Goal: Information Seeking & Learning: Learn about a topic

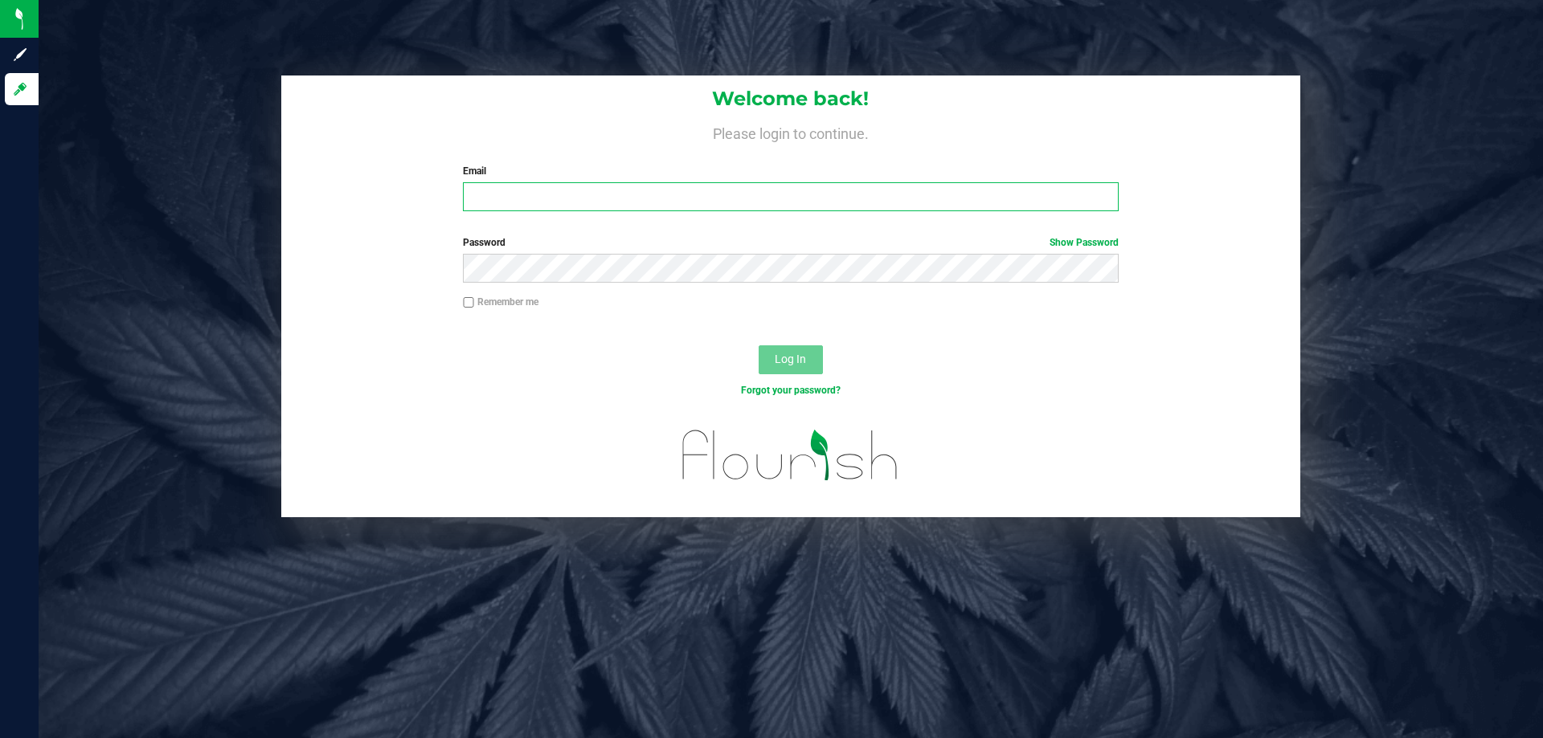
click at [550, 194] on input "Email" at bounding box center [790, 196] width 655 height 29
type input "twilkerson@Liveparallel.com"
click at [759, 346] on button "Log In" at bounding box center [791, 360] width 64 height 29
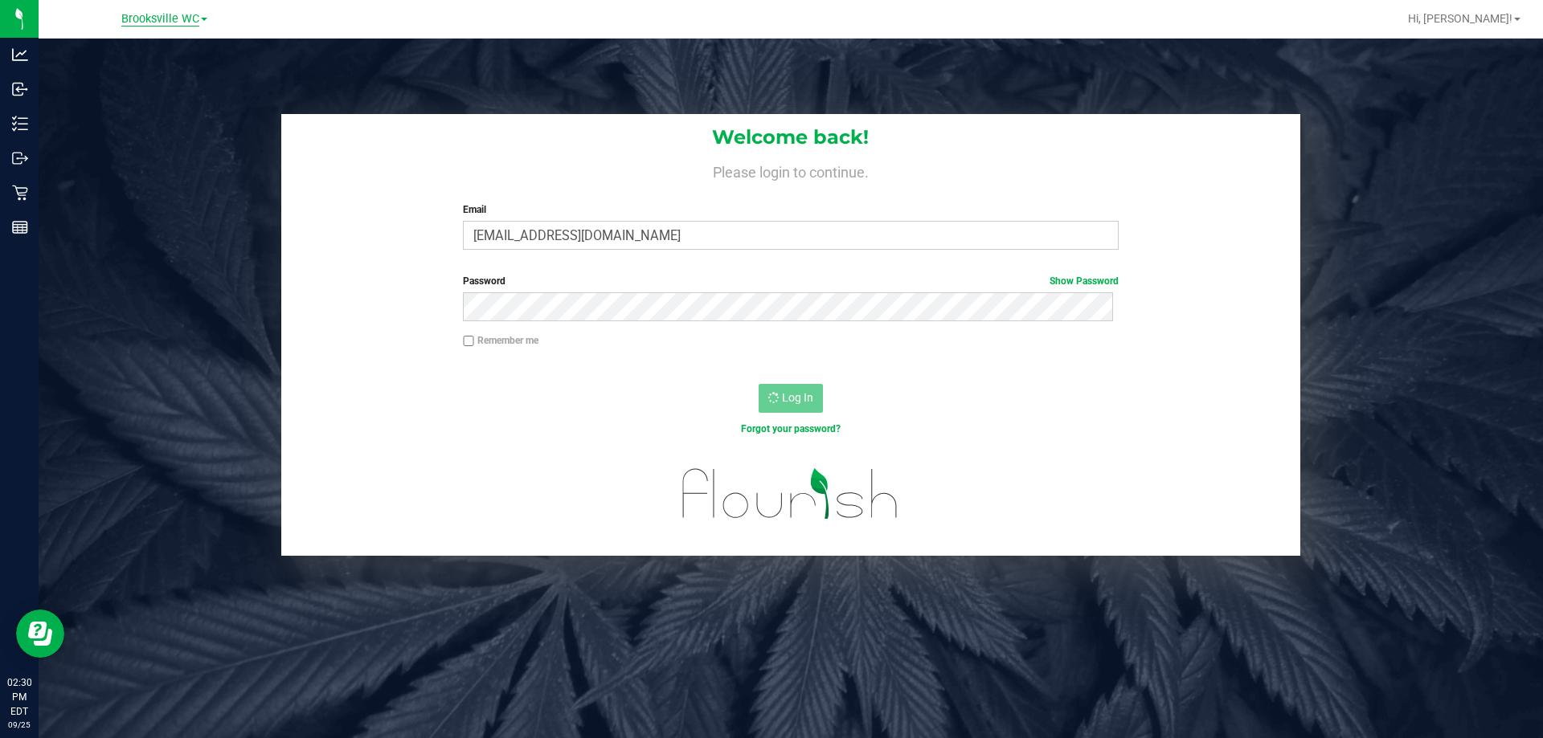
click at [160, 18] on span "Brooksville WC" at bounding box center [160, 19] width 78 height 14
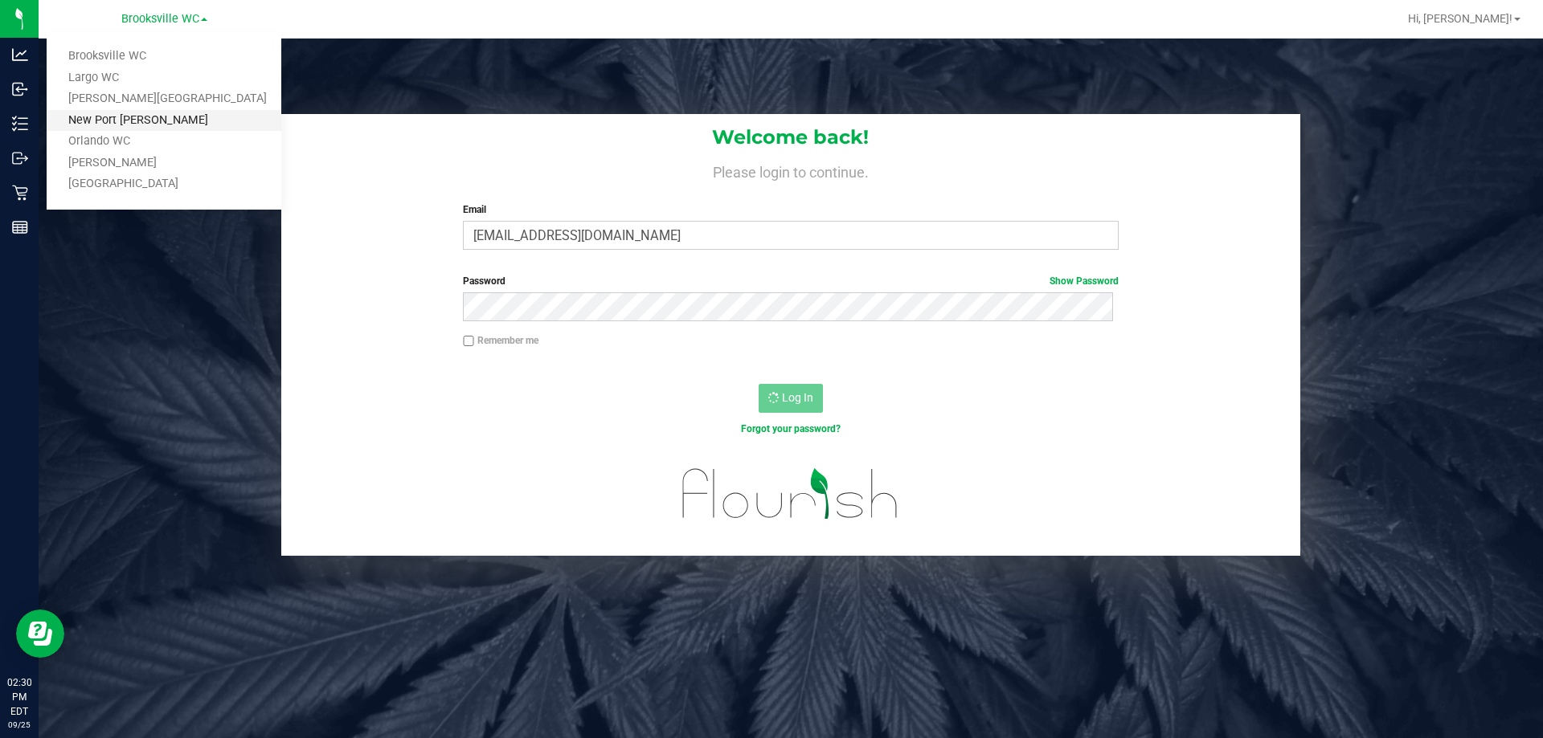
click at [171, 122] on link "New Port [PERSON_NAME]" at bounding box center [164, 121] width 235 height 22
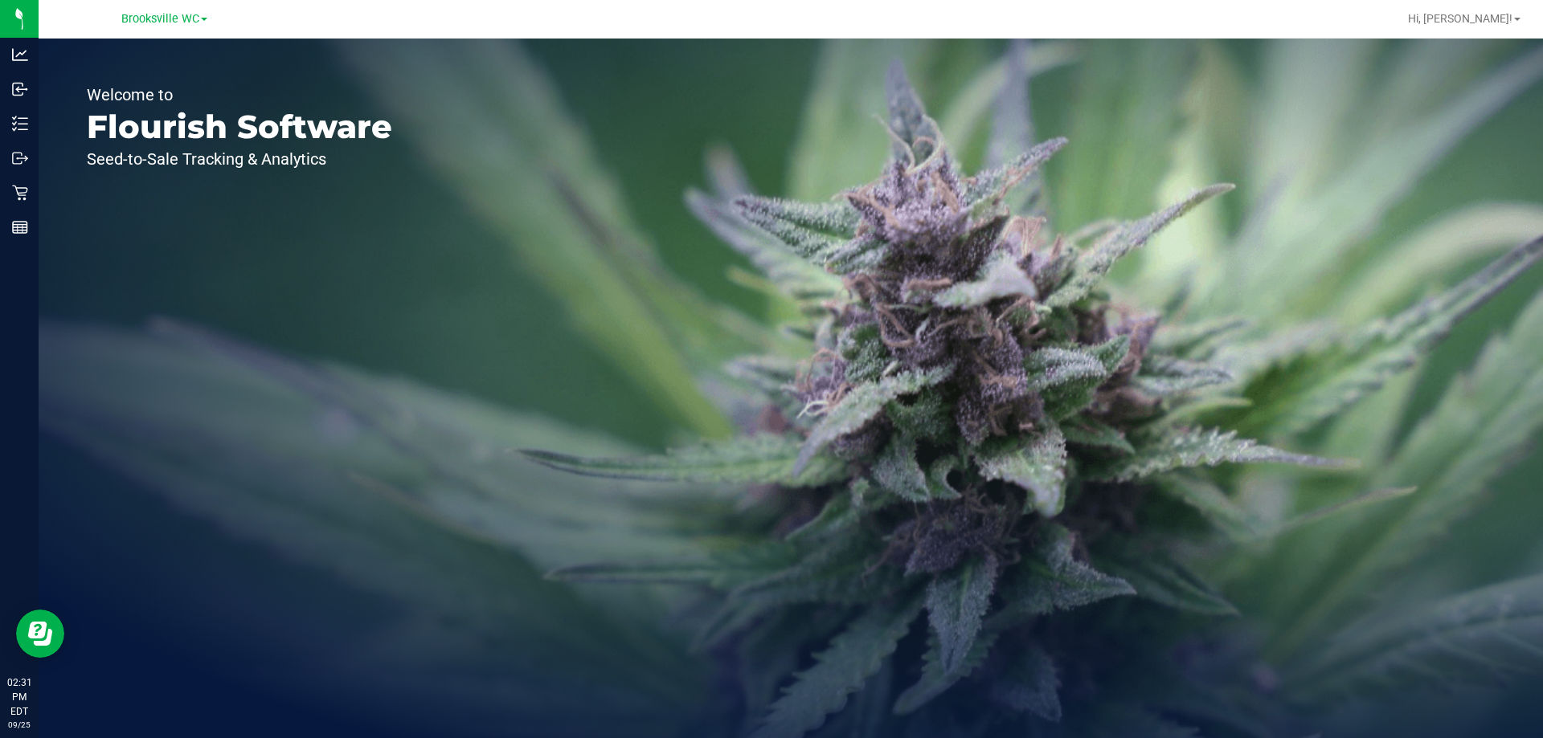
click at [1069, 443] on div "Welcome to Flourish Software Seed-to-Sale Tracking & Analytics" at bounding box center [791, 389] width 1504 height 700
click at [189, 14] on span "Brooksville WC" at bounding box center [160, 19] width 78 height 14
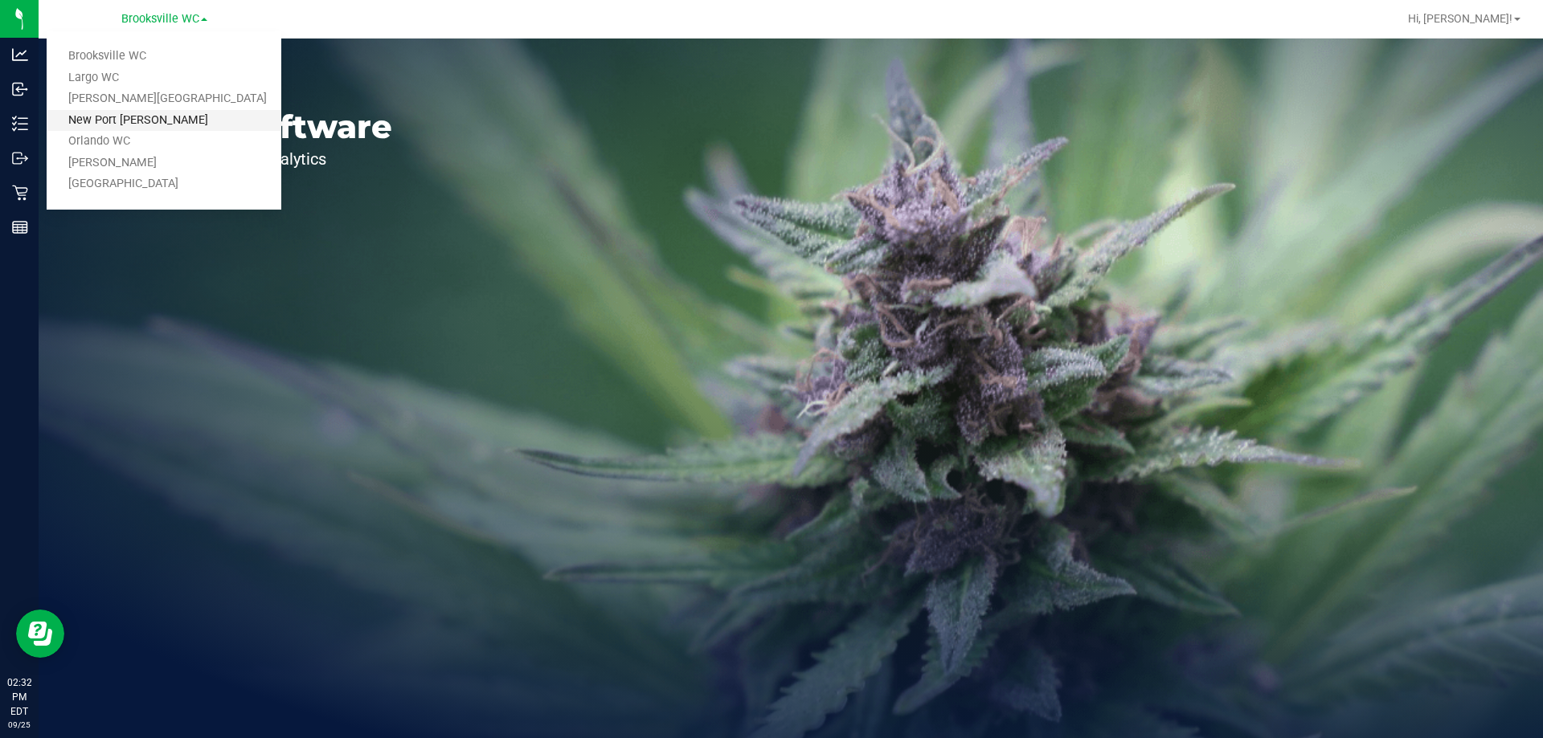
click at [198, 127] on link "New Port [PERSON_NAME]" at bounding box center [164, 121] width 235 height 22
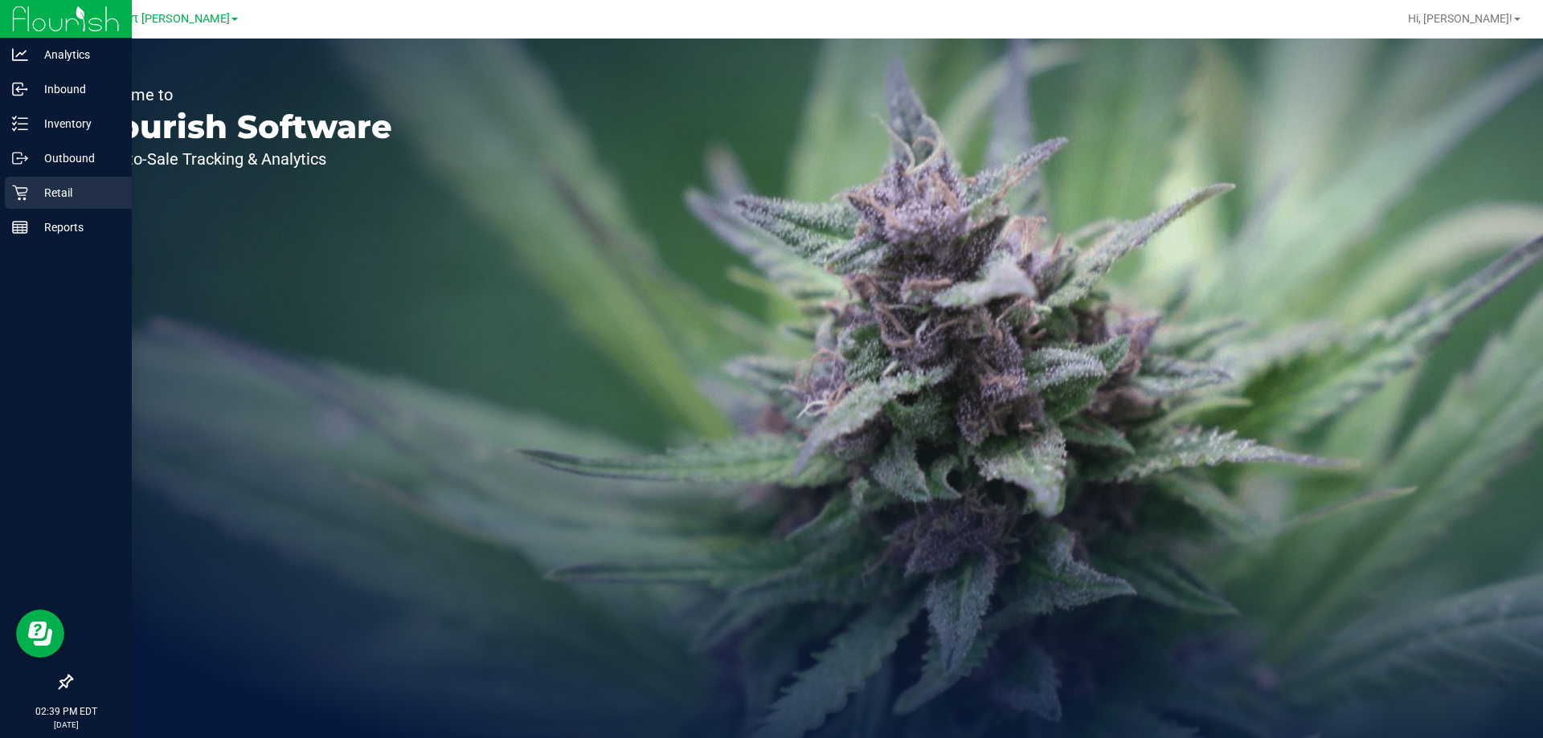
click at [20, 192] on icon at bounding box center [20, 193] width 16 height 16
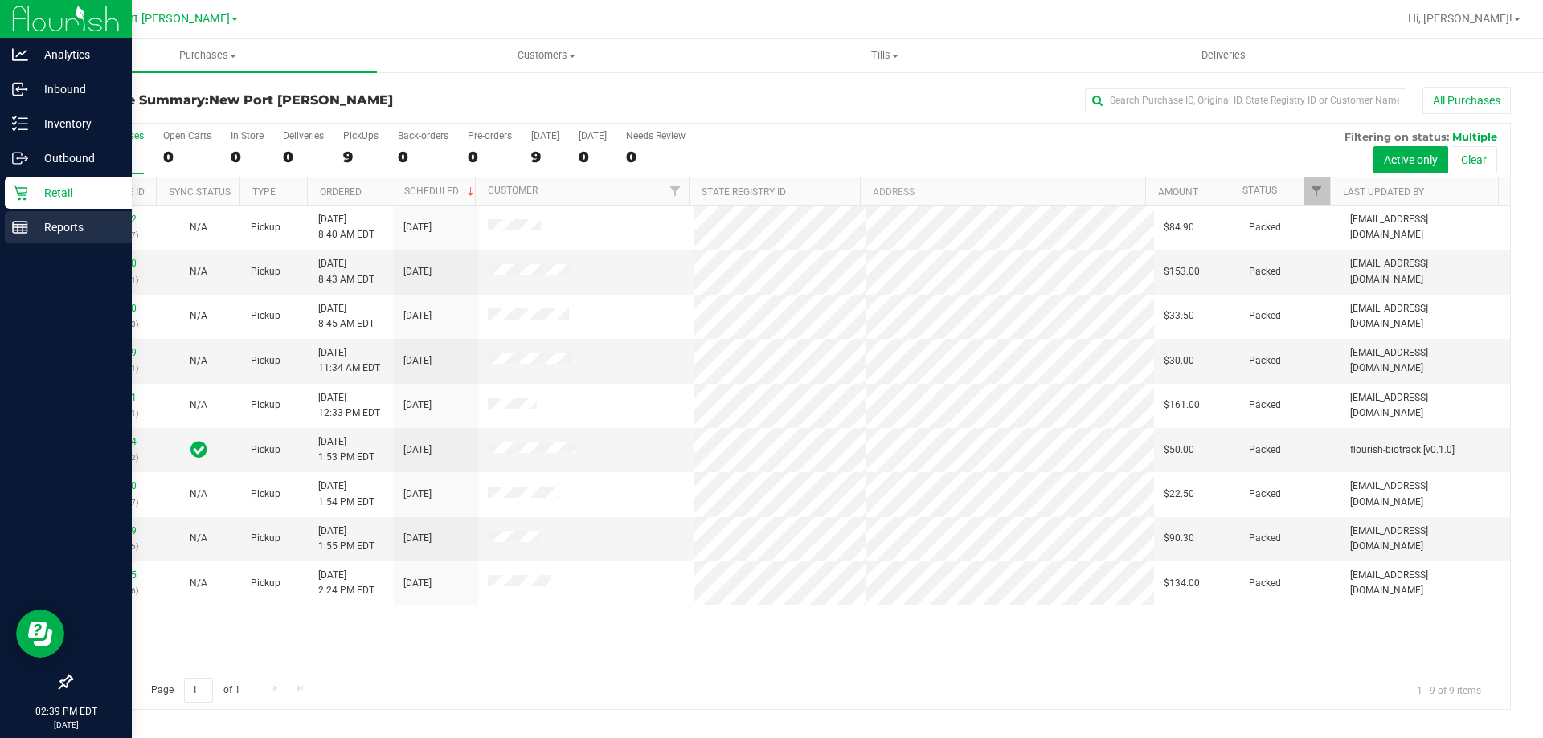
click at [42, 236] on p "Reports" at bounding box center [76, 227] width 96 height 19
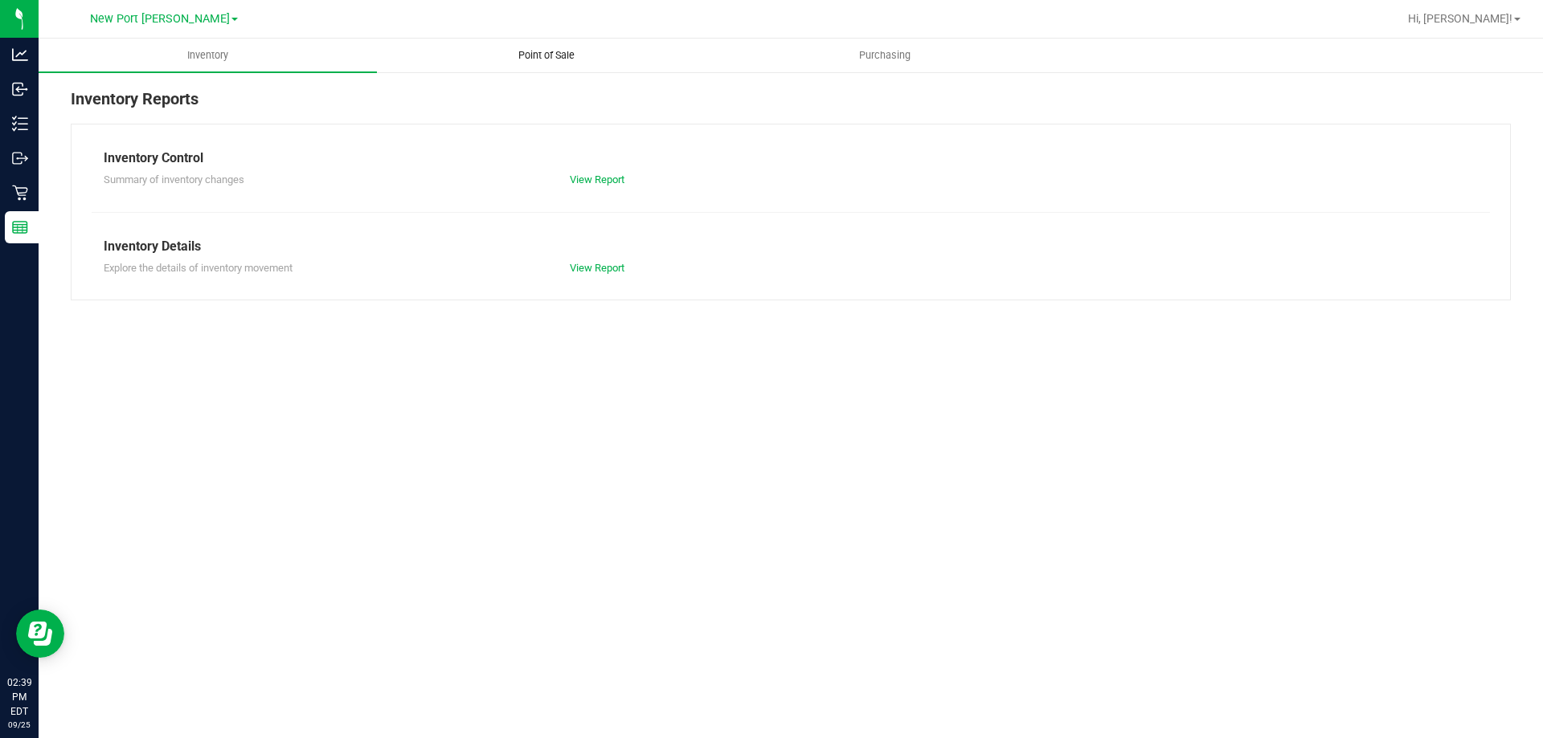
click at [545, 51] on span "Point of Sale" at bounding box center [547, 55] width 100 height 14
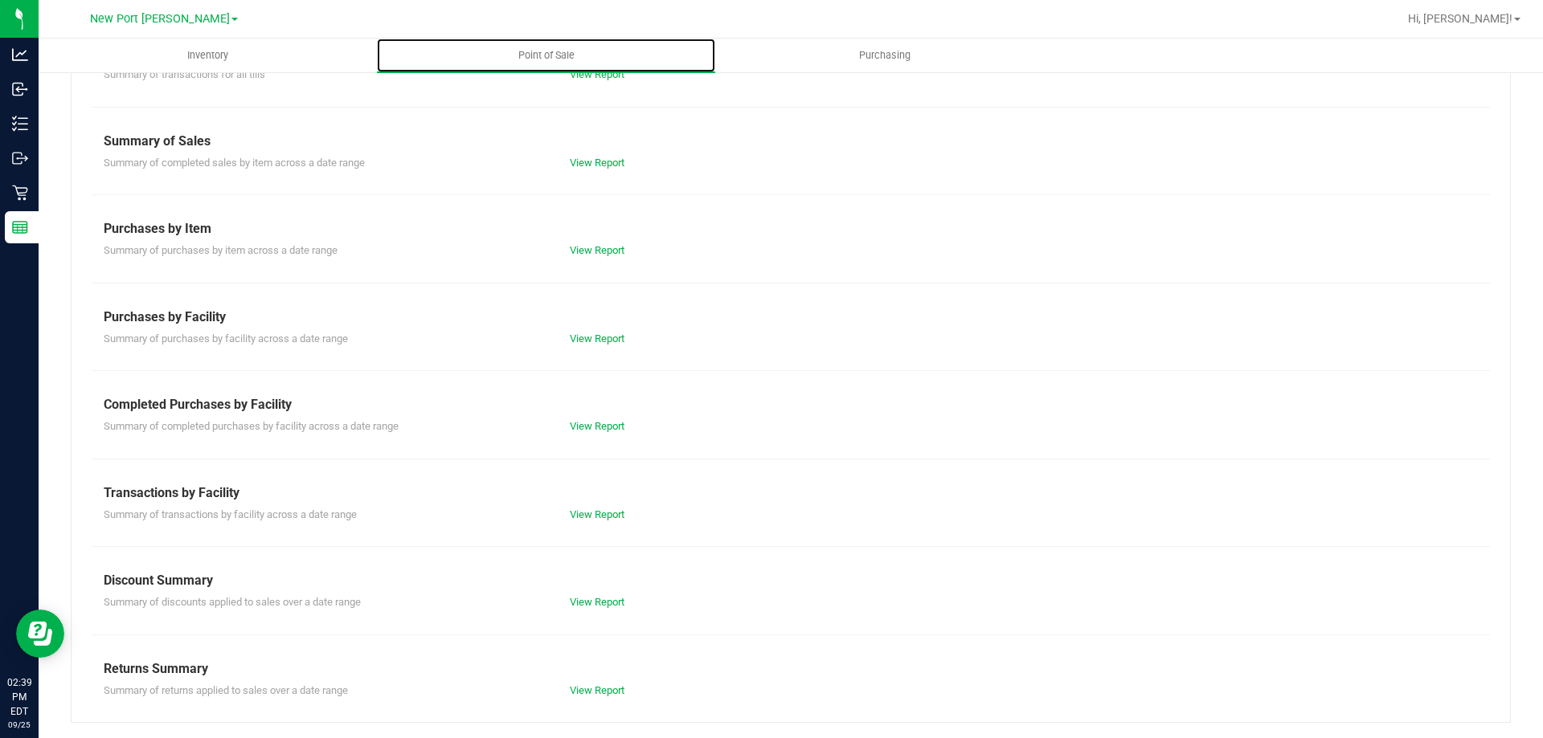
scroll to position [106, 0]
click at [609, 340] on link "View Report" at bounding box center [597, 338] width 55 height 12
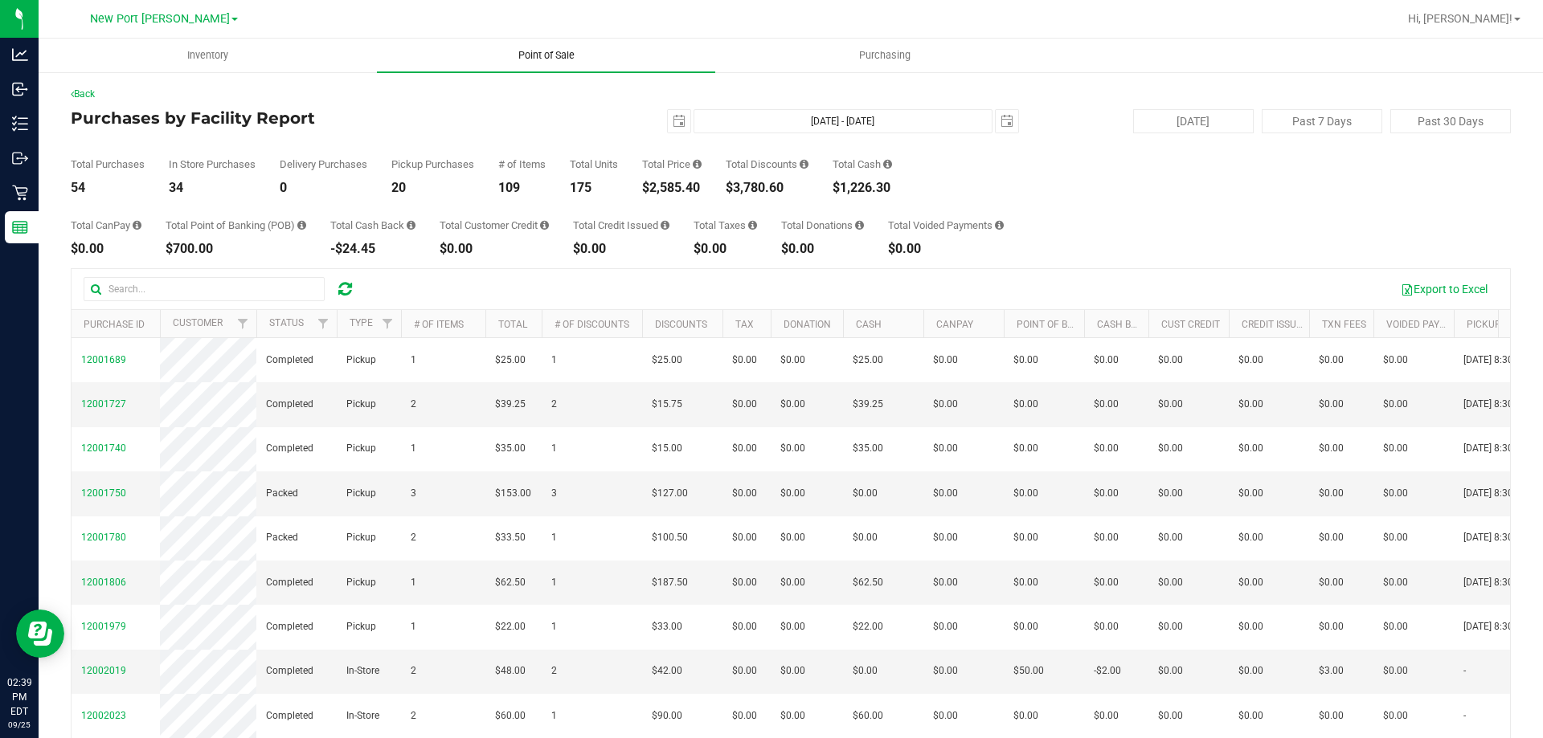
click at [509, 61] on span "Point of Sale" at bounding box center [547, 55] width 100 height 14
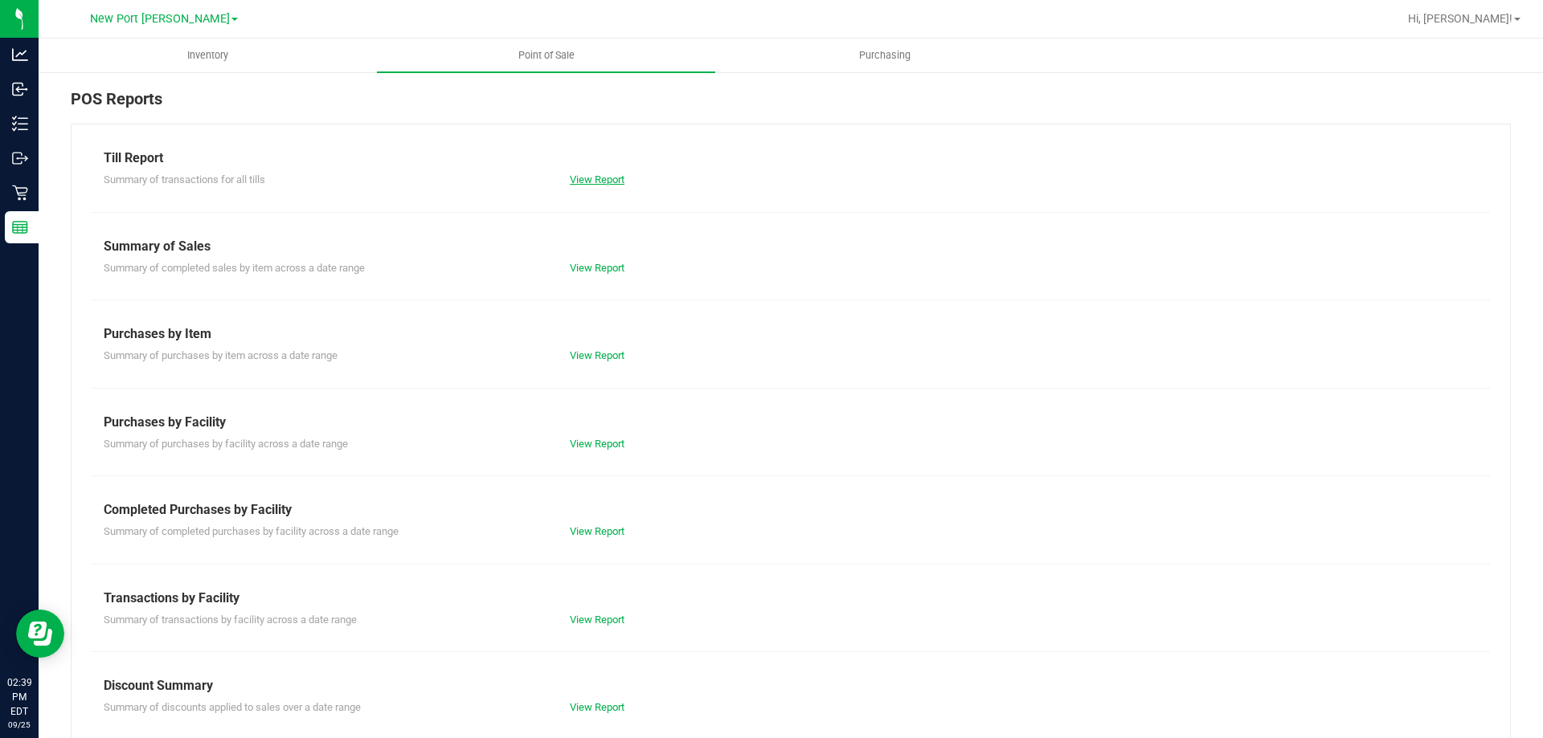
click at [598, 182] on link "View Report" at bounding box center [597, 180] width 55 height 12
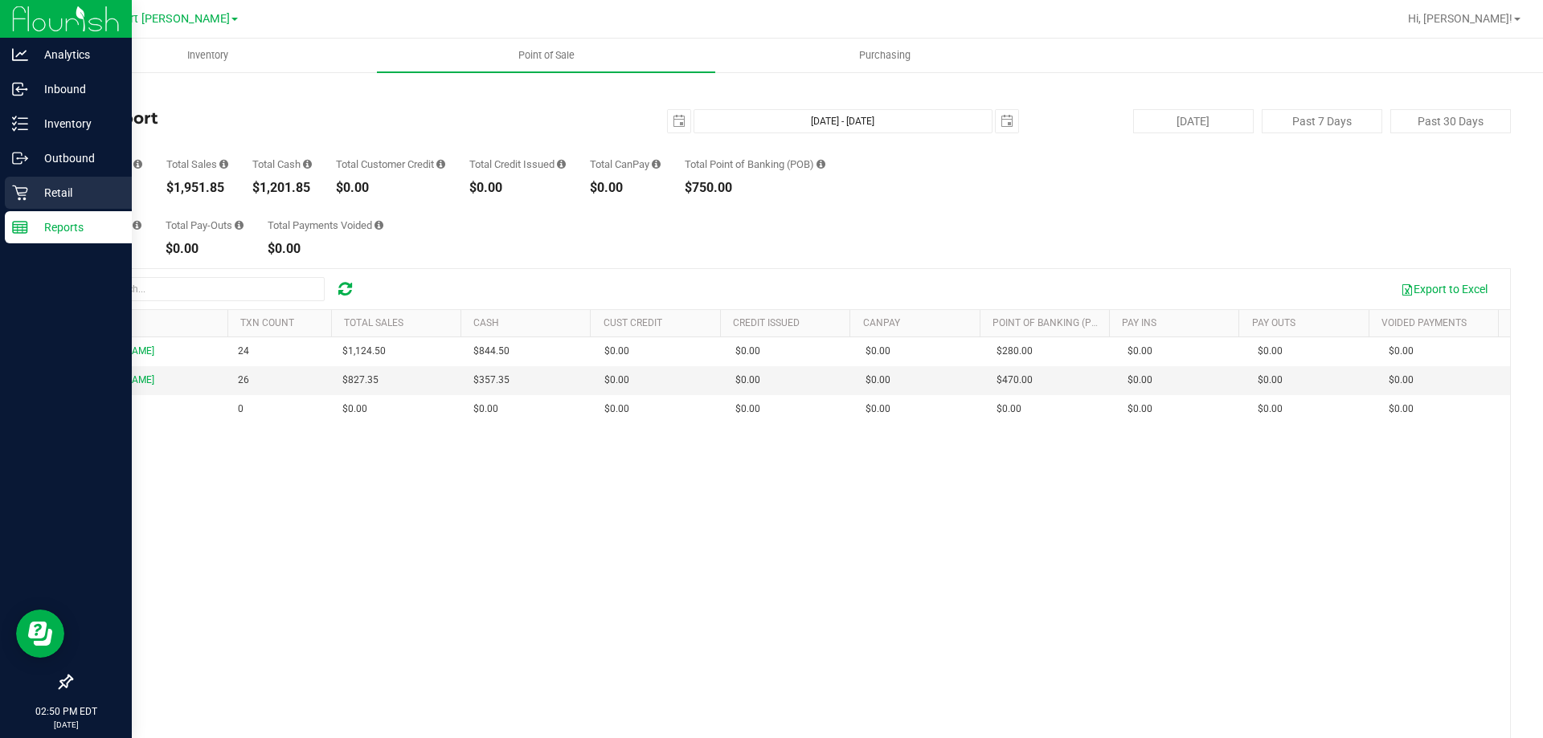
click at [64, 198] on p "Retail" at bounding box center [76, 192] width 96 height 19
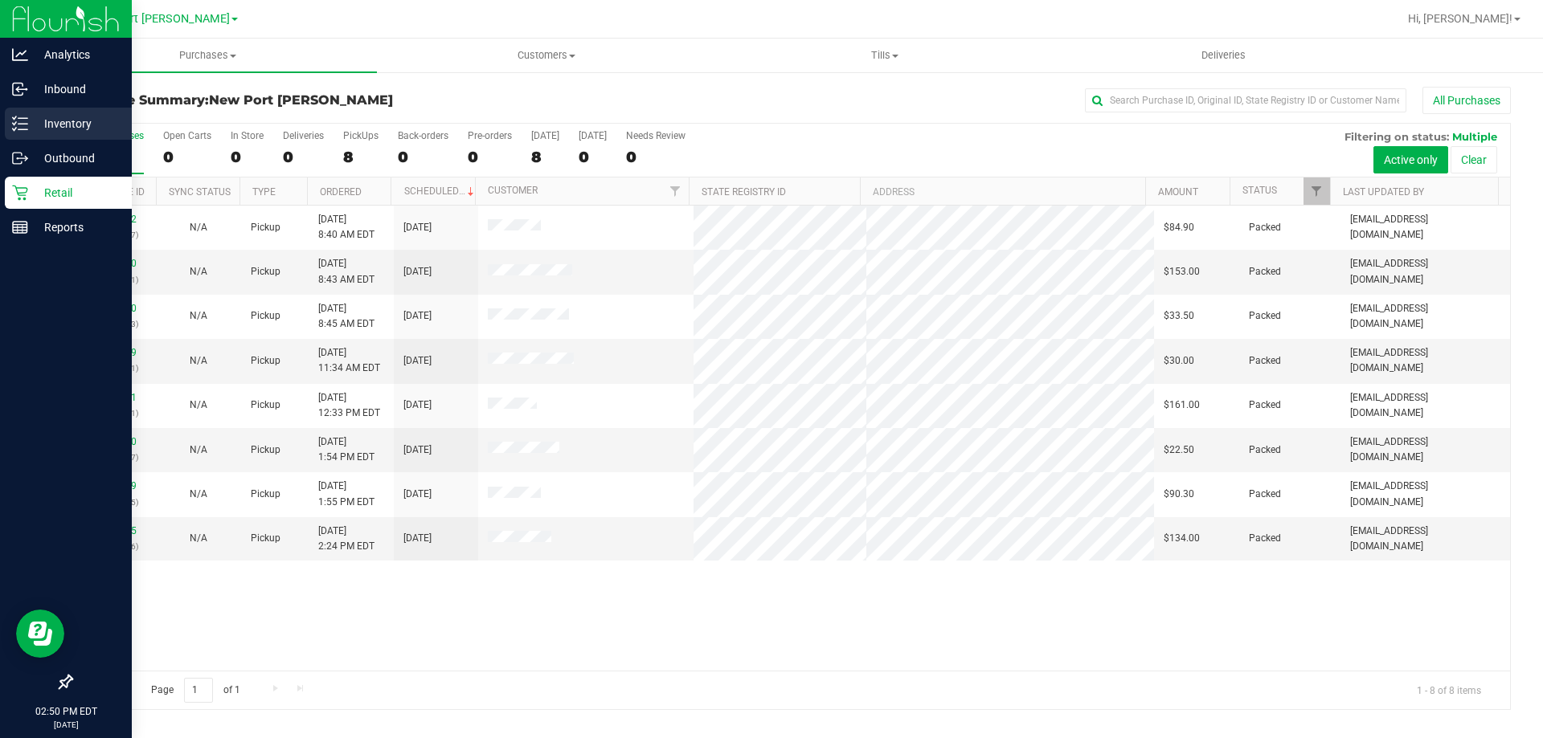
click at [35, 112] on div "Inventory" at bounding box center [68, 124] width 127 height 32
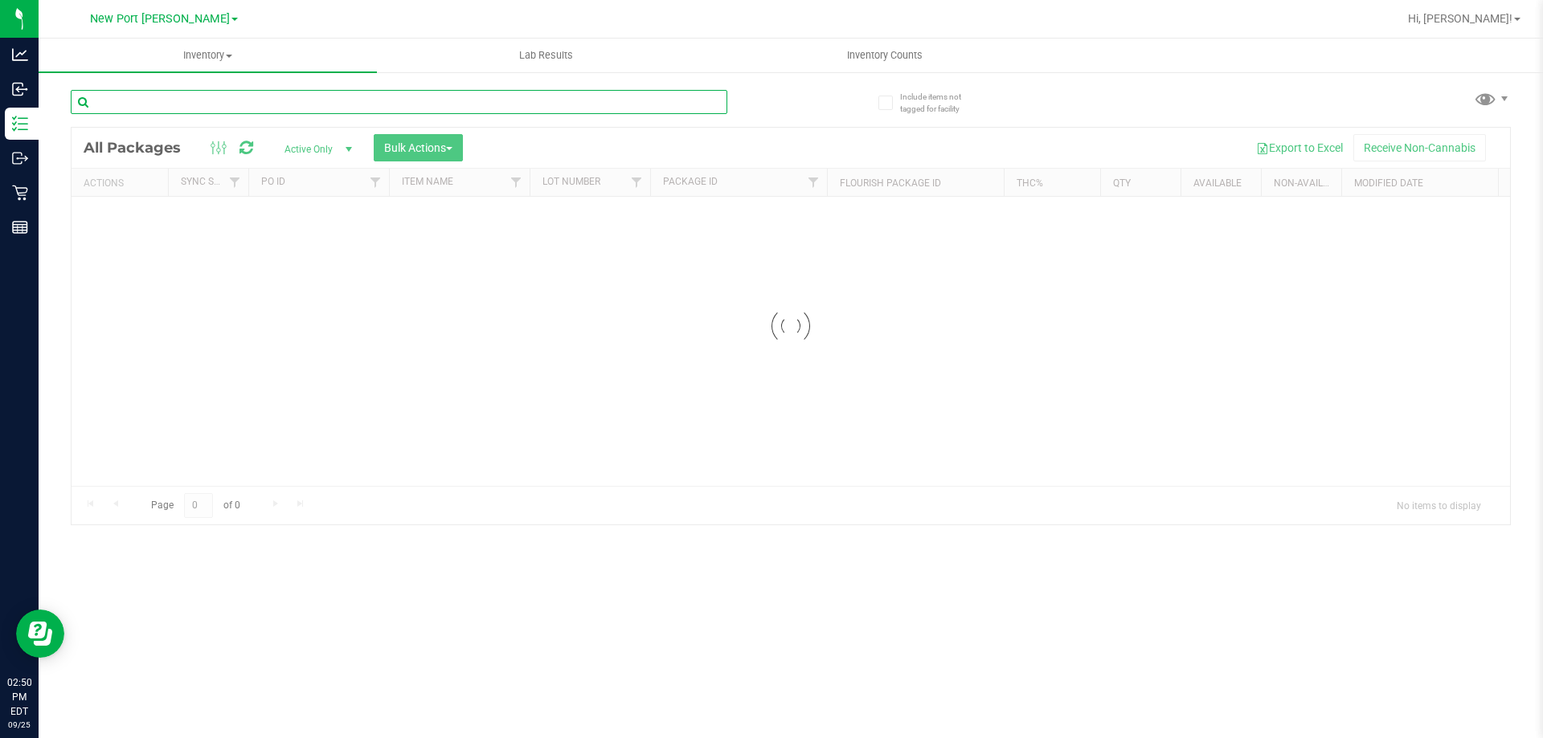
click at [317, 91] on input "text" at bounding box center [399, 102] width 656 height 24
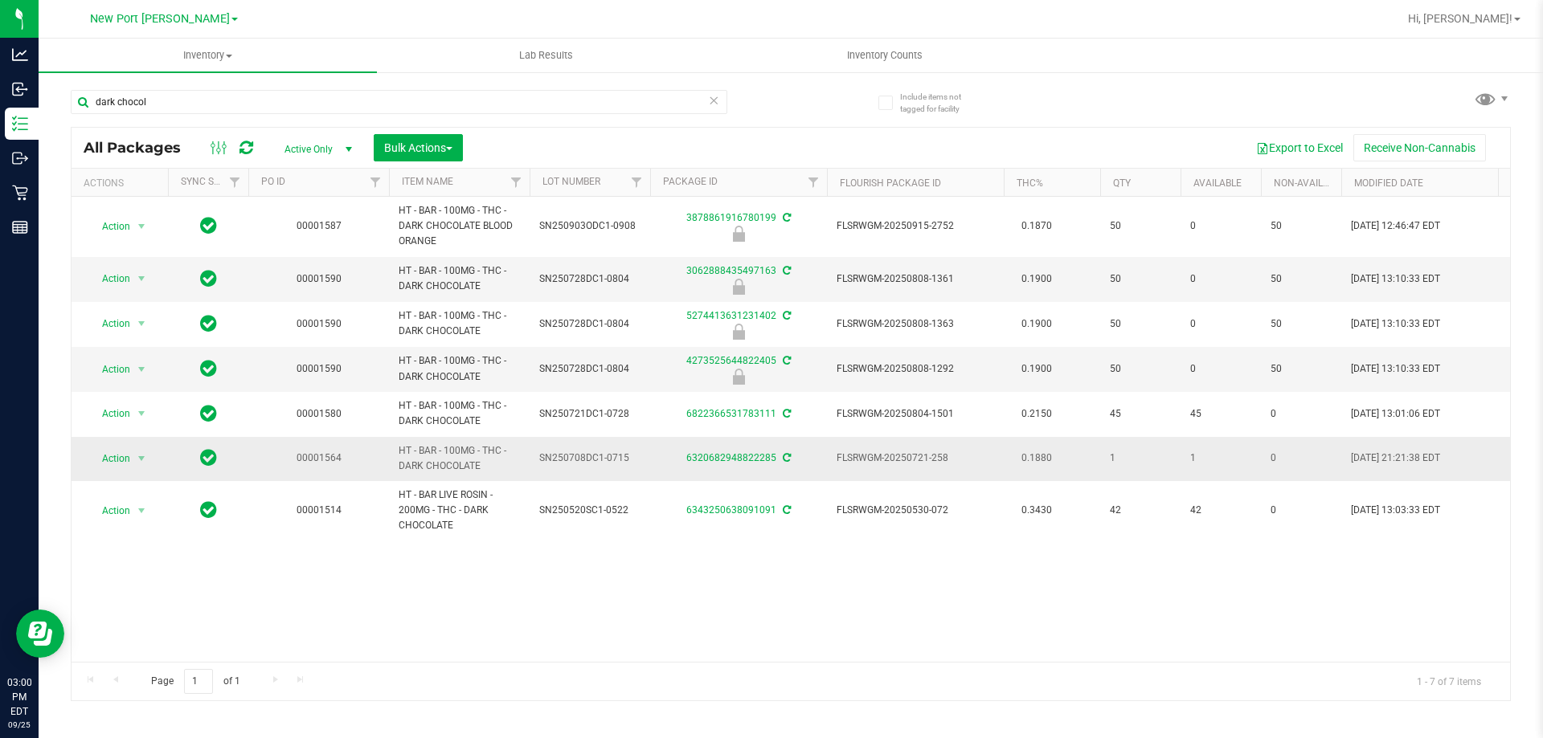
click at [132, 462] on span "select" at bounding box center [142, 459] width 20 height 22
click at [182, 631] on li "Package audit log" at bounding box center [150, 629] width 125 height 24
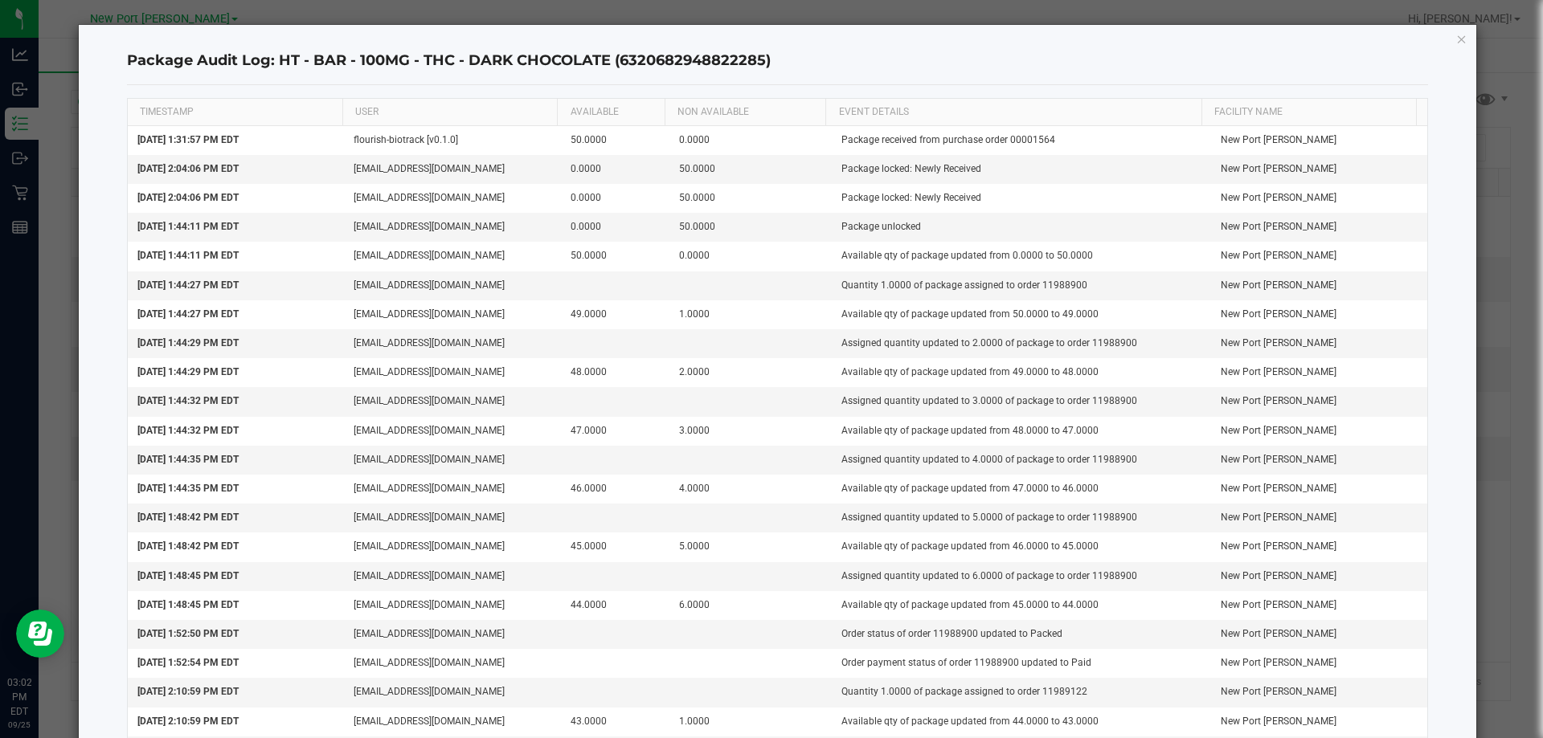
click at [1456, 33] on icon "button" at bounding box center [1461, 38] width 11 height 19
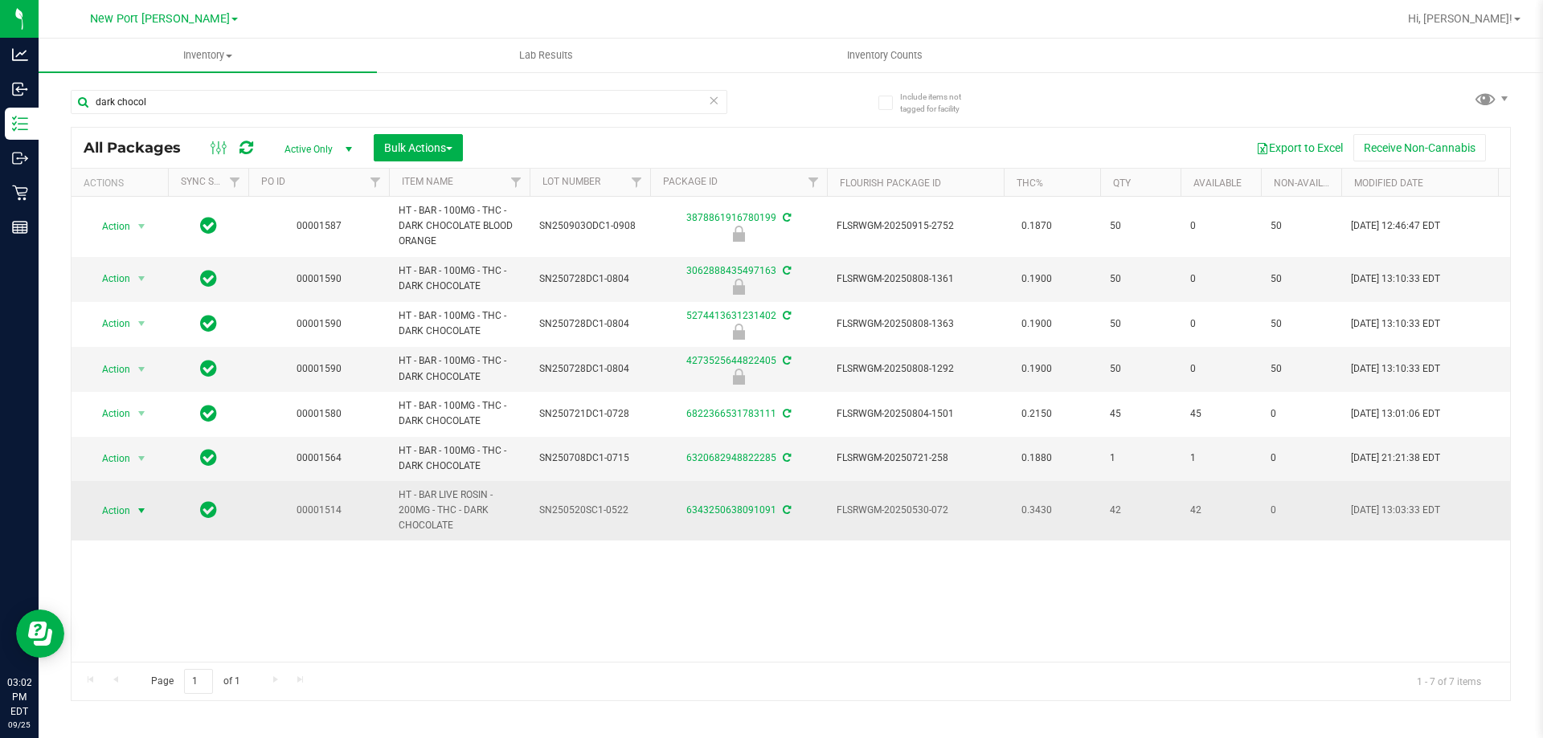
click at [145, 519] on span "select" at bounding box center [142, 511] width 20 height 22
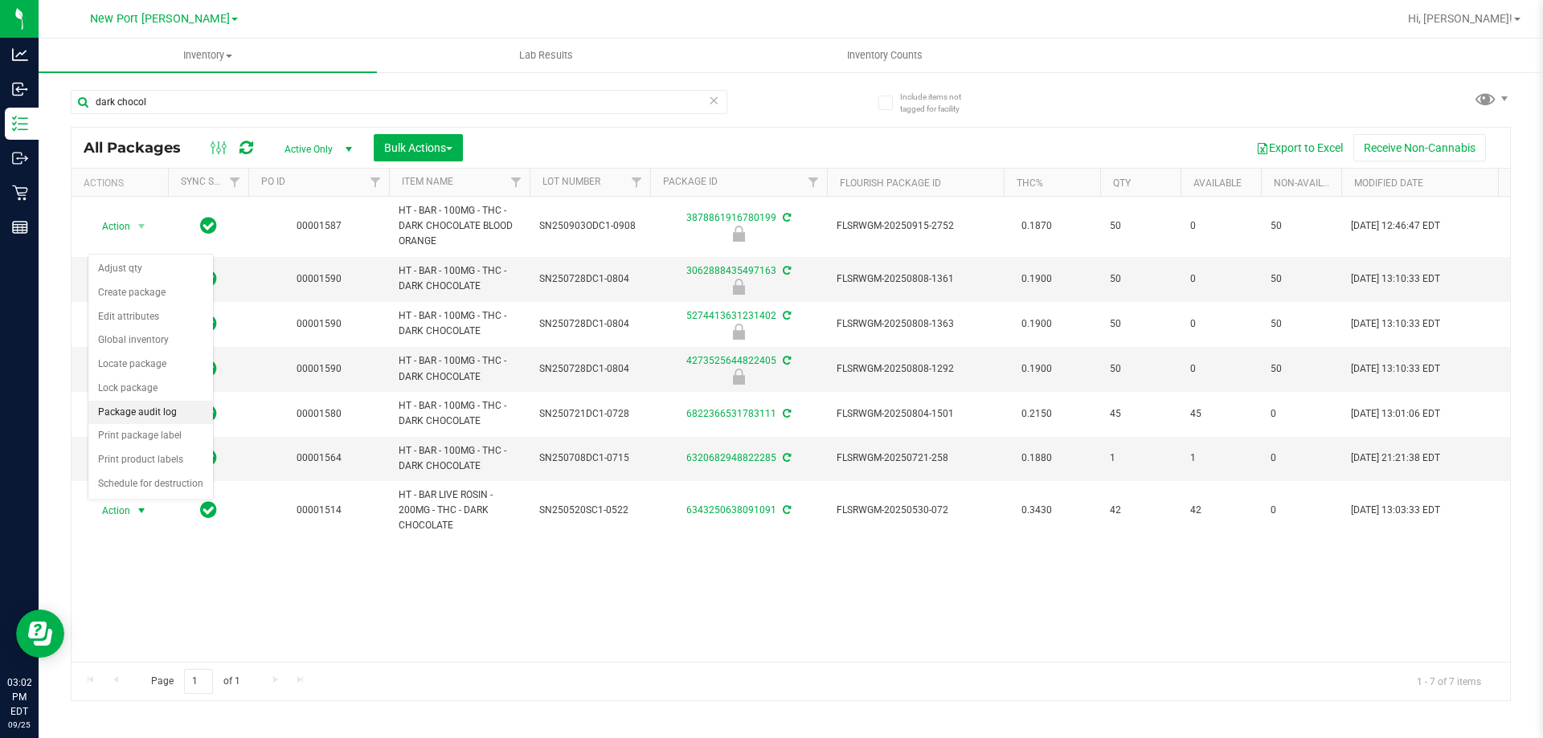
click at [180, 408] on li "Package audit log" at bounding box center [150, 413] width 125 height 24
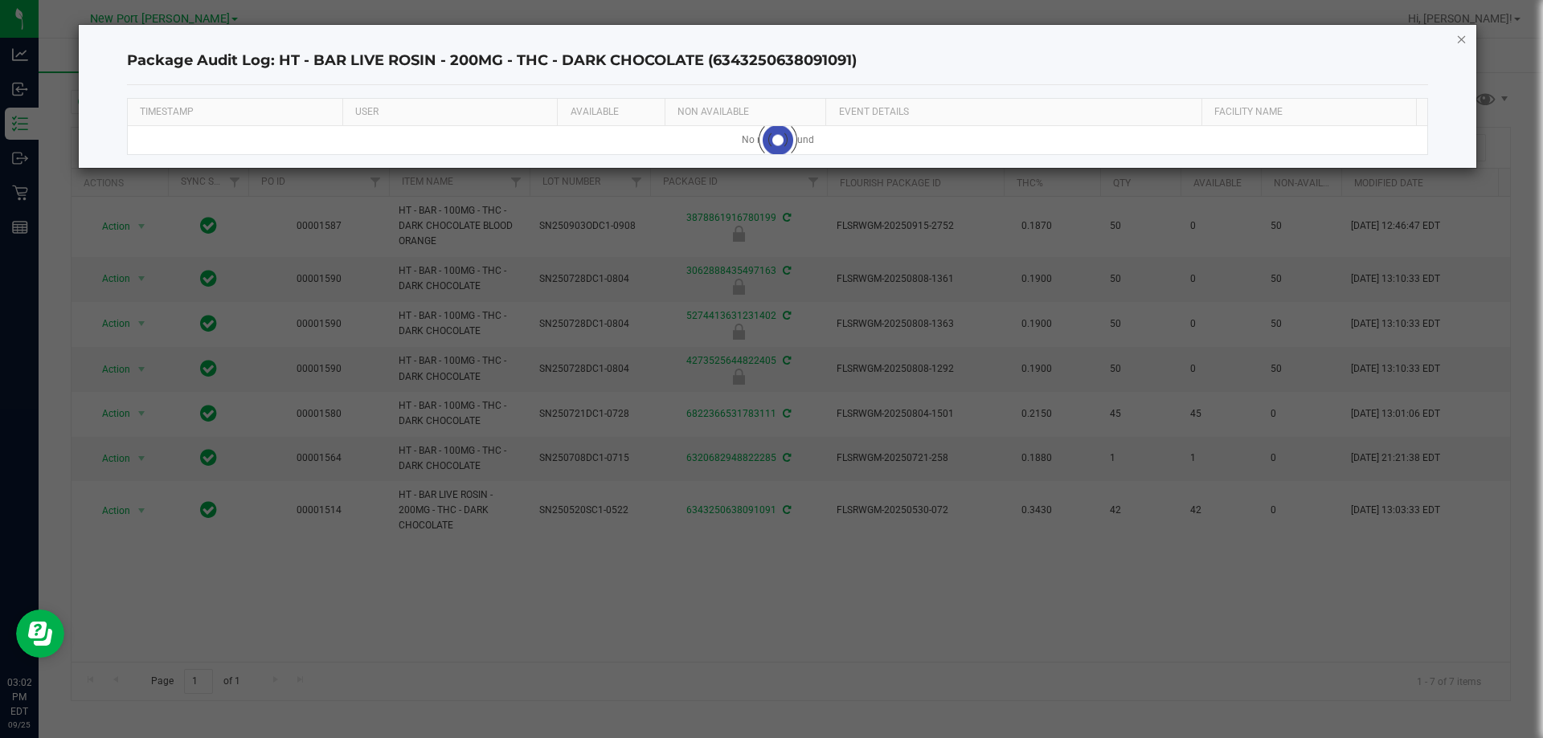
click at [1462, 39] on icon "button" at bounding box center [1461, 38] width 11 height 19
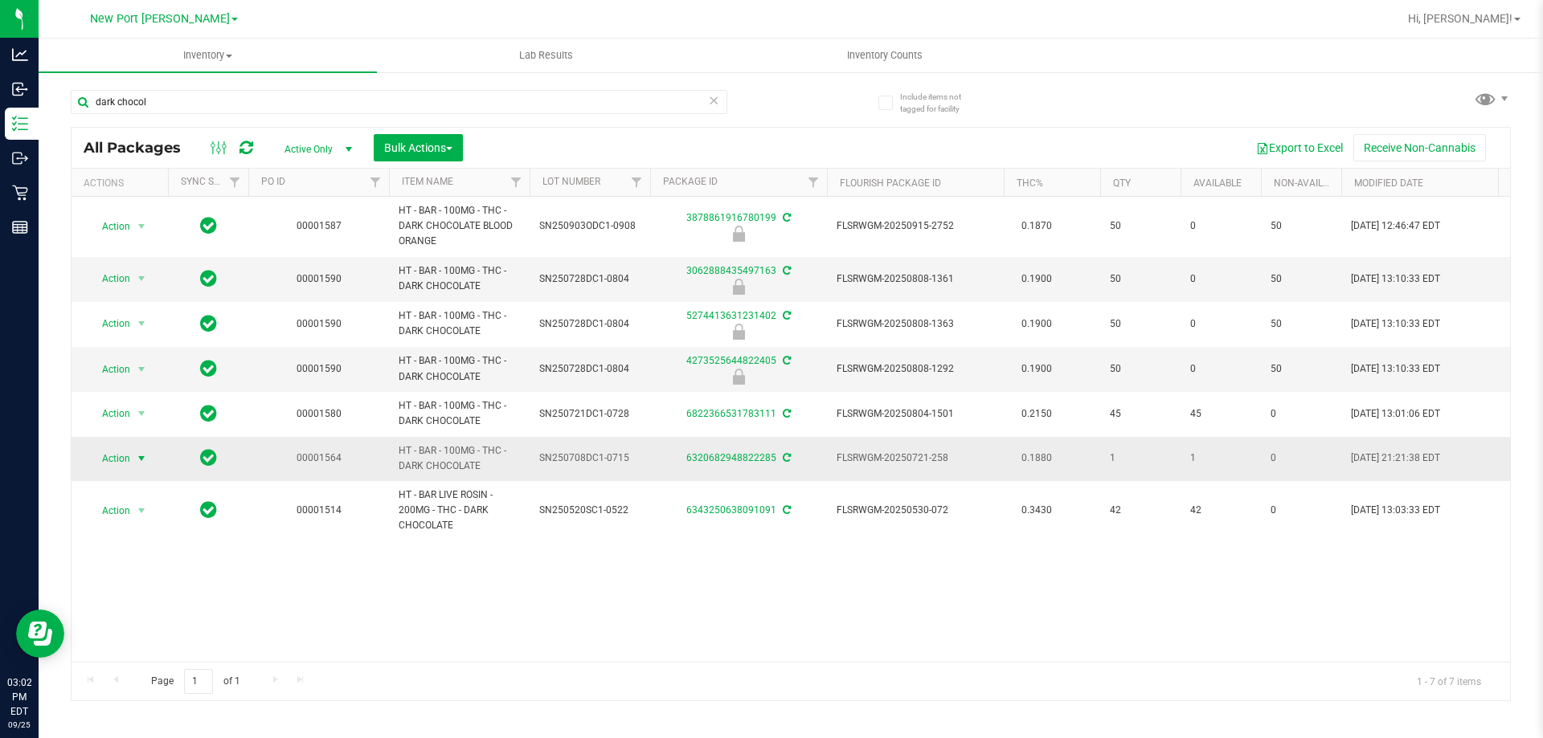
click at [132, 463] on span "select" at bounding box center [142, 459] width 20 height 22
click at [171, 622] on li "Package audit log" at bounding box center [150, 629] width 125 height 24
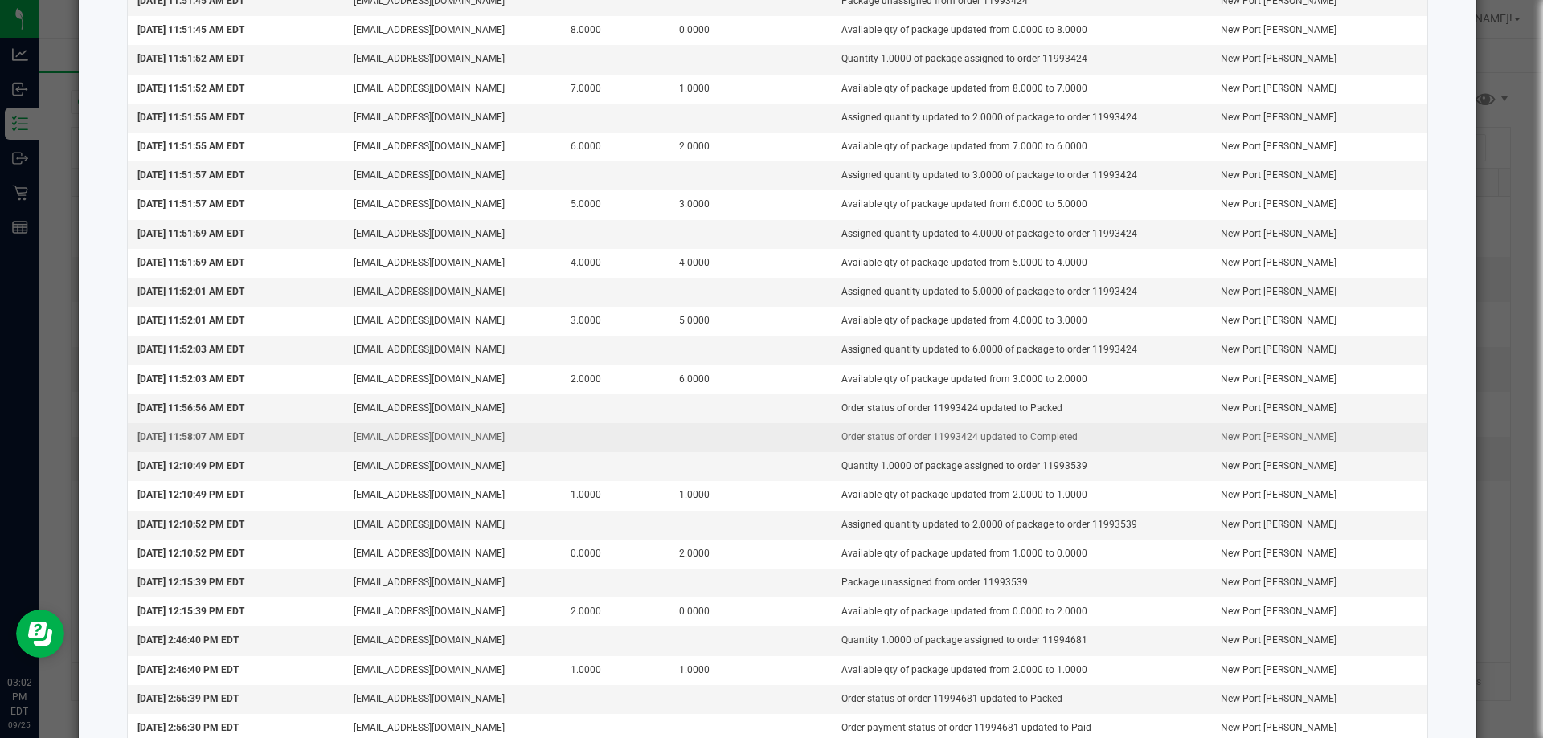
scroll to position [4108, 0]
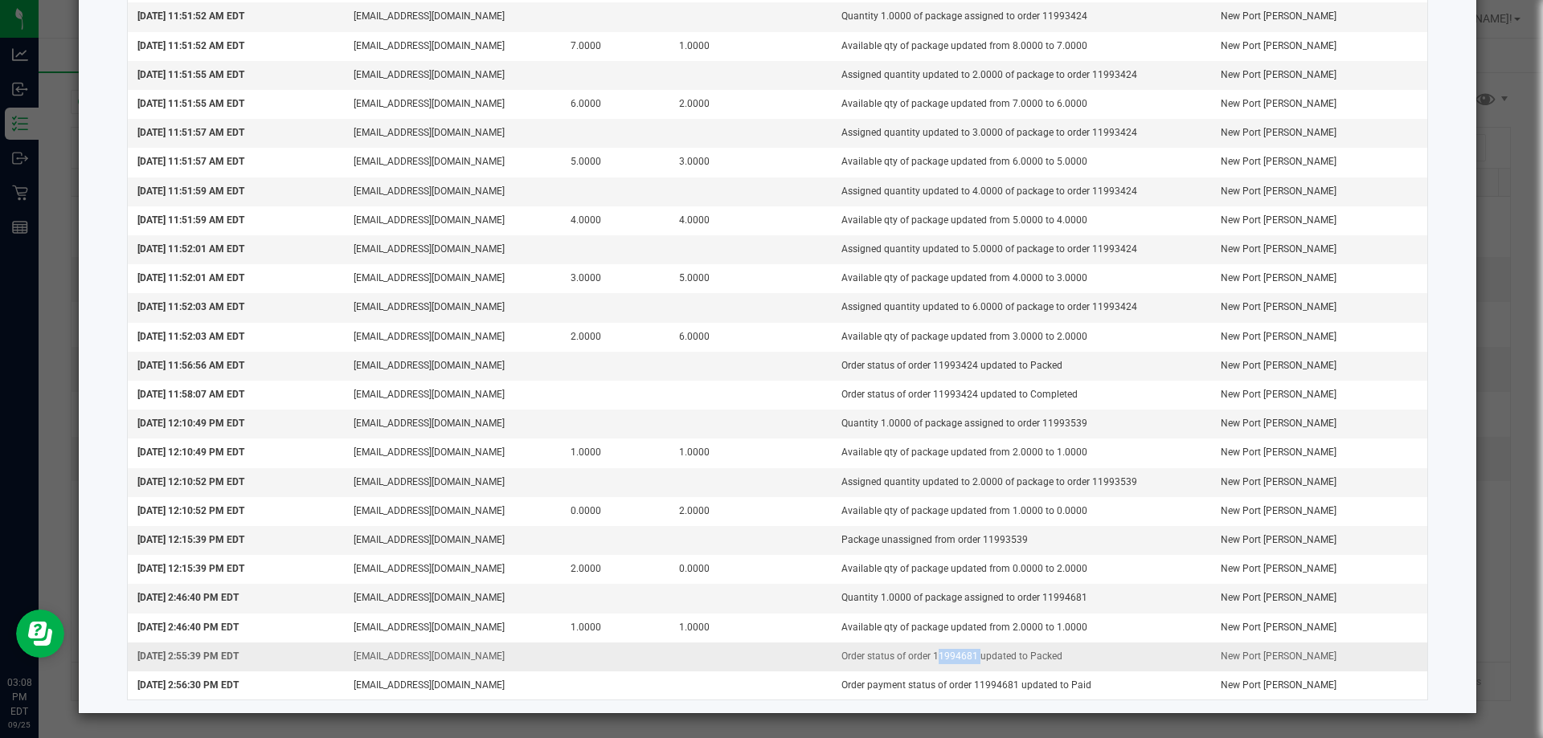
drag, startPoint x: 922, startPoint y: 654, endPoint x: 961, endPoint y: 652, distance: 39.4
click at [961, 652] on td "Order status of order 11994681 updated to Packed" at bounding box center [1021, 657] width 379 height 29
copy td "11994681"
click at [1498, 436] on ngb-modal-window "Package Audit Log: HT - BAR - 100MG - THC - DARK CHOCOLATE (6320682948822285) T…" at bounding box center [777, 369] width 1555 height 738
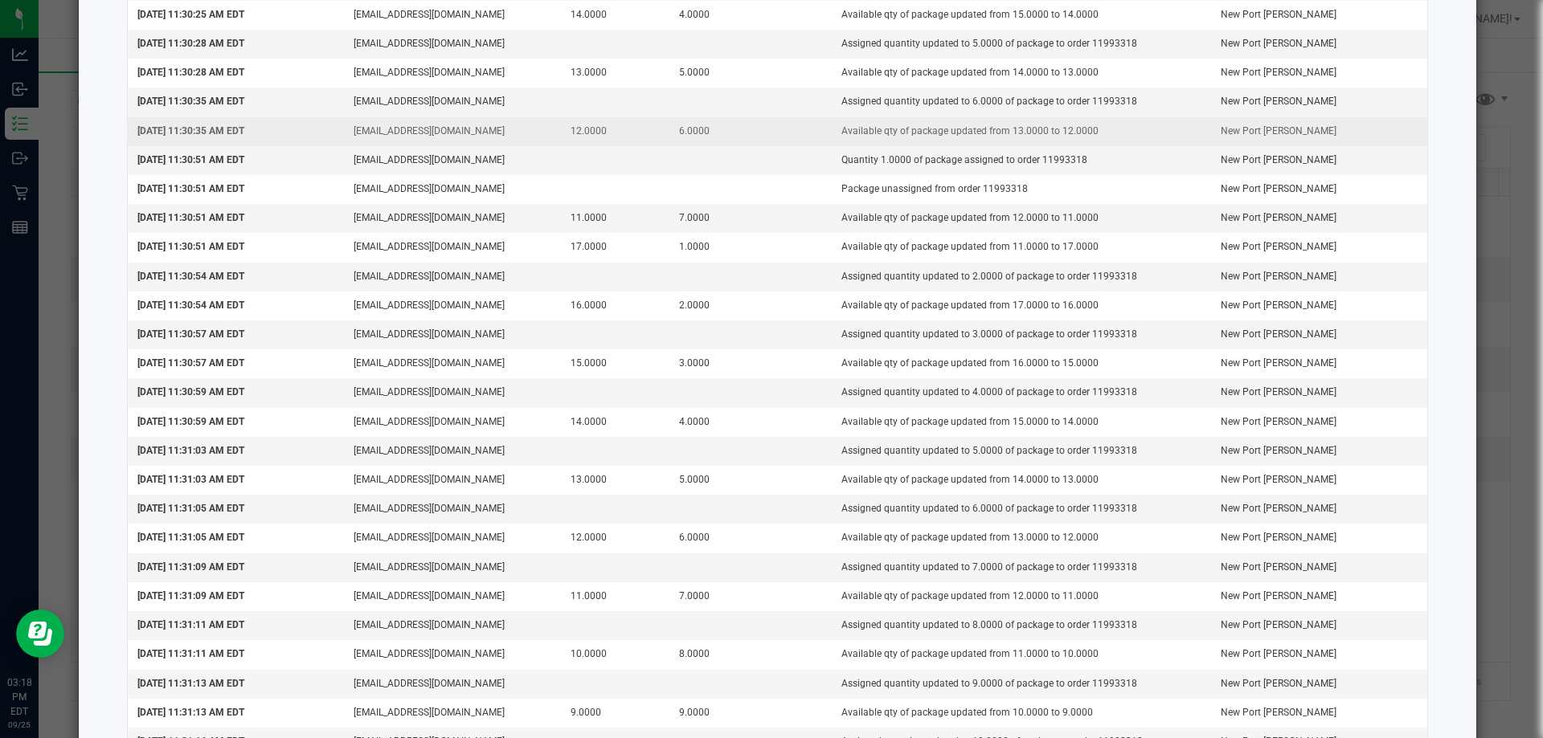
scroll to position [2582, 0]
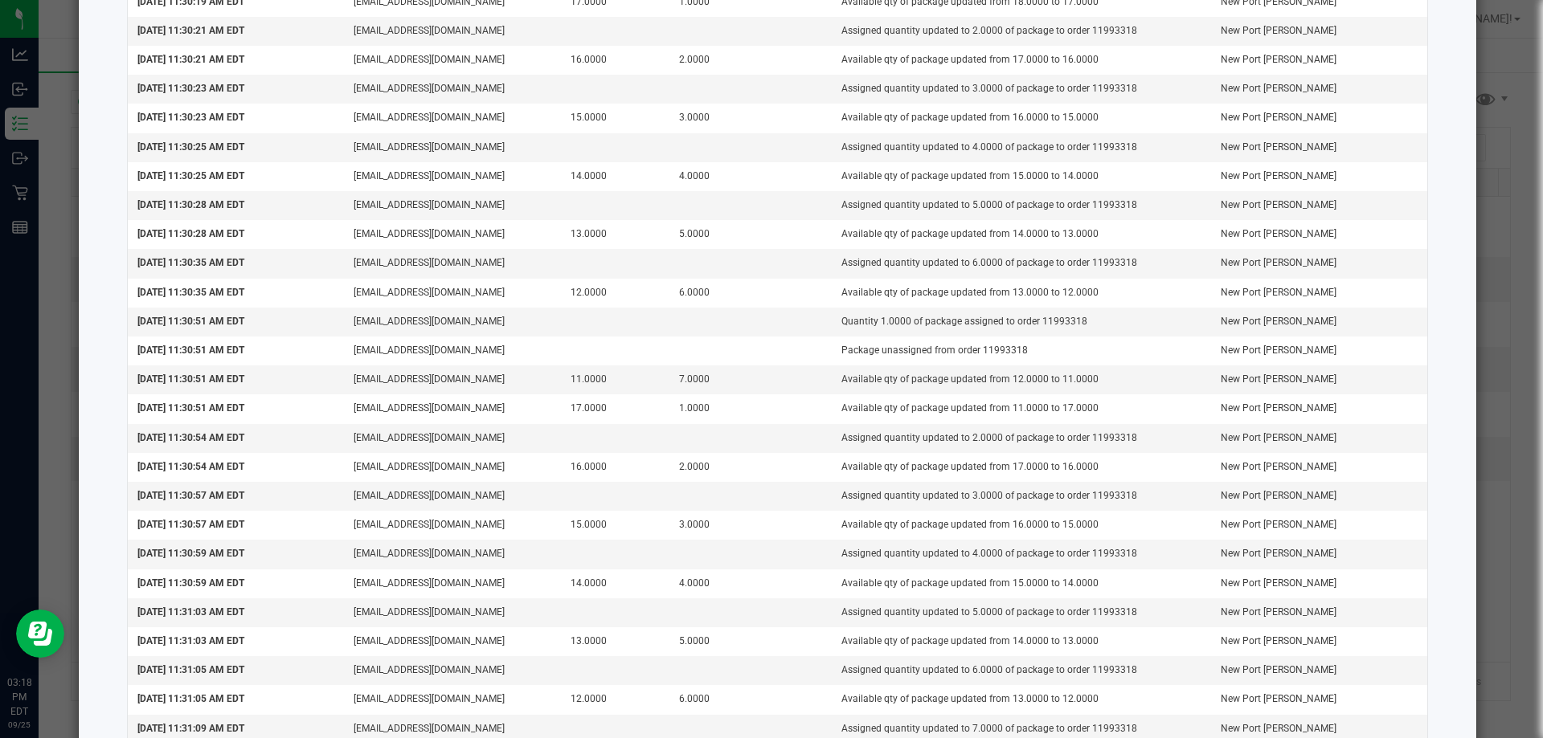
click at [1475, 220] on ngb-modal-window "Package Audit Log: HT - BAR - 100MG - THC - DARK CHOCOLATE (6320682948822285) T…" at bounding box center [777, 369] width 1555 height 738
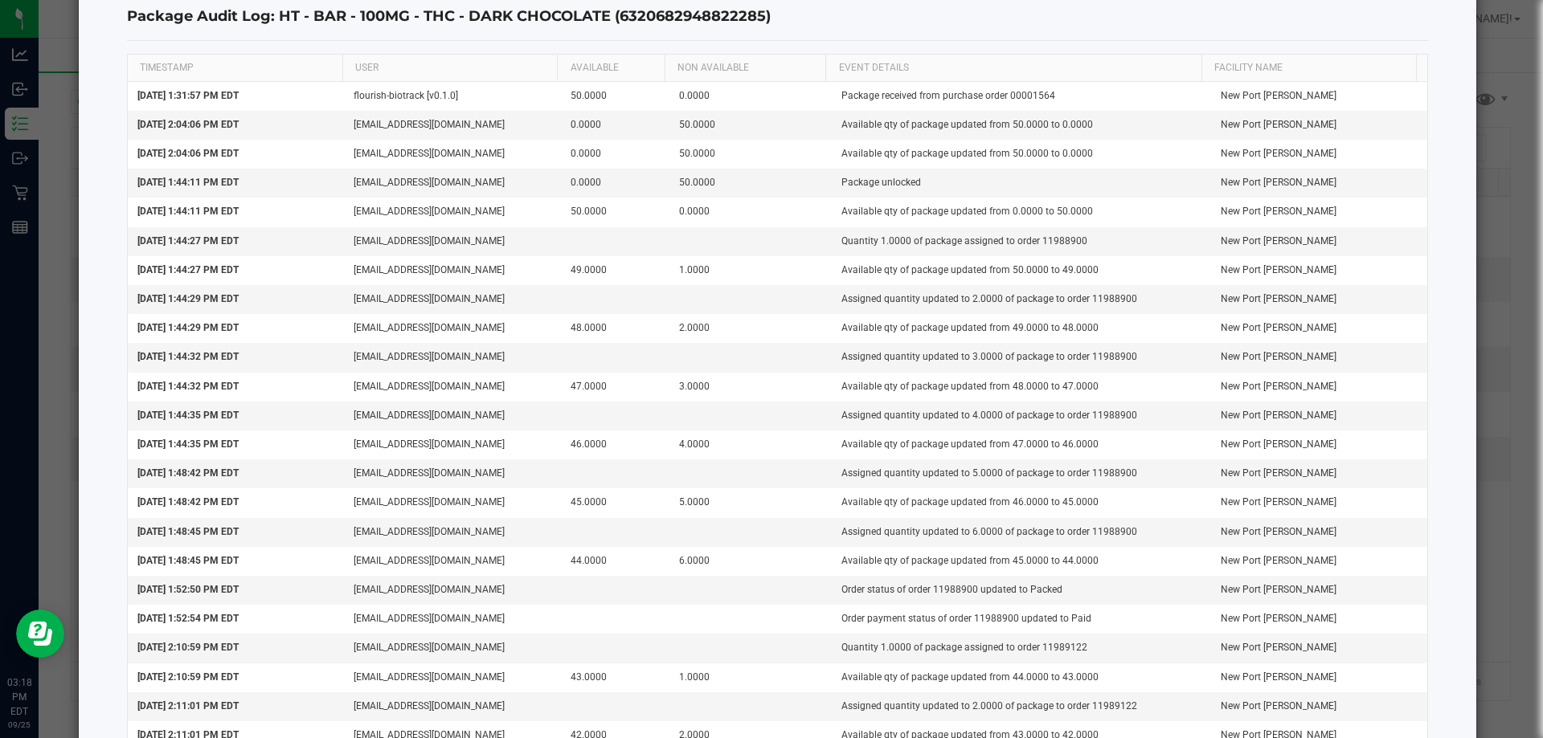
scroll to position [0, 0]
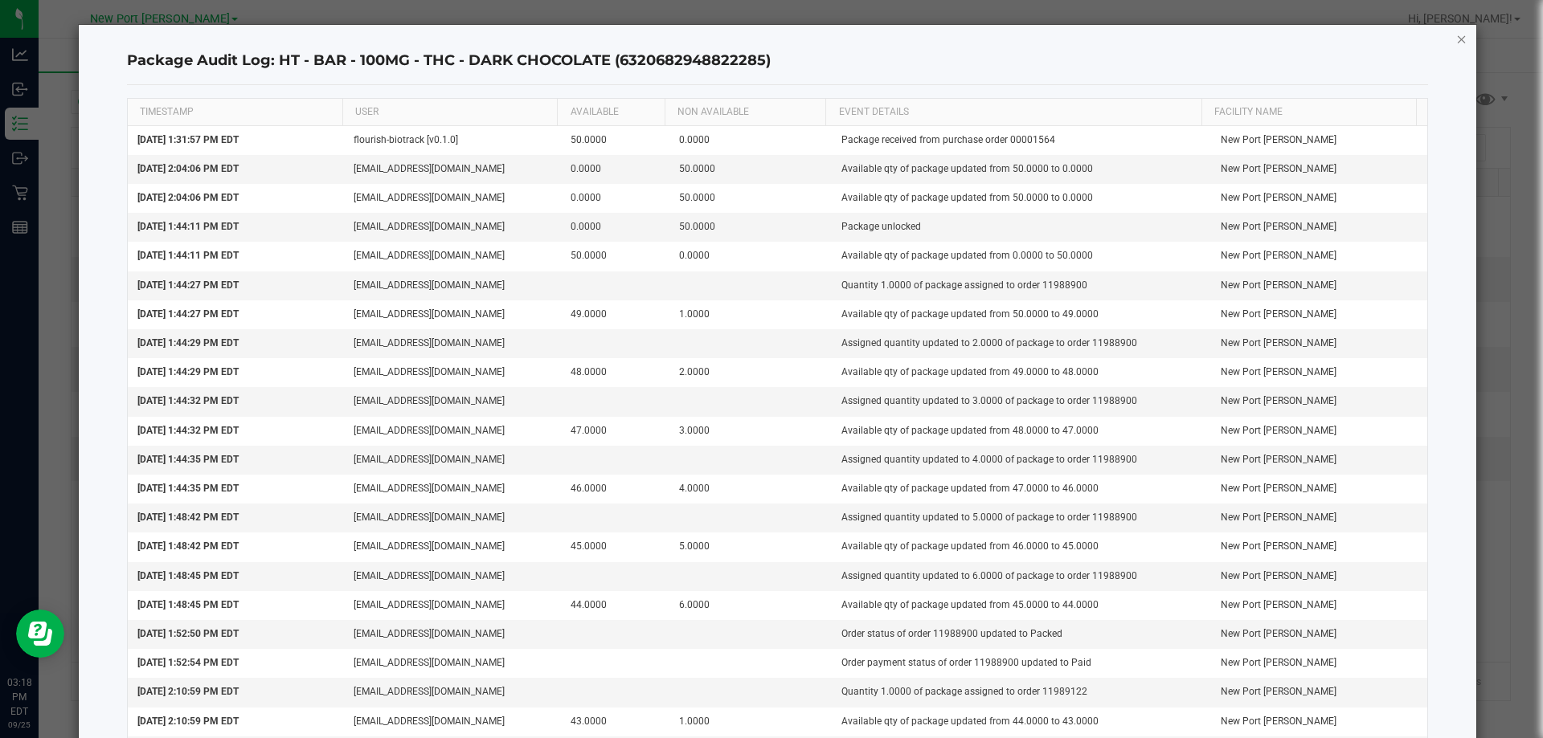
click at [1456, 42] on icon "button" at bounding box center [1461, 38] width 11 height 19
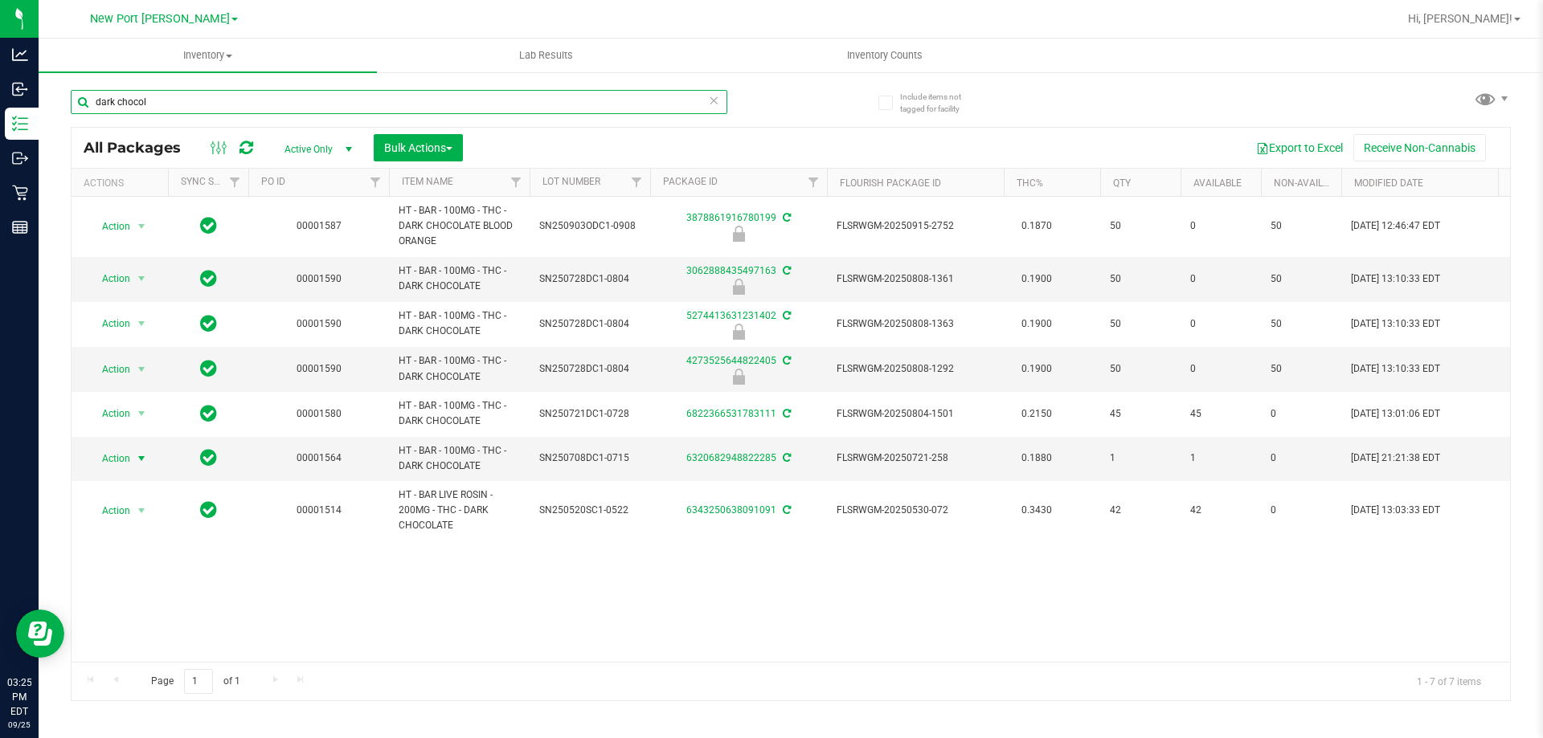
click at [251, 95] on input "dark chocol" at bounding box center [399, 102] width 656 height 24
click at [243, 95] on input "dark chocol" at bounding box center [399, 102] width 656 height 24
click at [186, 84] on div "dark chocol" at bounding box center [431, 101] width 720 height 51
click at [180, 87] on div "dark chocol" at bounding box center [431, 101] width 720 height 51
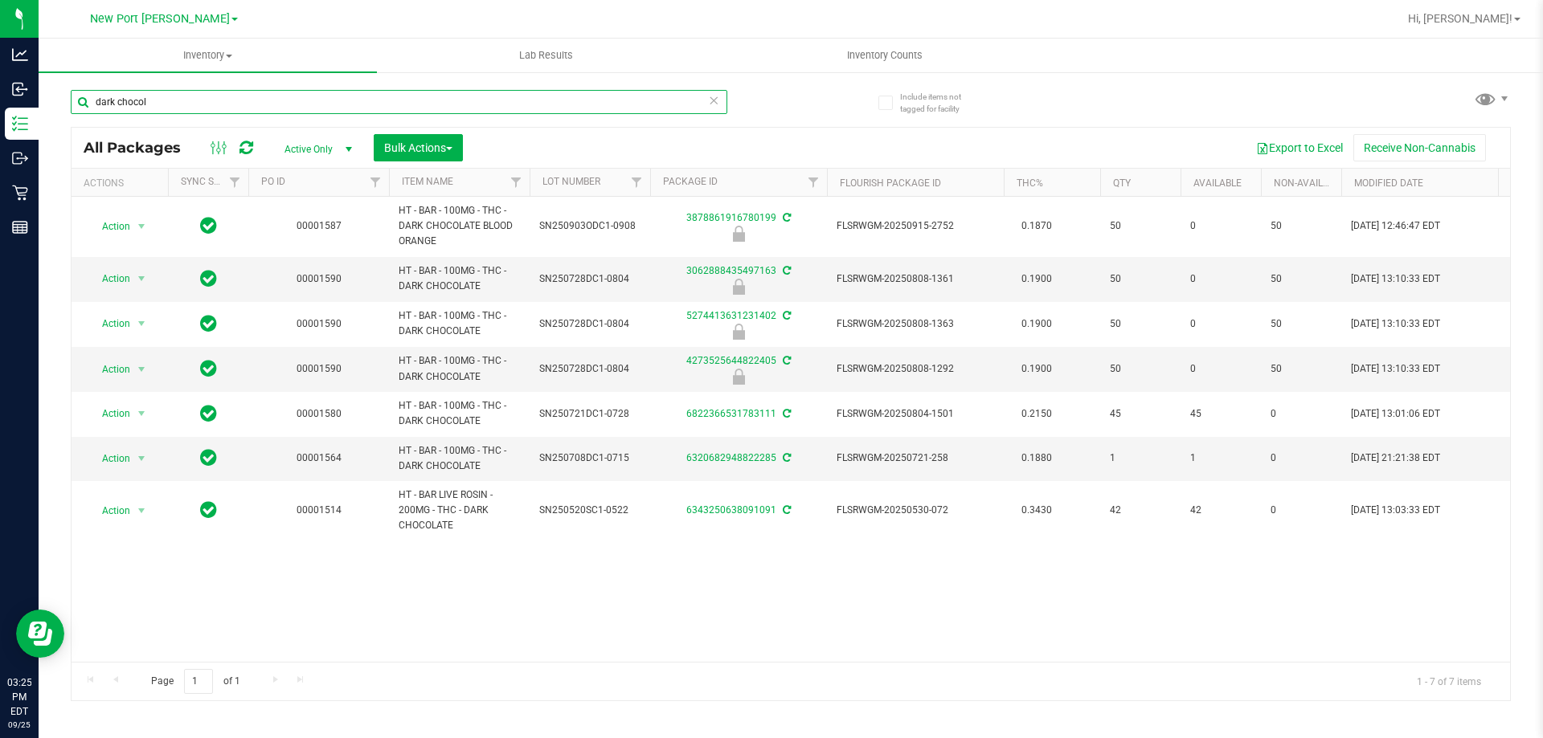
click at [182, 100] on input "dark chocol" at bounding box center [399, 102] width 656 height 24
type input "milk"
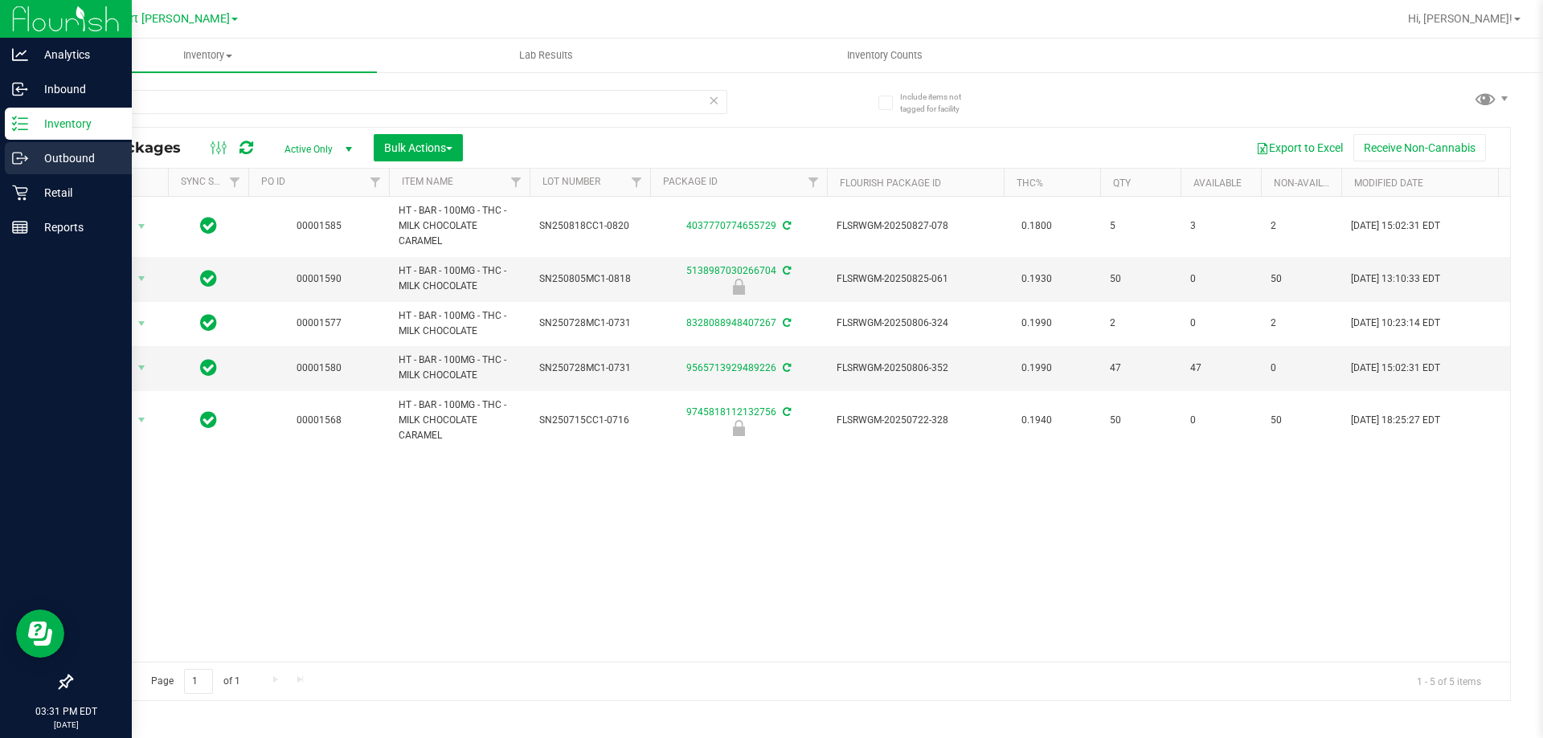
click at [21, 155] on icon at bounding box center [20, 158] width 16 height 16
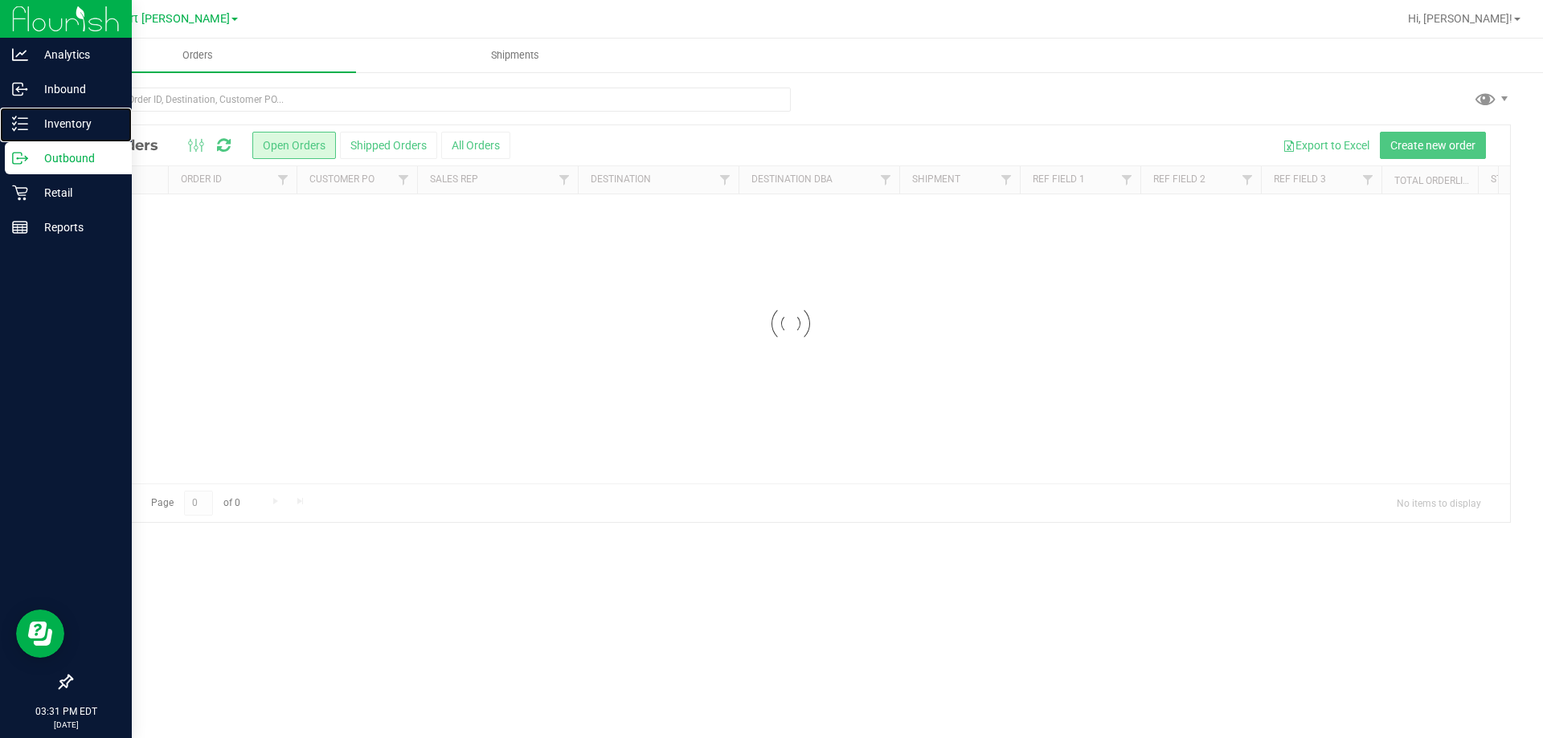
click at [32, 121] on p "Inventory" at bounding box center [76, 123] width 96 height 19
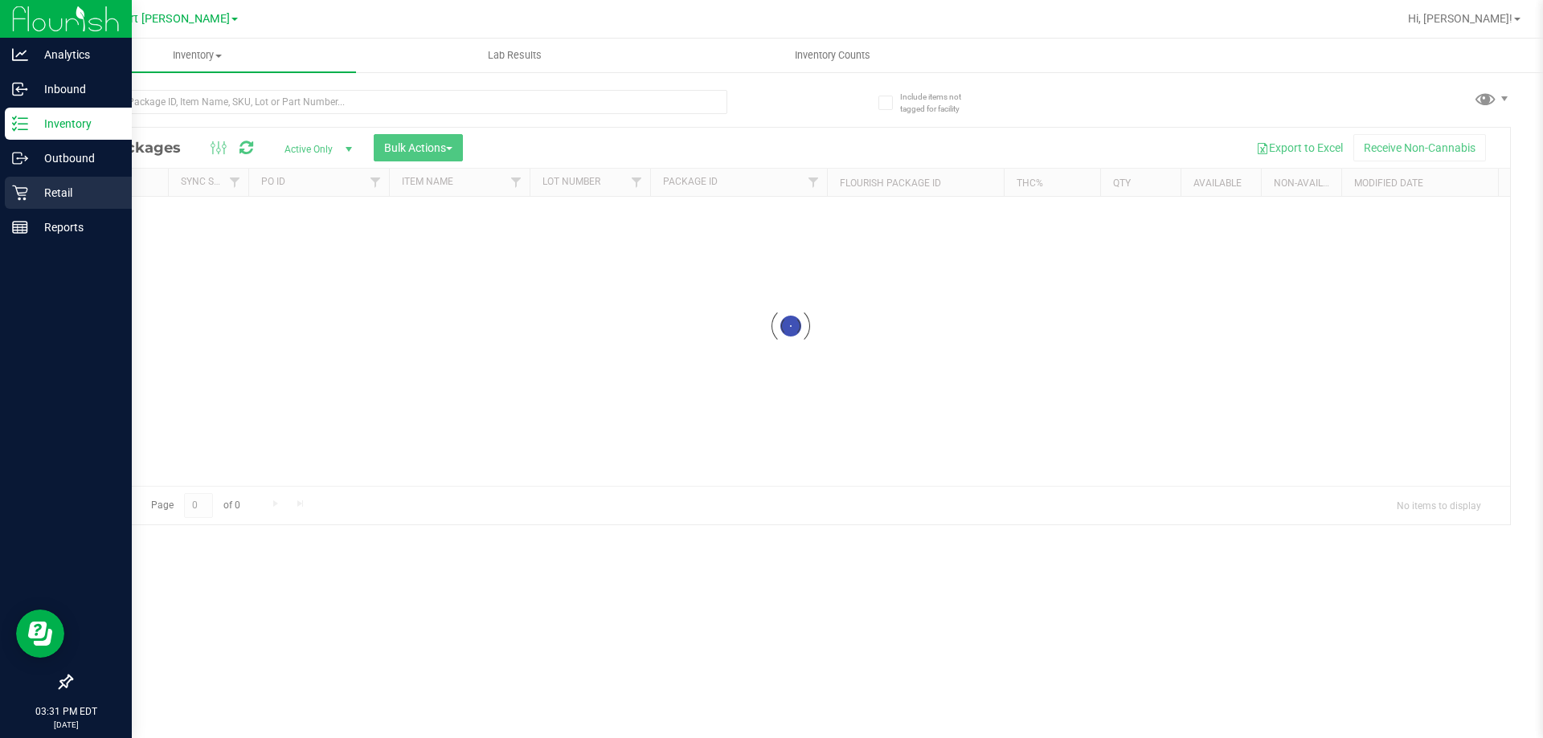
click at [22, 195] on icon at bounding box center [19, 193] width 15 height 15
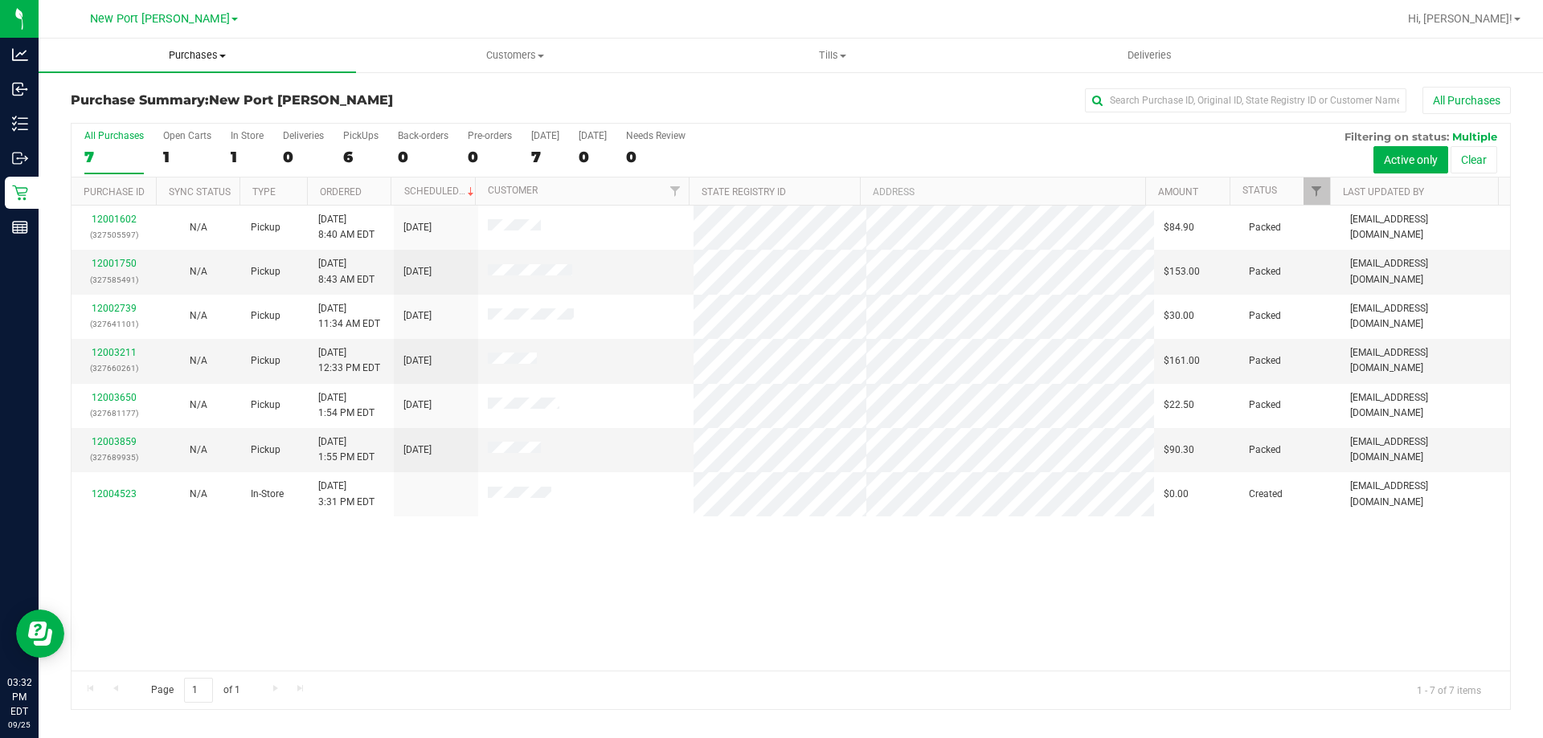
click at [220, 45] on uib-tab-heading "Purchases Summary of purchases Fulfillment All purchases" at bounding box center [197, 56] width 317 height 34
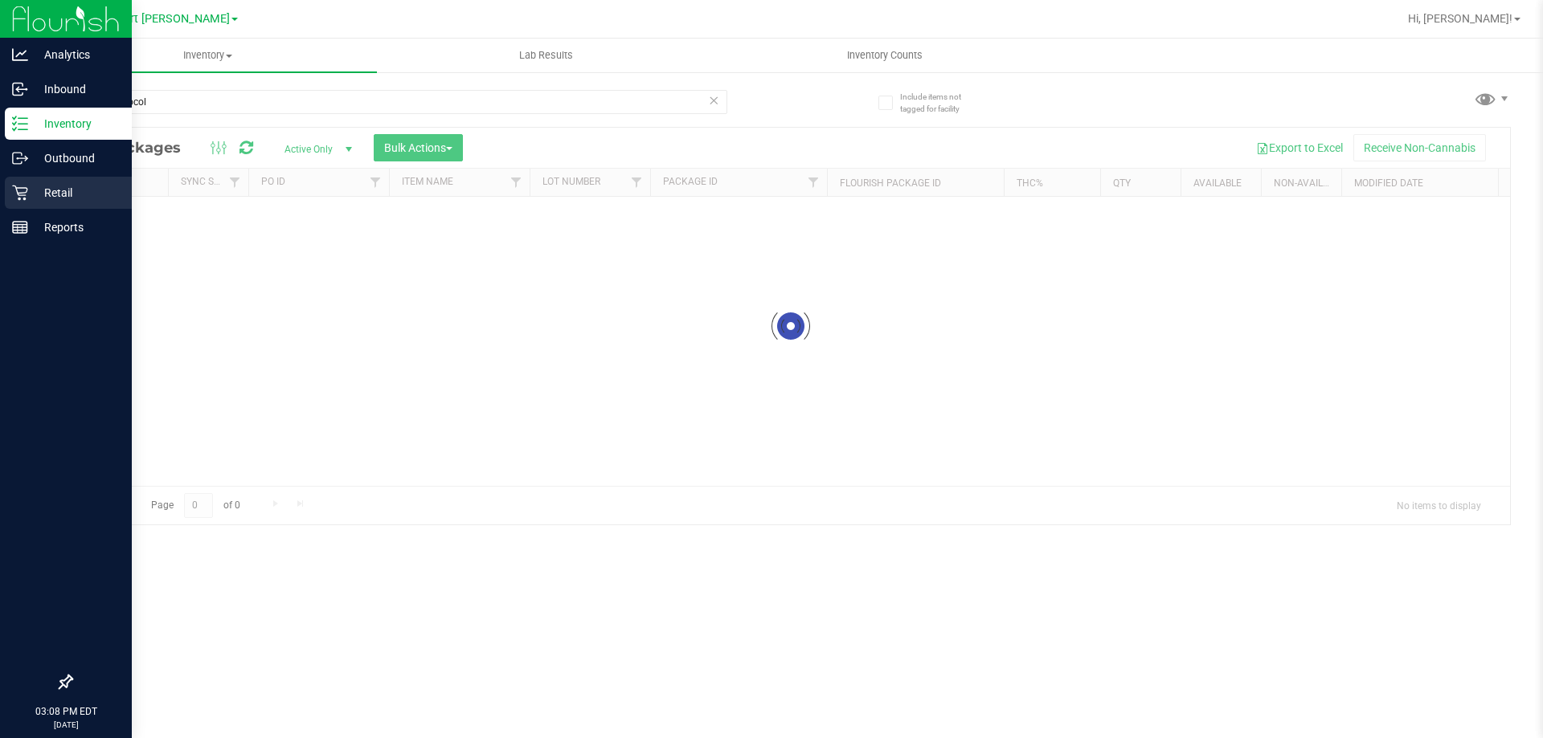
click at [43, 190] on p "Retail" at bounding box center [76, 192] width 96 height 19
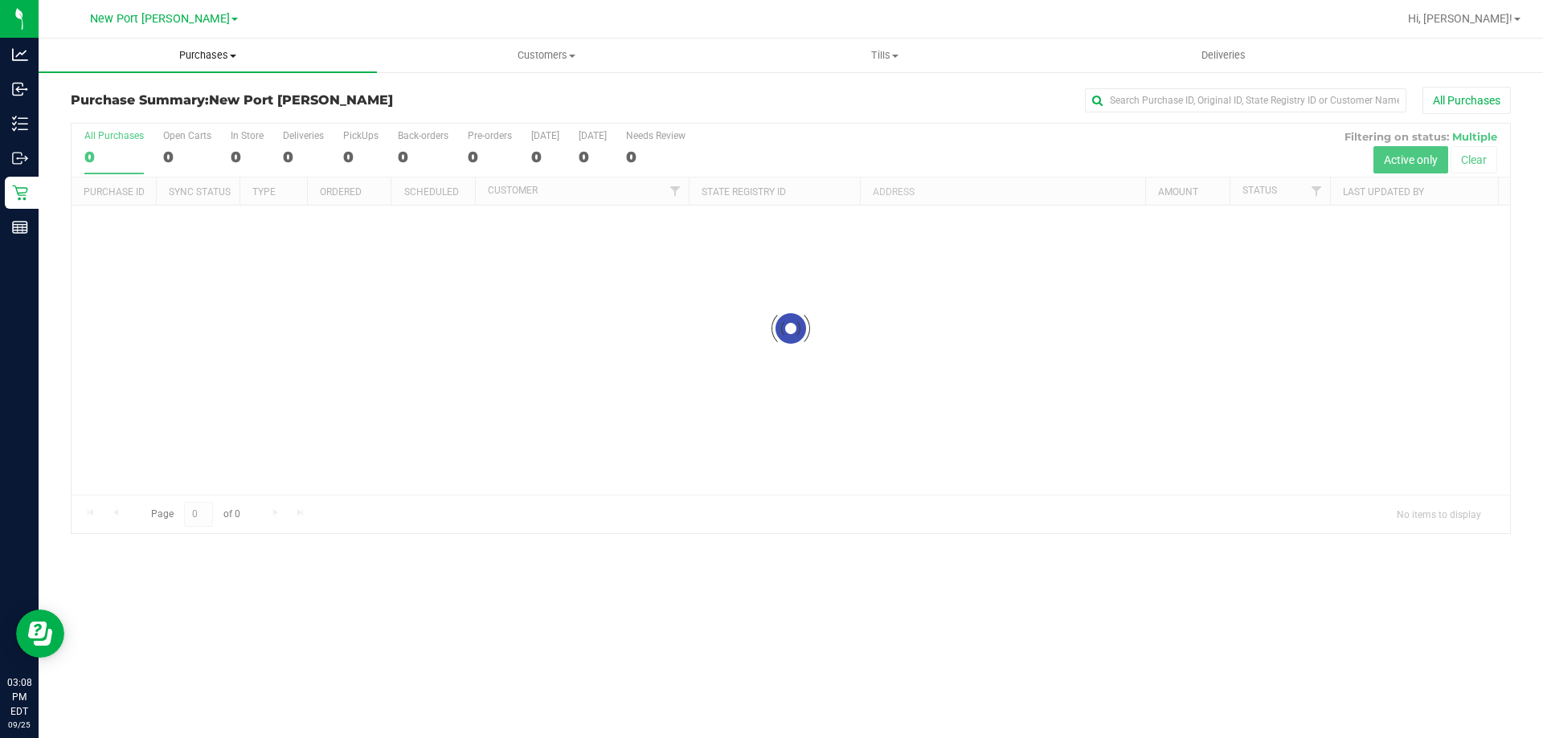
click at [223, 57] on span "Purchases" at bounding box center [208, 55] width 338 height 14
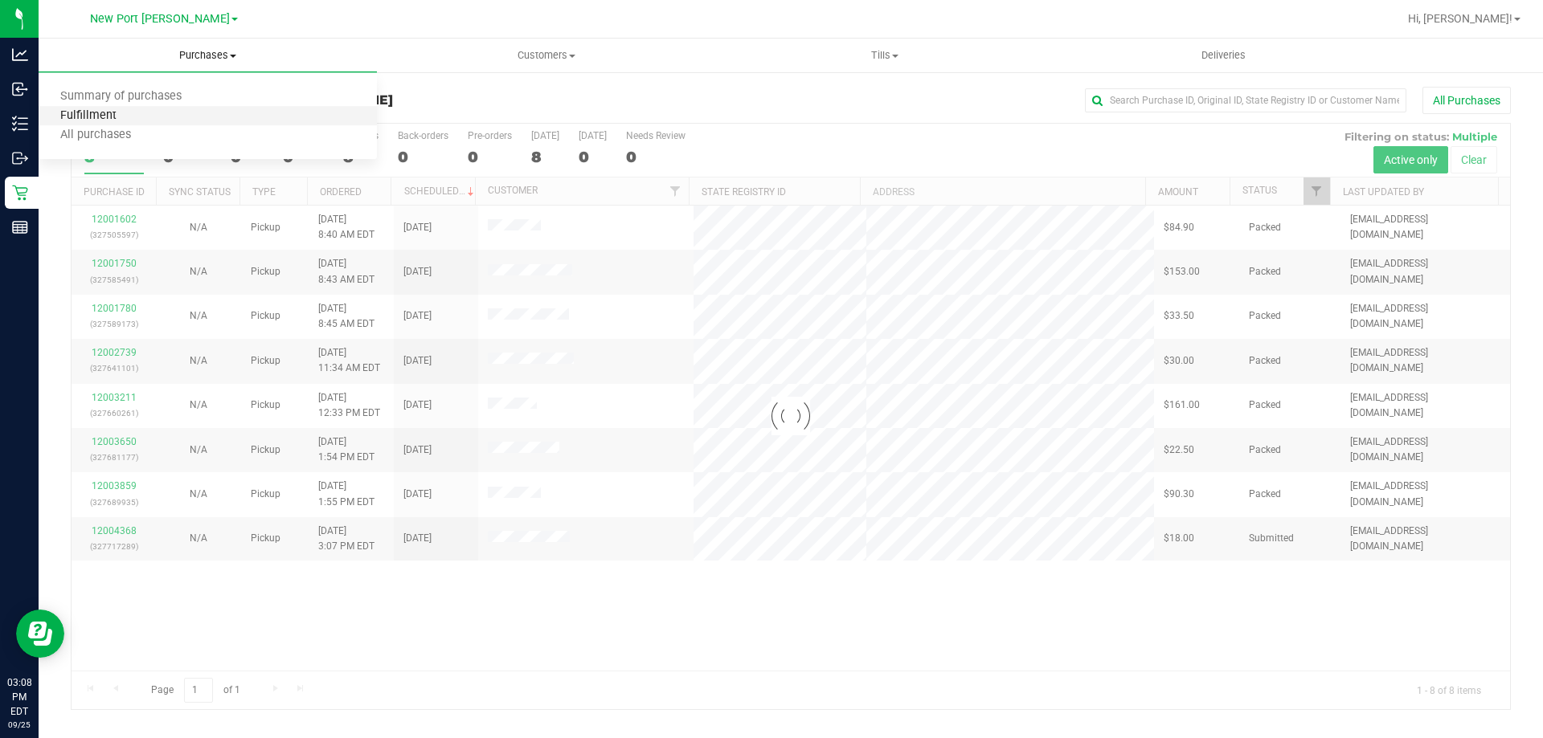
click at [112, 115] on span "Fulfillment" at bounding box center [89, 116] width 100 height 14
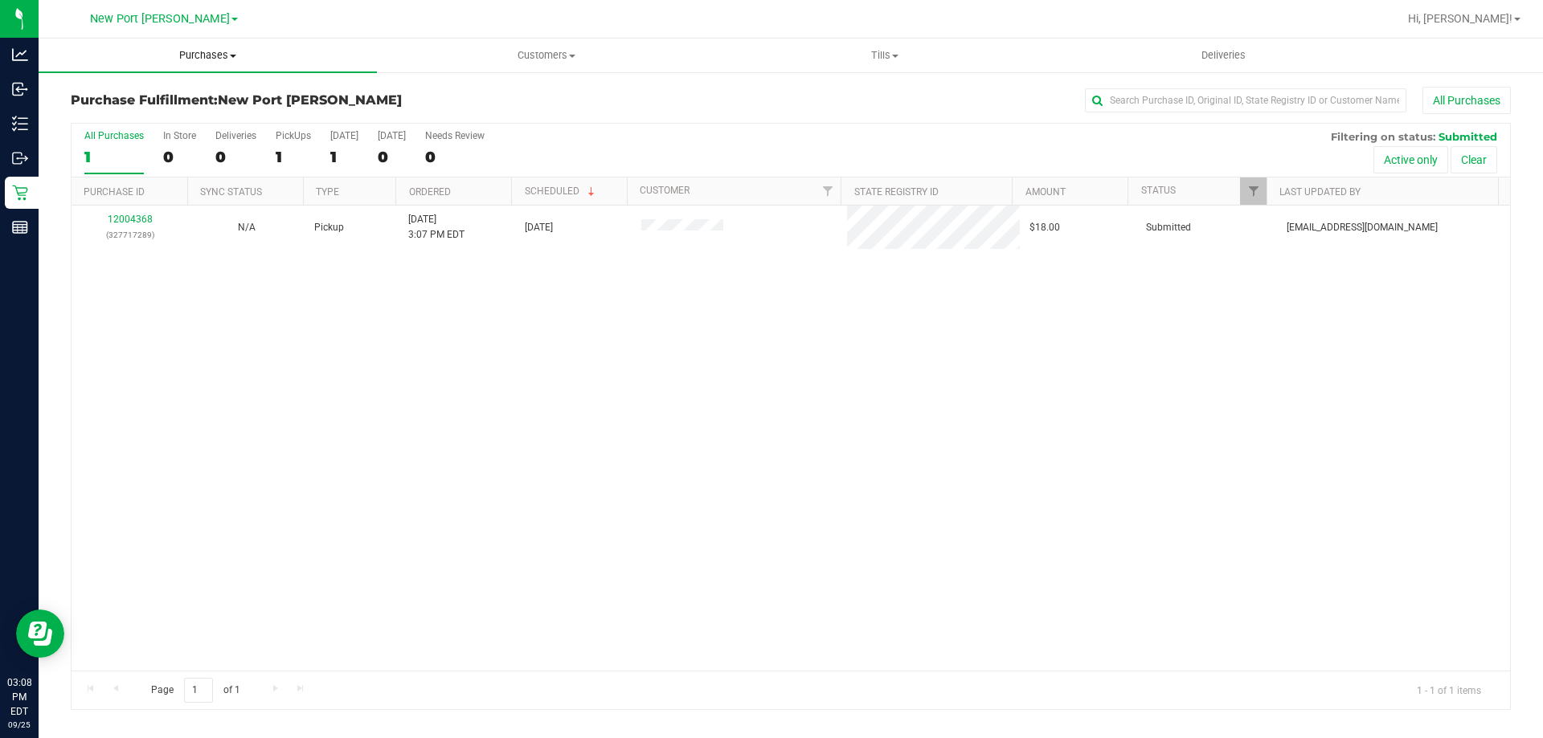
click at [219, 51] on span "Purchases" at bounding box center [208, 55] width 338 height 14
click at [153, 102] on span "Summary of purchases" at bounding box center [121, 97] width 165 height 14
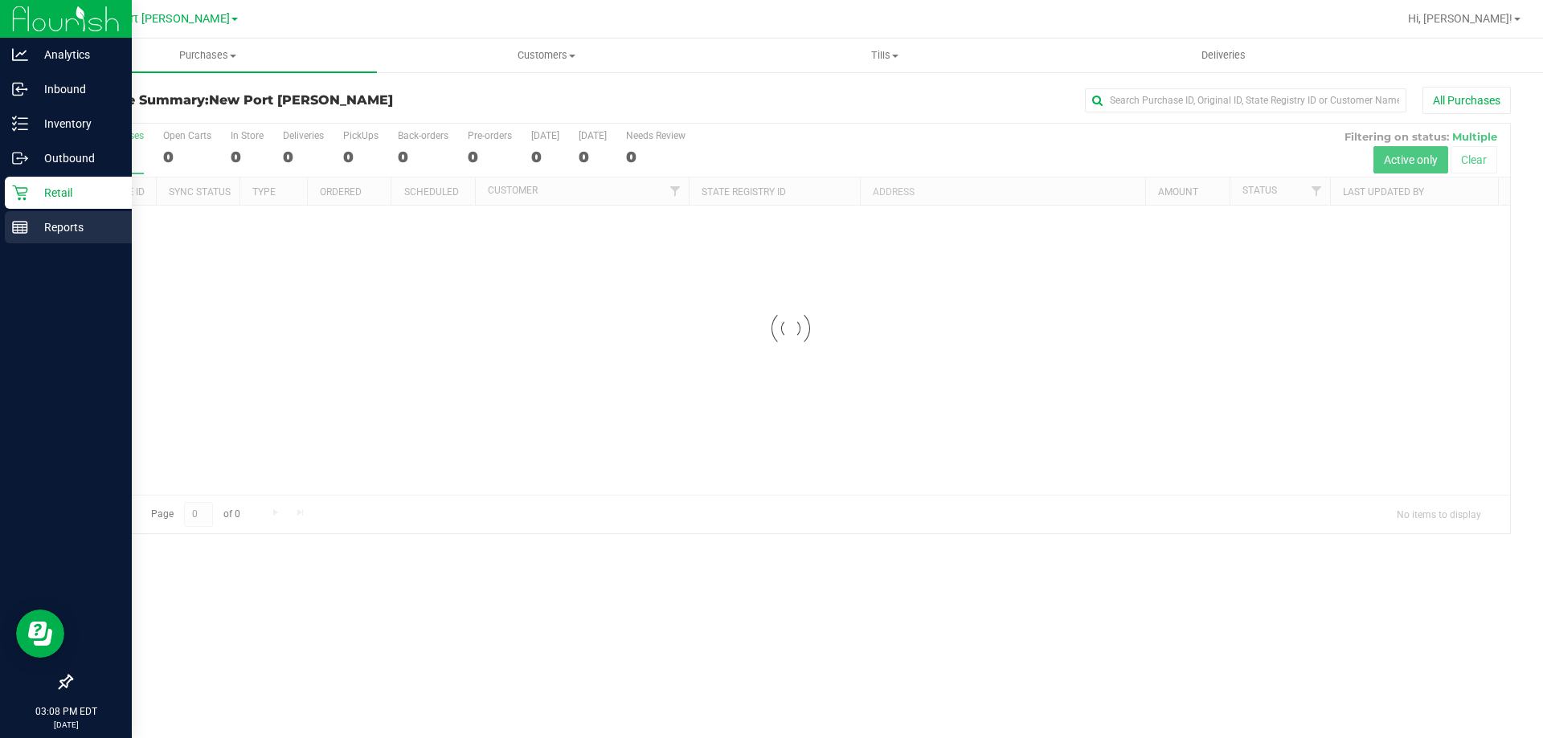
click at [63, 221] on p "Reports" at bounding box center [76, 227] width 96 height 19
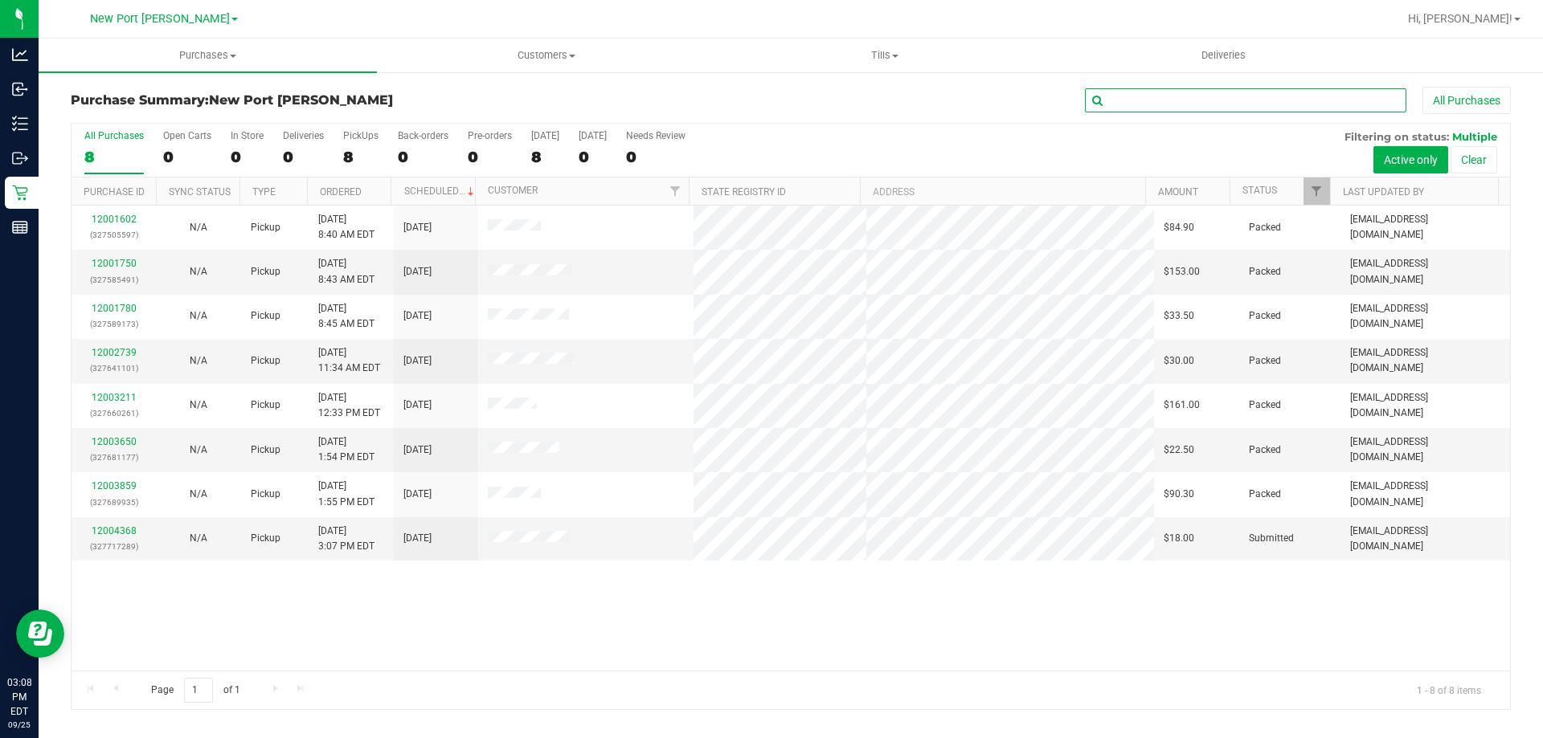
click at [1155, 97] on input "text" at bounding box center [1245, 100] width 321 height 24
paste input "11994681"
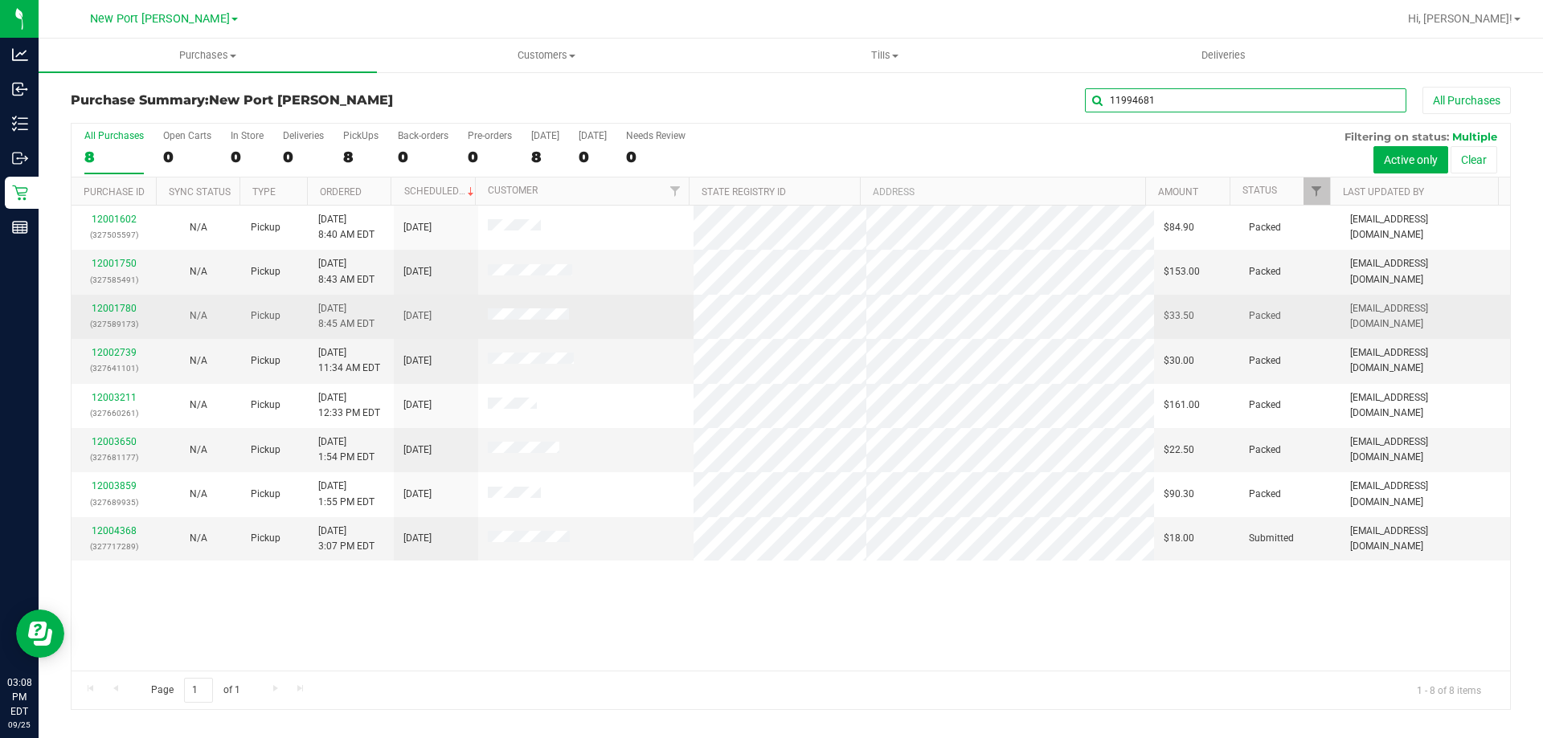
type input "11994681"
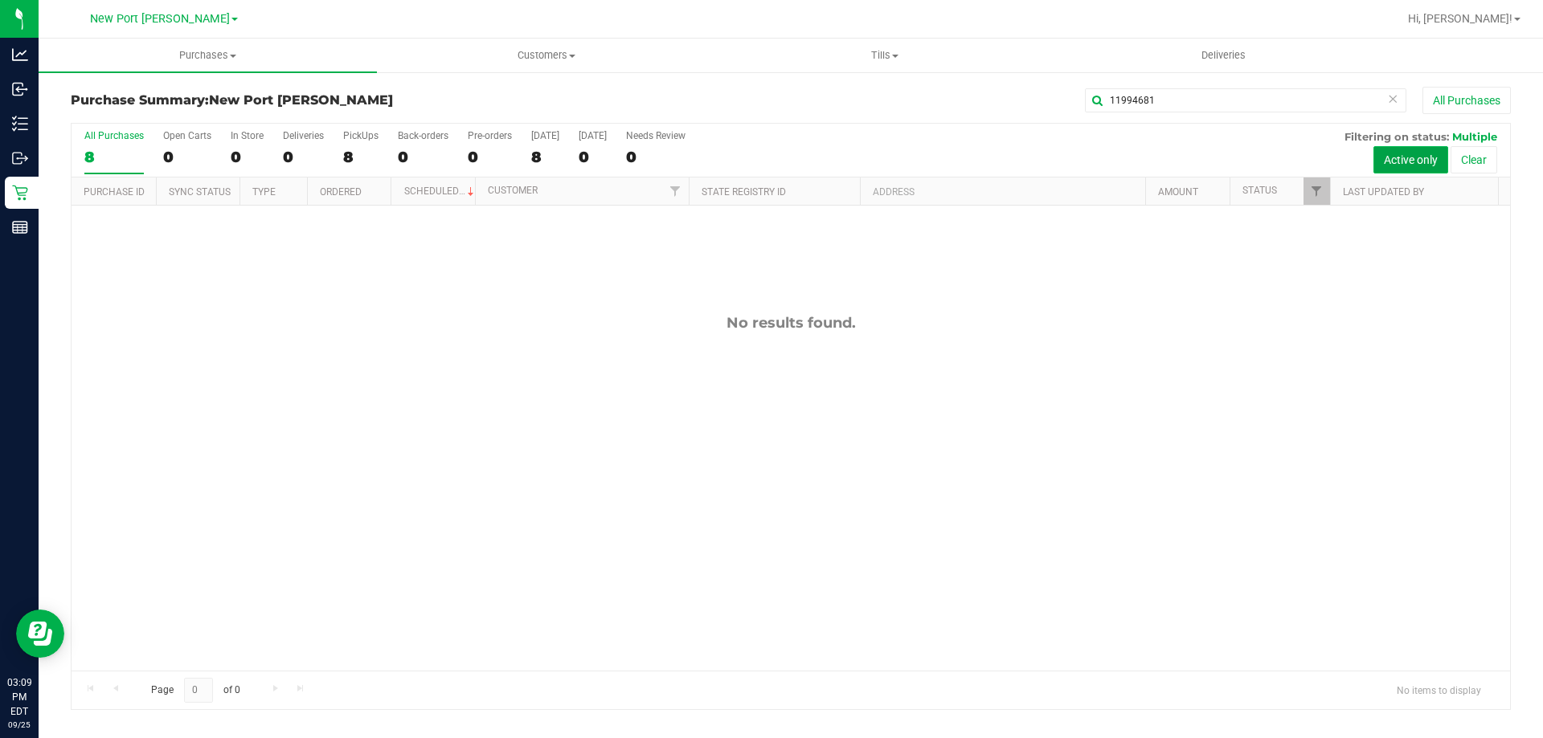
click at [1429, 162] on button "Active only" at bounding box center [1410, 159] width 75 height 27
click at [1431, 160] on button "Active only" at bounding box center [1410, 159] width 75 height 27
click at [1395, 161] on button "Active only" at bounding box center [1410, 159] width 75 height 27
click at [1478, 159] on button "Clear" at bounding box center [1473, 159] width 47 height 27
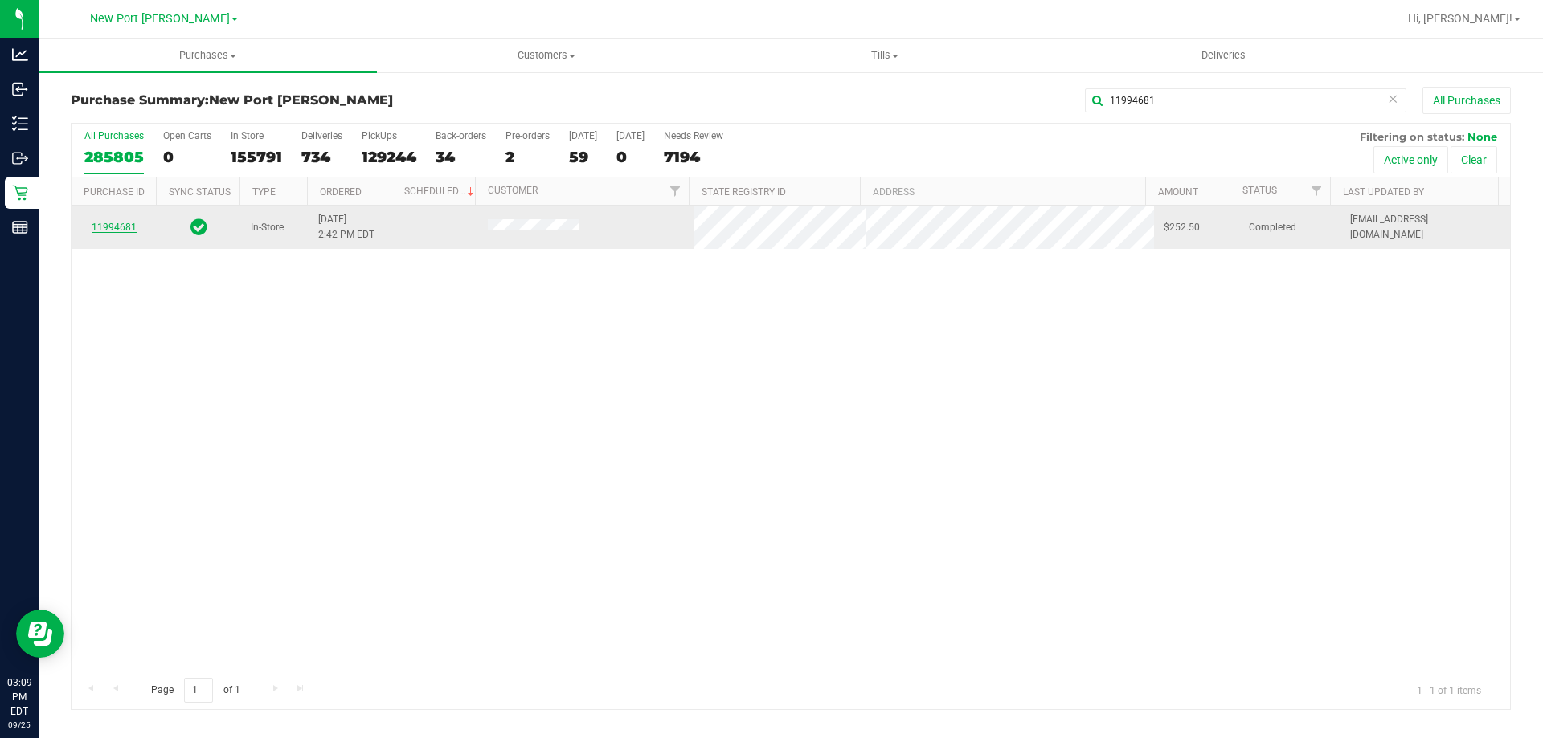
click at [119, 227] on link "11994681" at bounding box center [114, 227] width 45 height 11
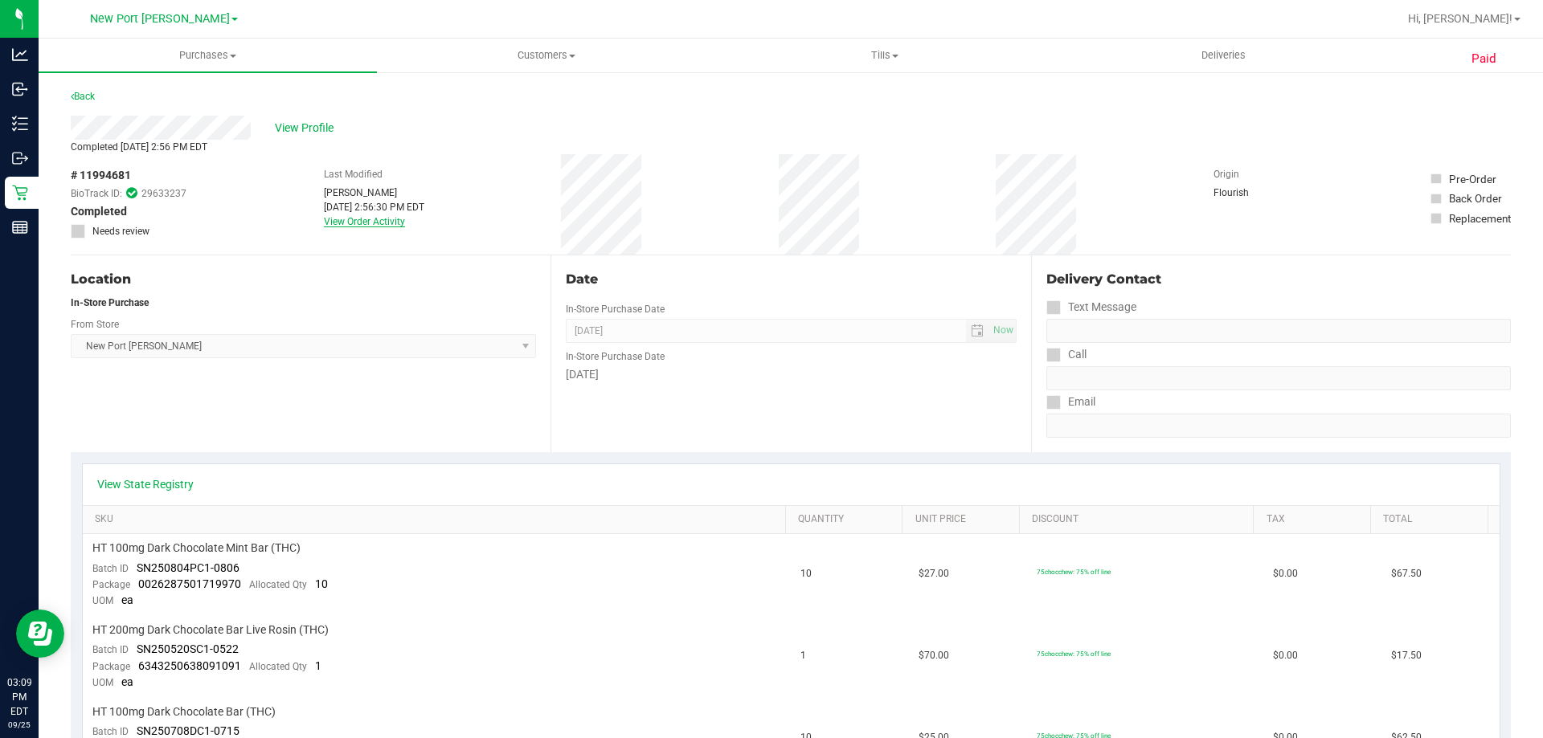
click at [371, 225] on link "View Order Activity" at bounding box center [364, 221] width 81 height 11
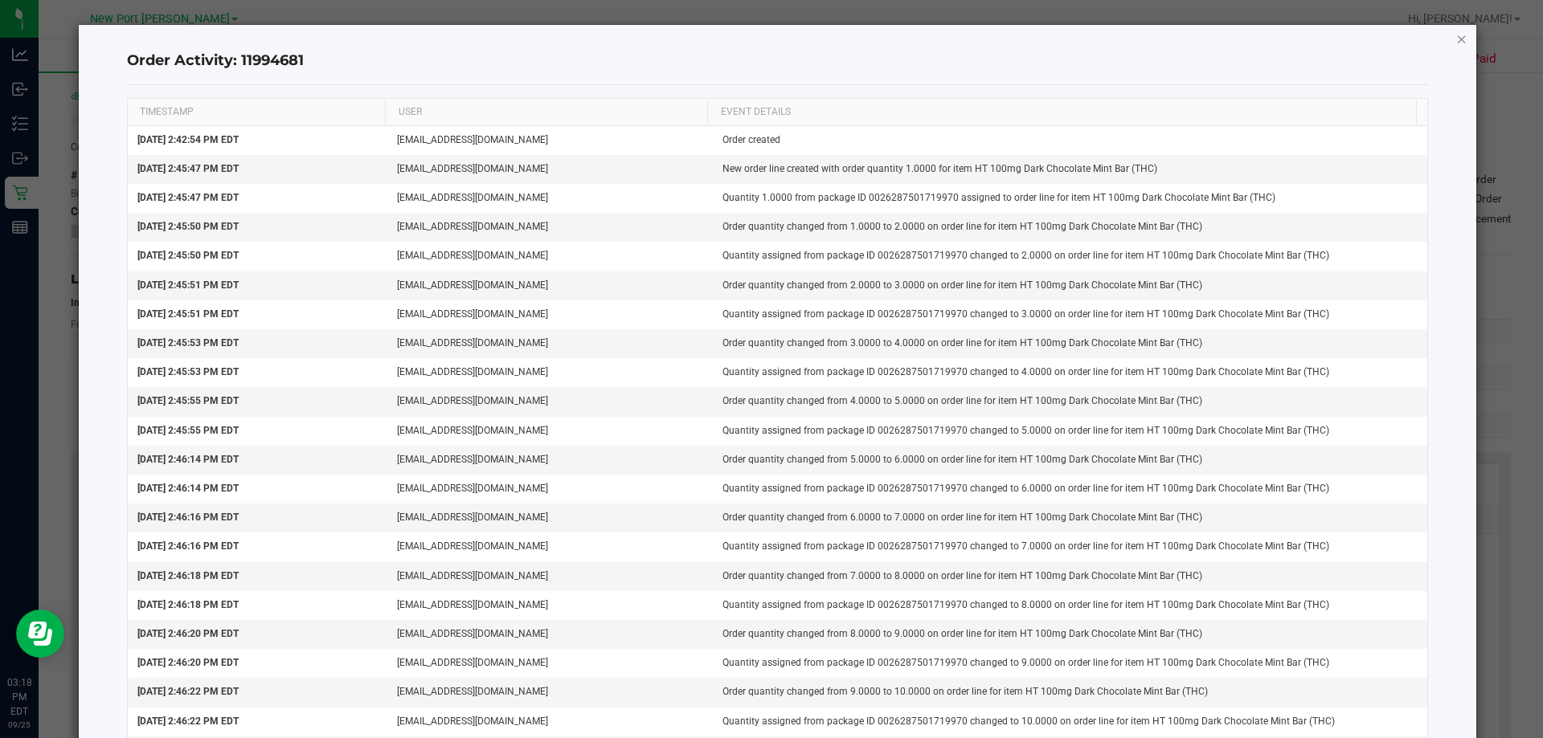
click at [1456, 37] on icon "button" at bounding box center [1461, 38] width 11 height 19
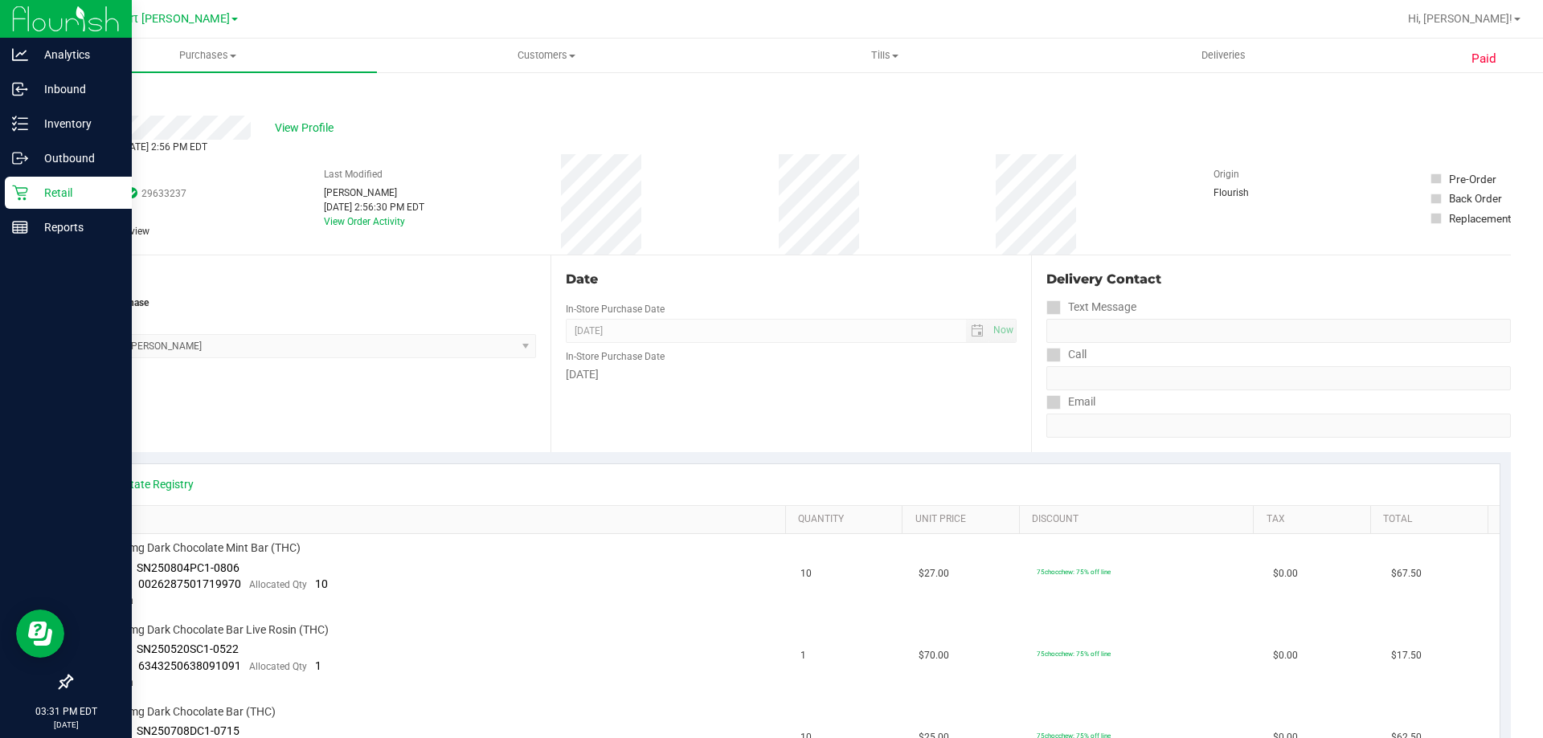
click at [30, 186] on p "Retail" at bounding box center [76, 192] width 96 height 19
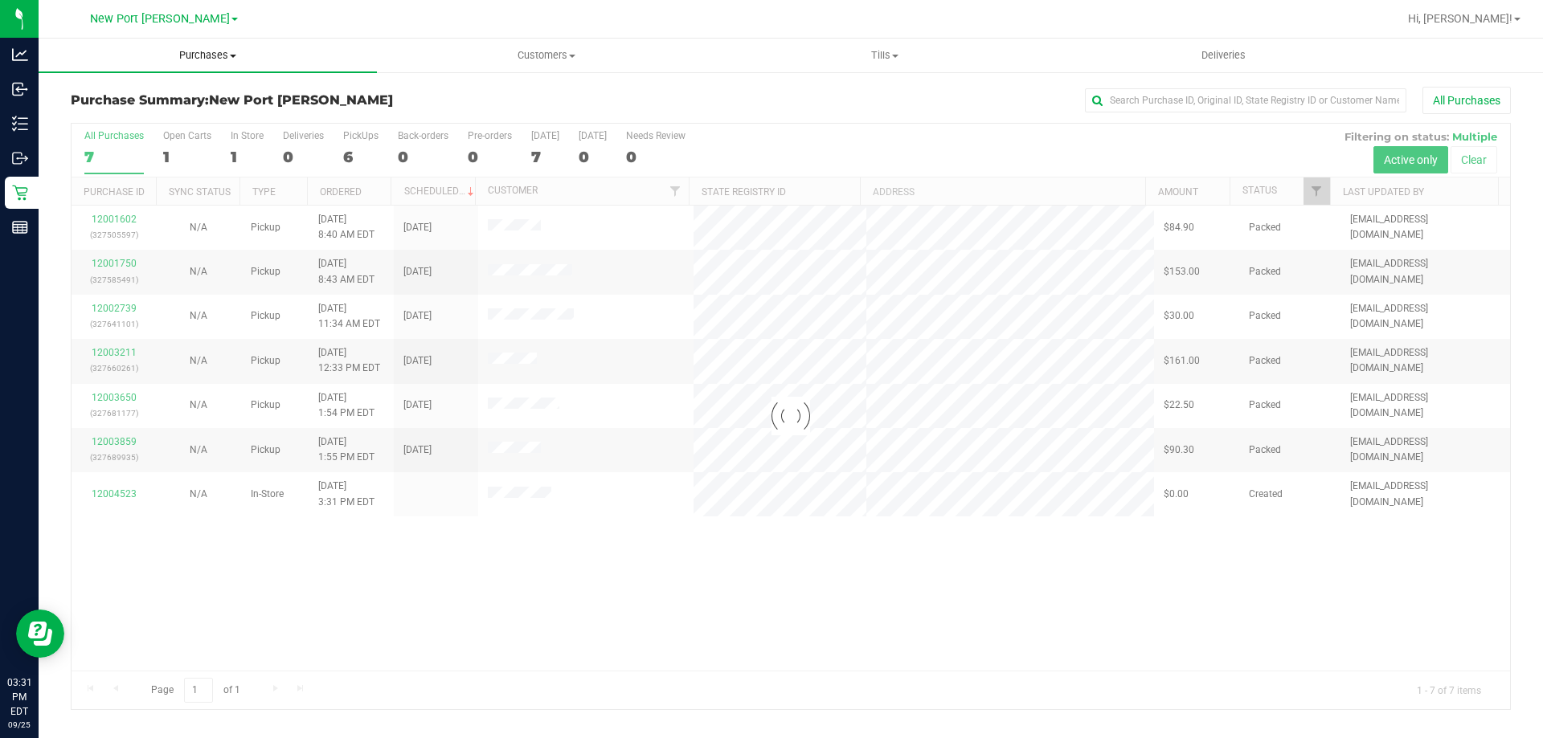
click at [208, 65] on uib-tab-heading "Purchases Summary of purchases Fulfillment All purchases" at bounding box center [208, 56] width 338 height 34
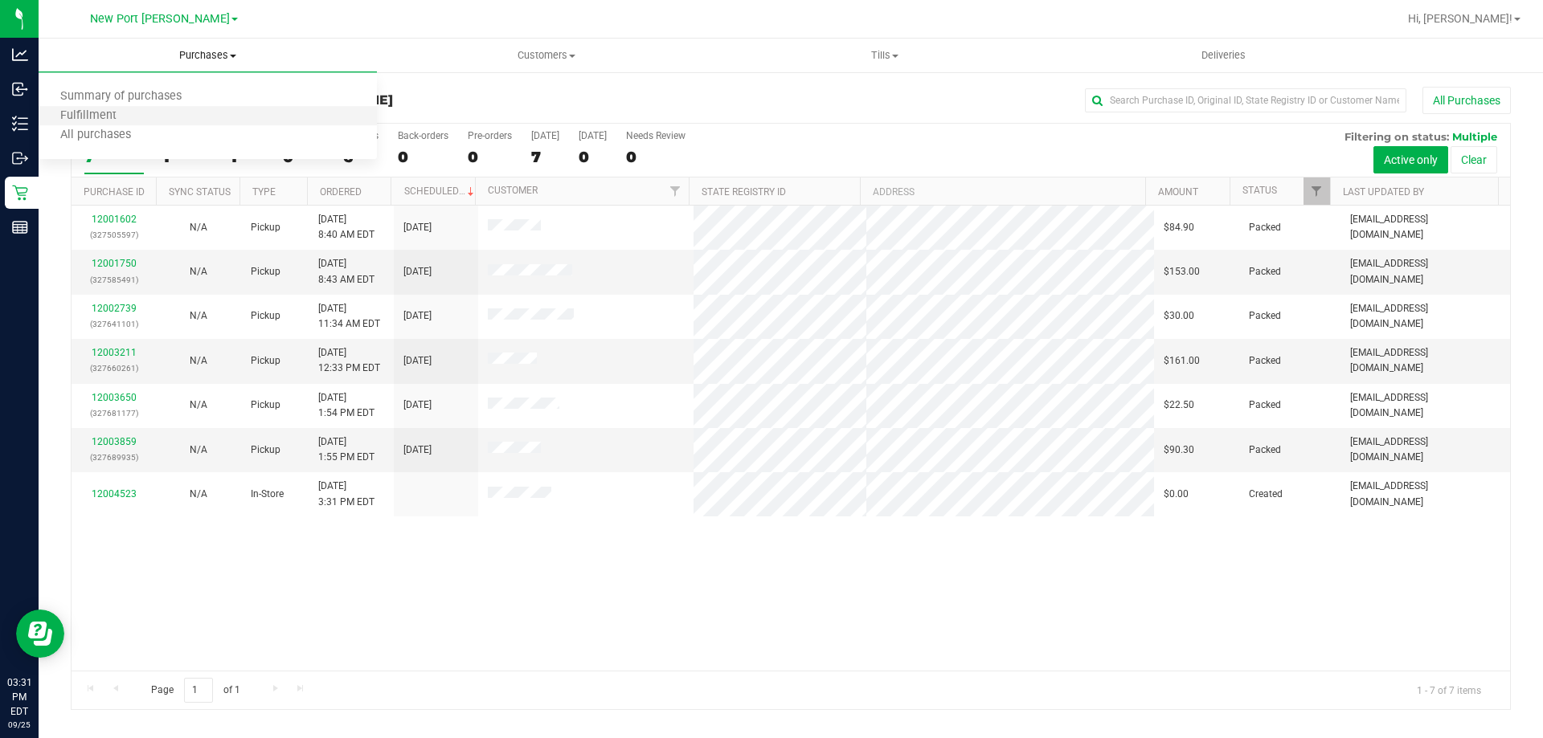
click at [170, 110] on li "Fulfillment" at bounding box center [208, 116] width 338 height 19
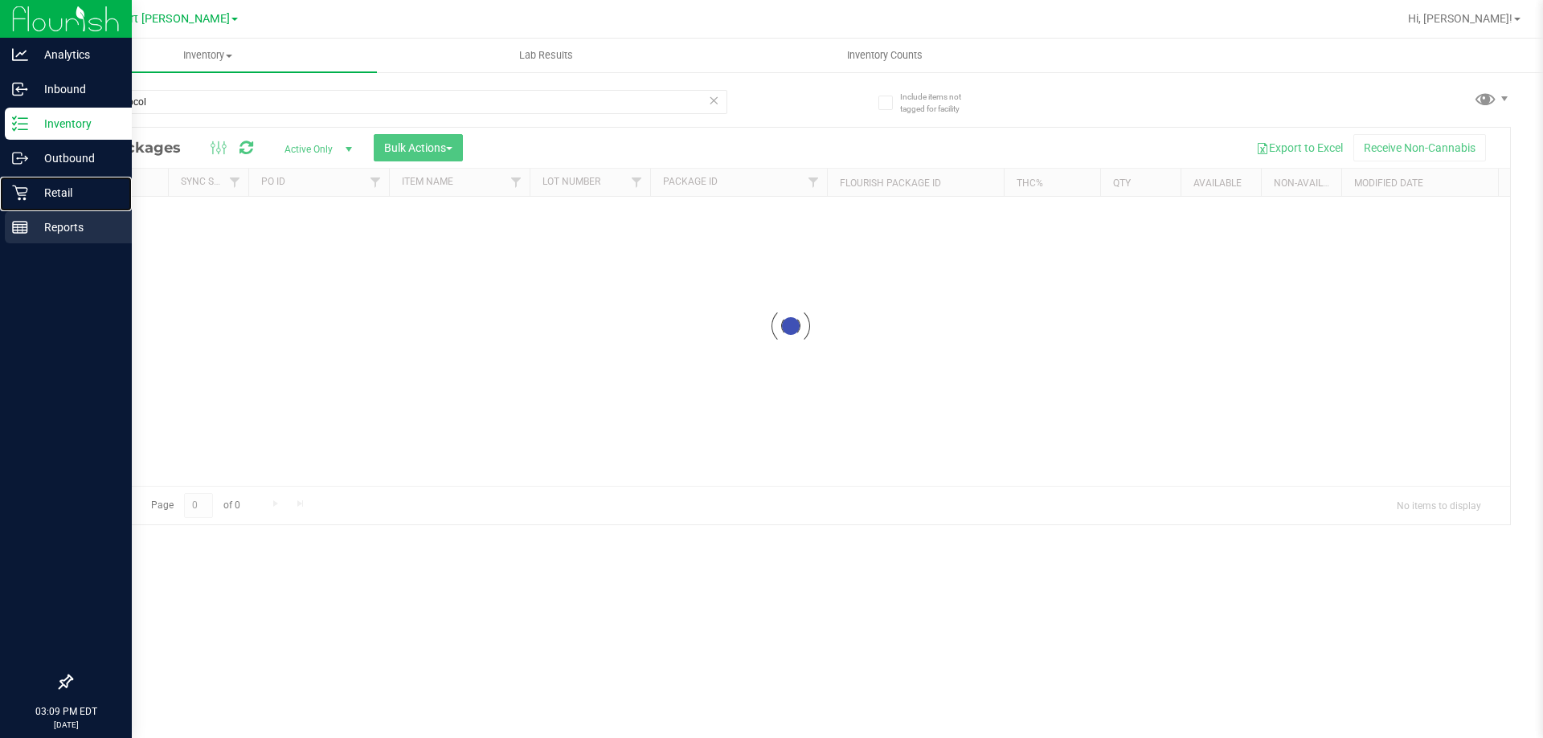
click at [41, 192] on p "Retail" at bounding box center [76, 192] width 96 height 19
click at [44, 235] on p "Reports" at bounding box center [76, 227] width 96 height 19
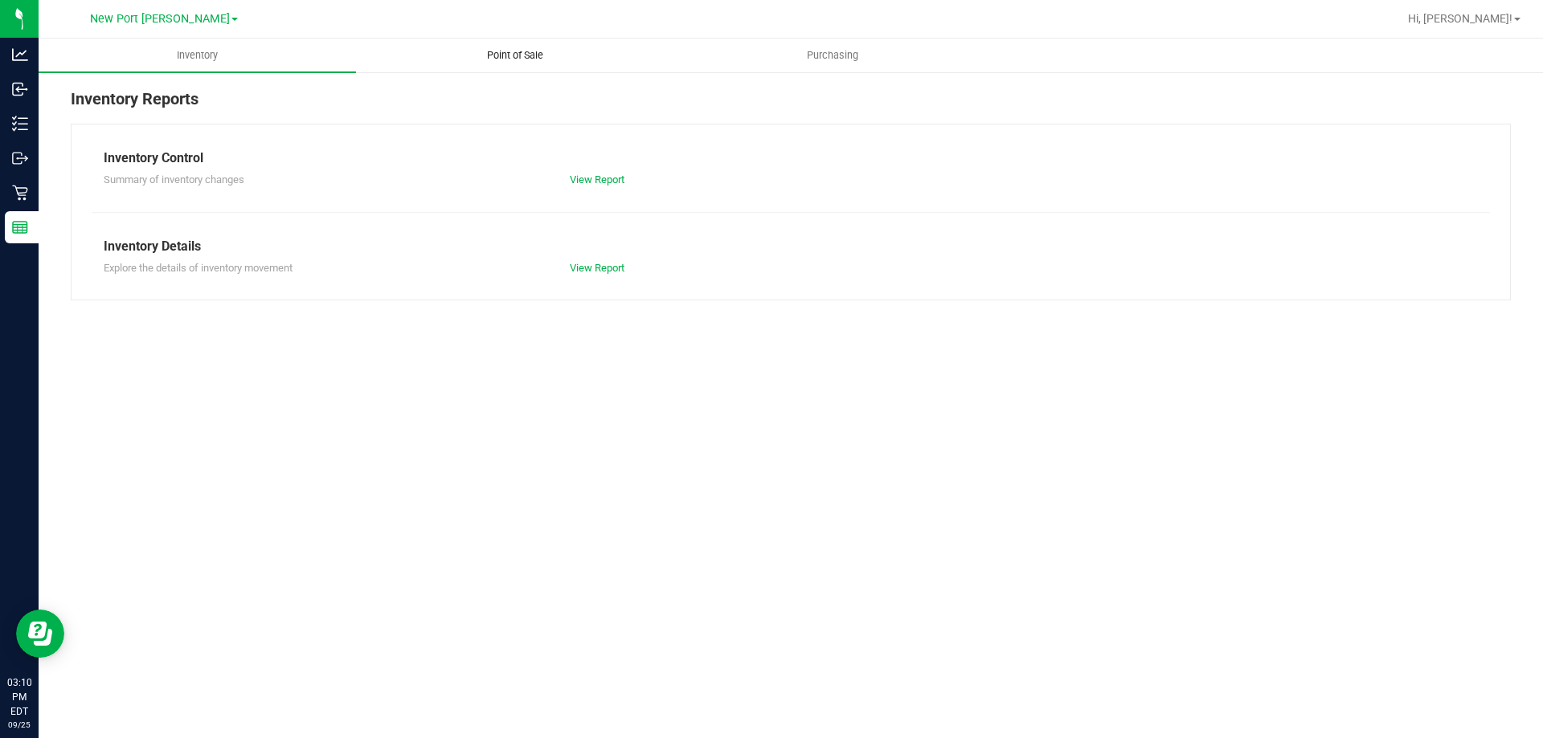
click at [519, 53] on span "Point of Sale" at bounding box center [515, 55] width 100 height 14
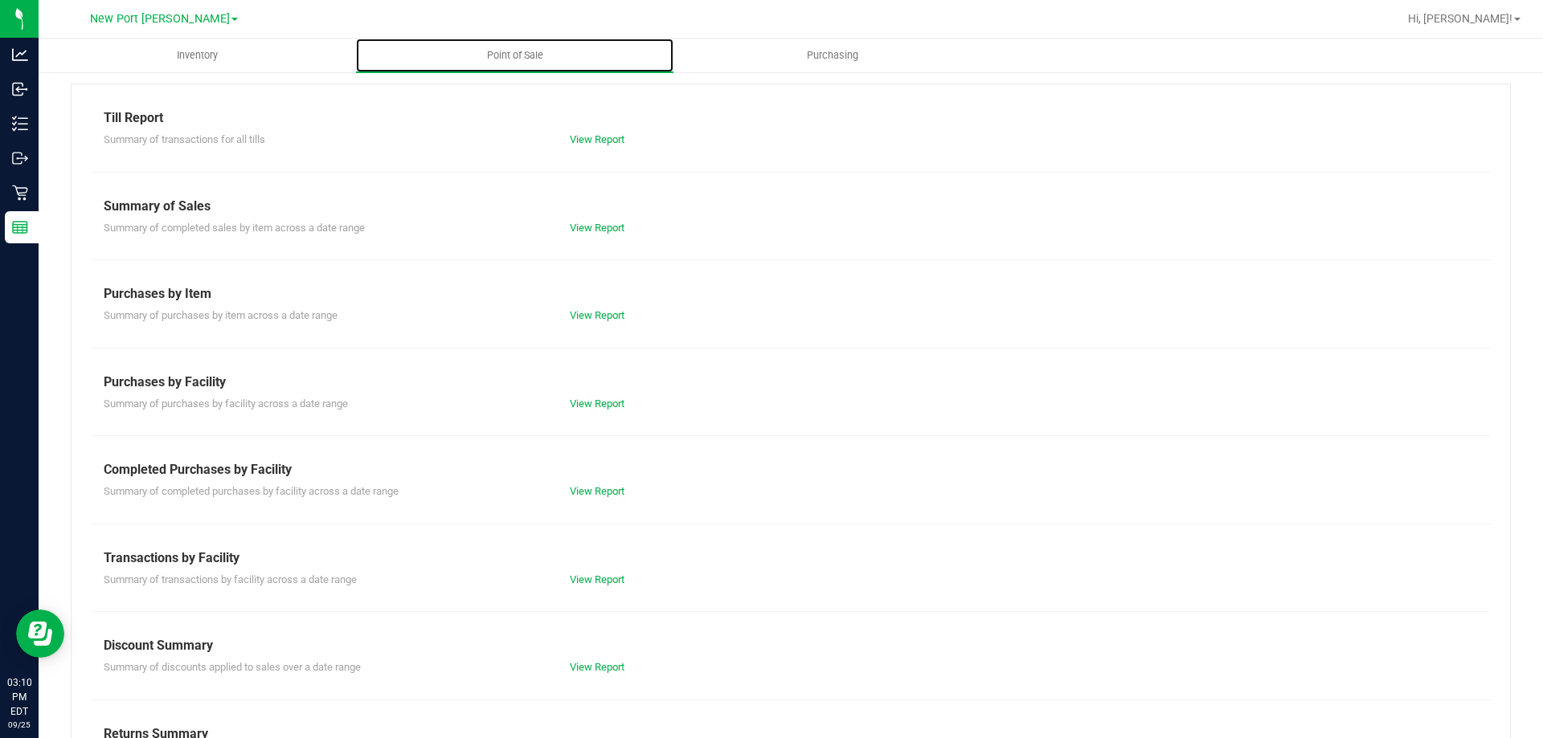
scroll to position [106, 0]
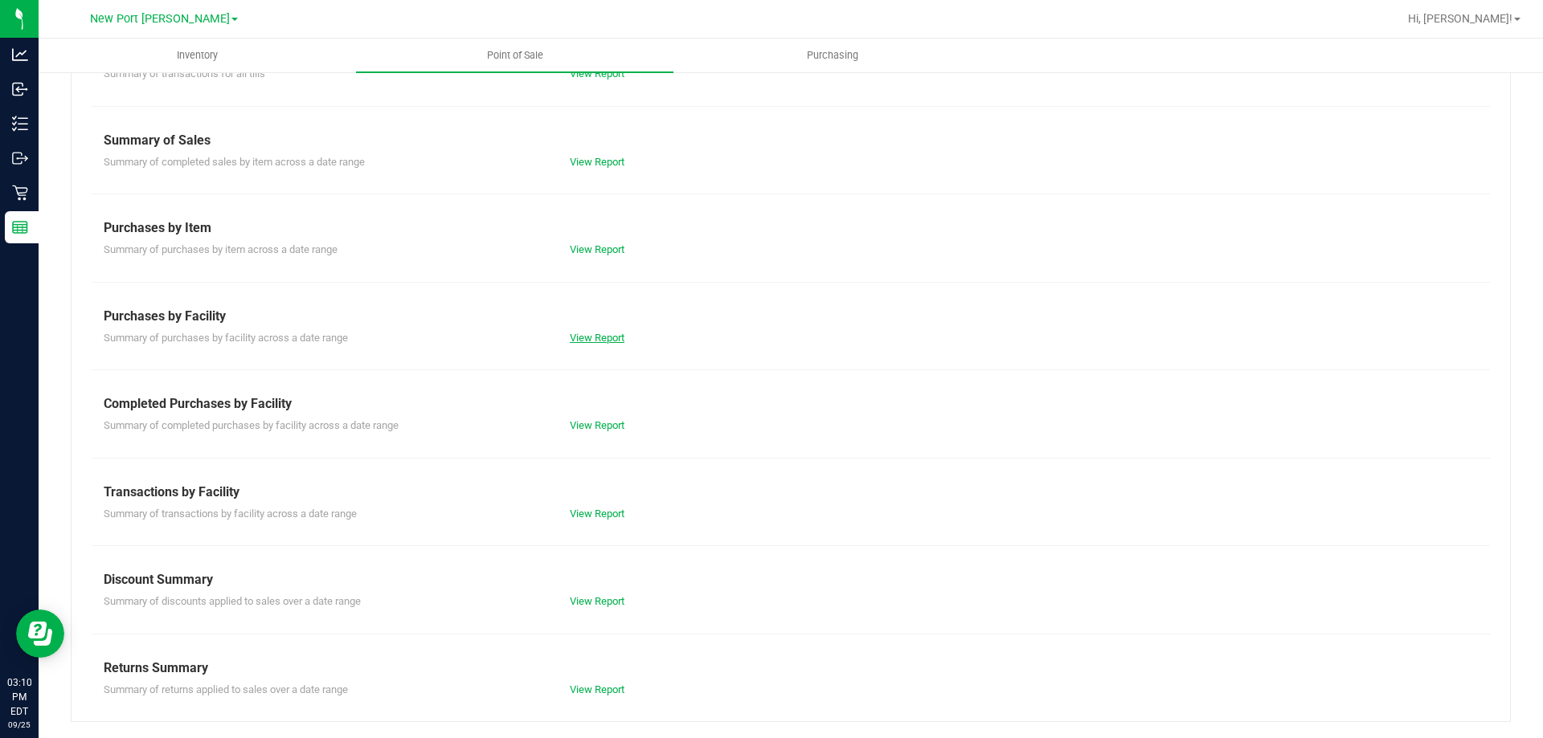
click at [599, 334] on link "View Report" at bounding box center [597, 338] width 55 height 12
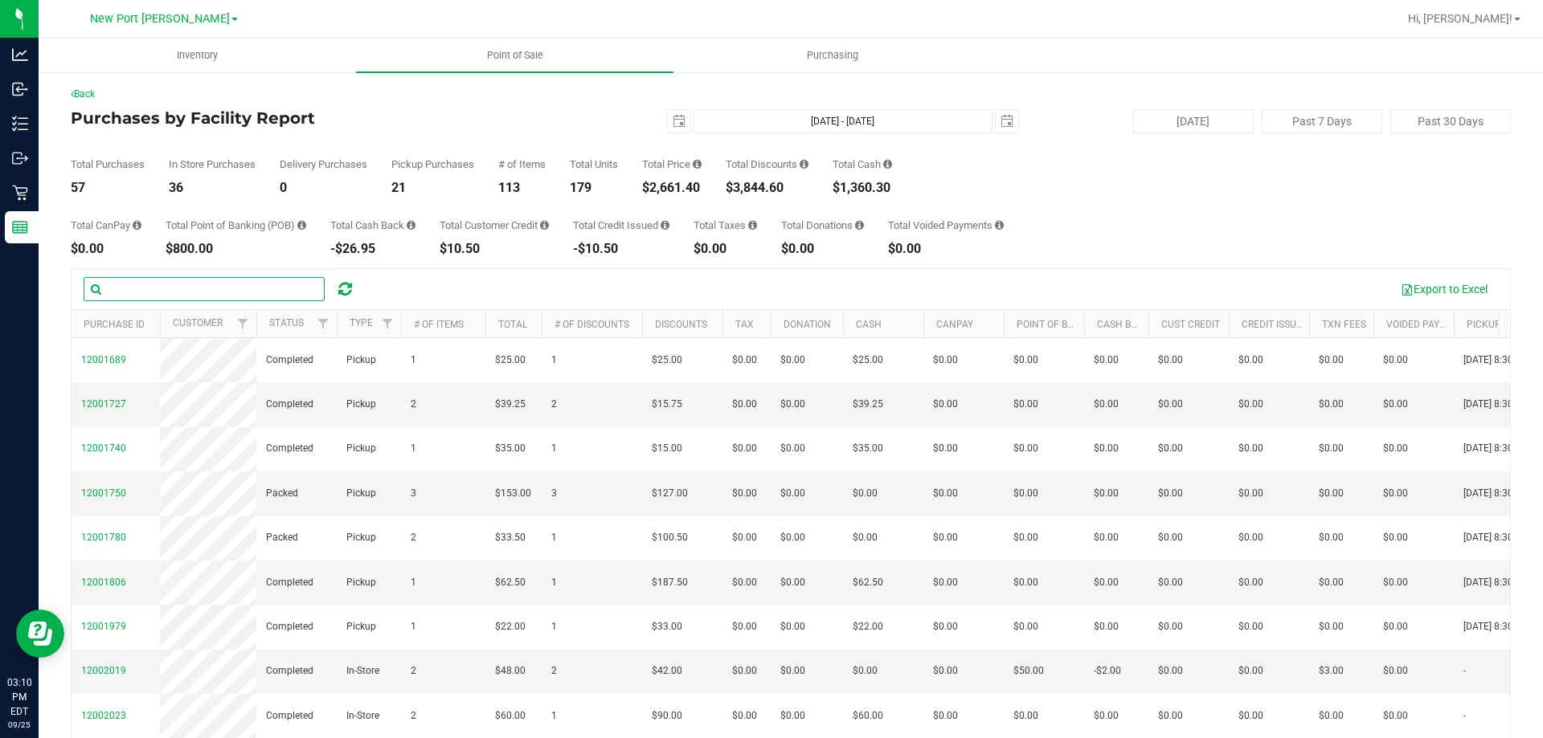
click at [157, 286] on input "text" at bounding box center [204, 289] width 241 height 24
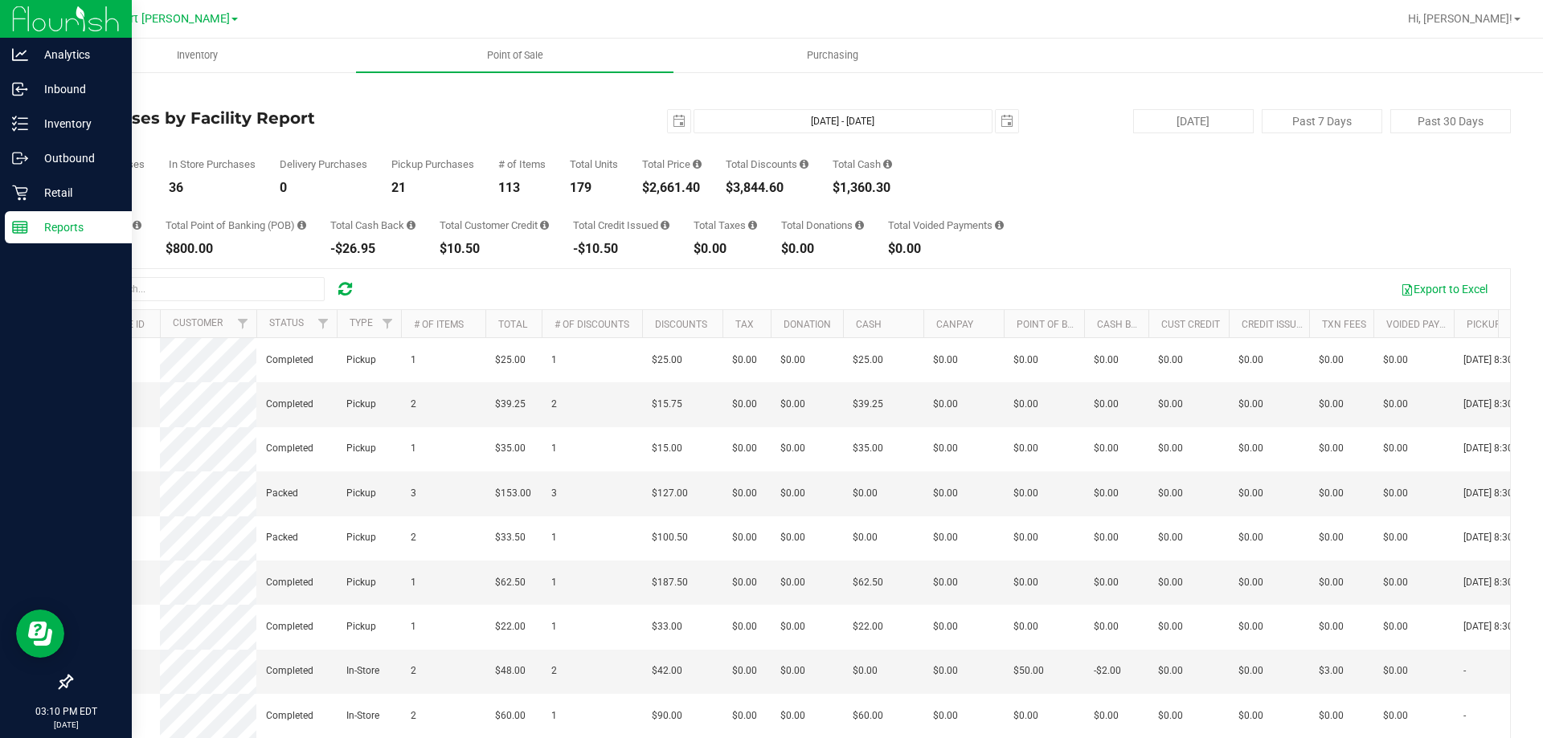
click at [17, 228] on icon at bounding box center [20, 227] width 16 height 16
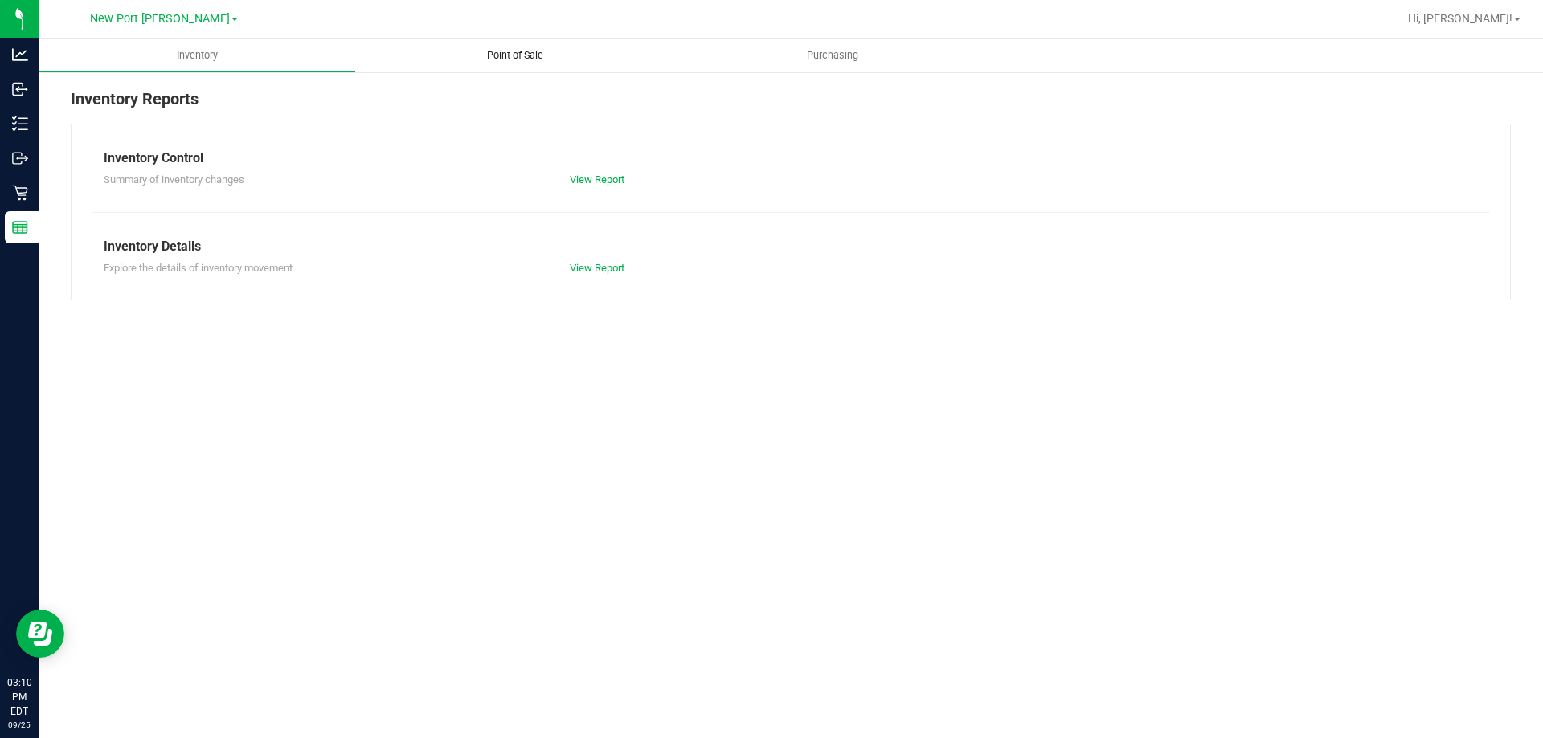
click at [520, 47] on uib-tab-heading "Point of Sale" at bounding box center [514, 56] width 317 height 34
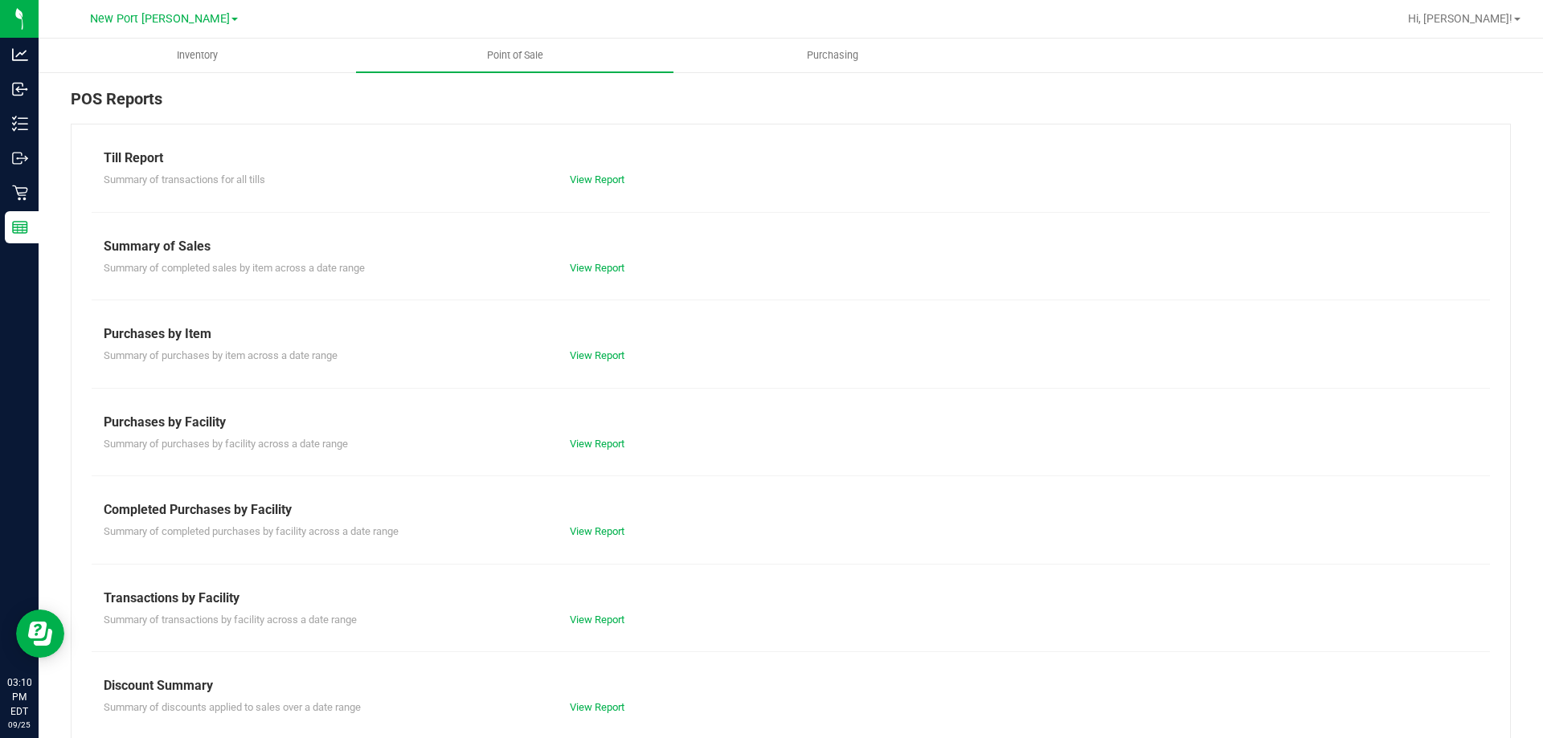
click at [599, 348] on div "View Report" at bounding box center [674, 356] width 233 height 16
click at [601, 357] on link "View Report" at bounding box center [597, 356] width 55 height 12
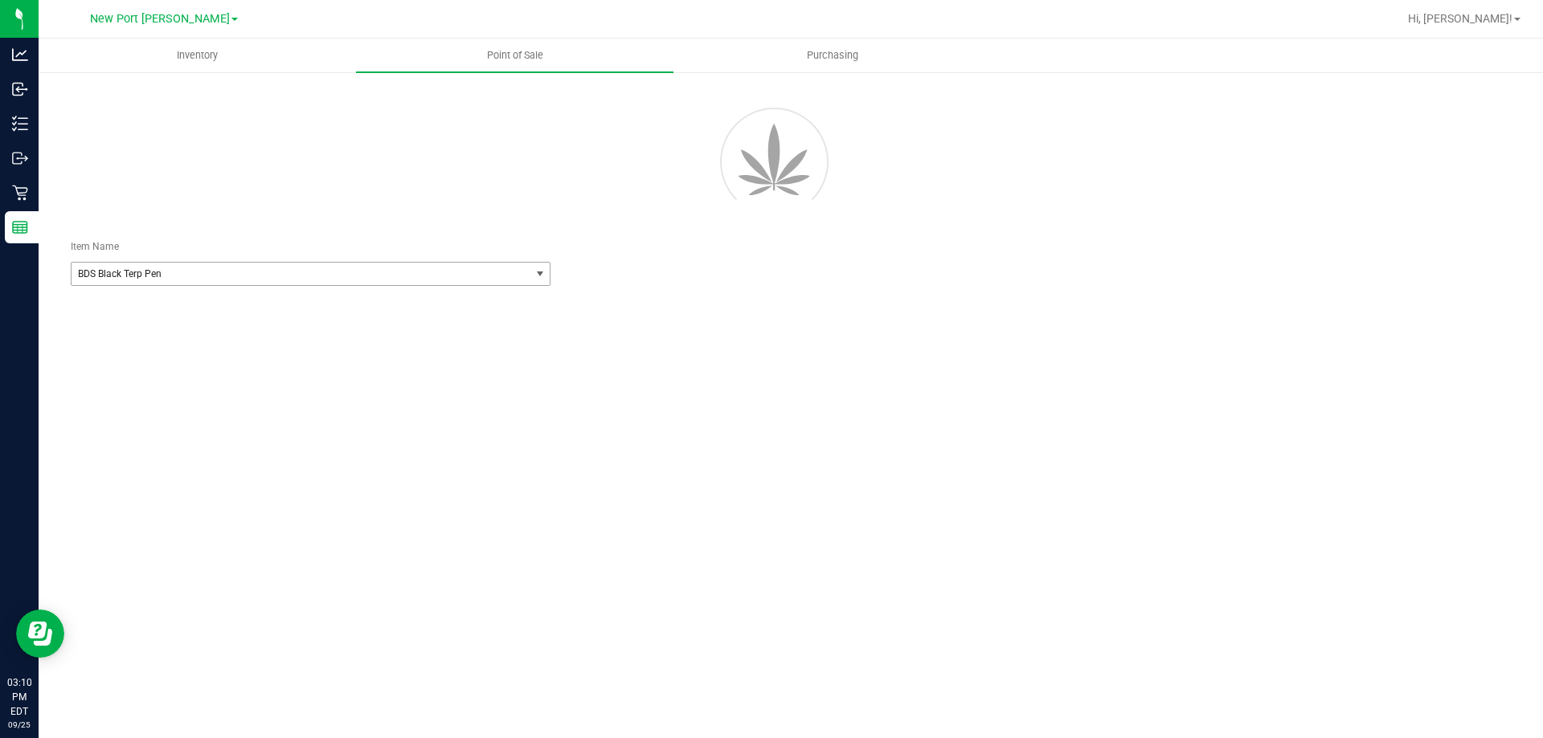
click at [360, 273] on span "BDS Black Terp Pen" at bounding box center [291, 273] width 427 height 11
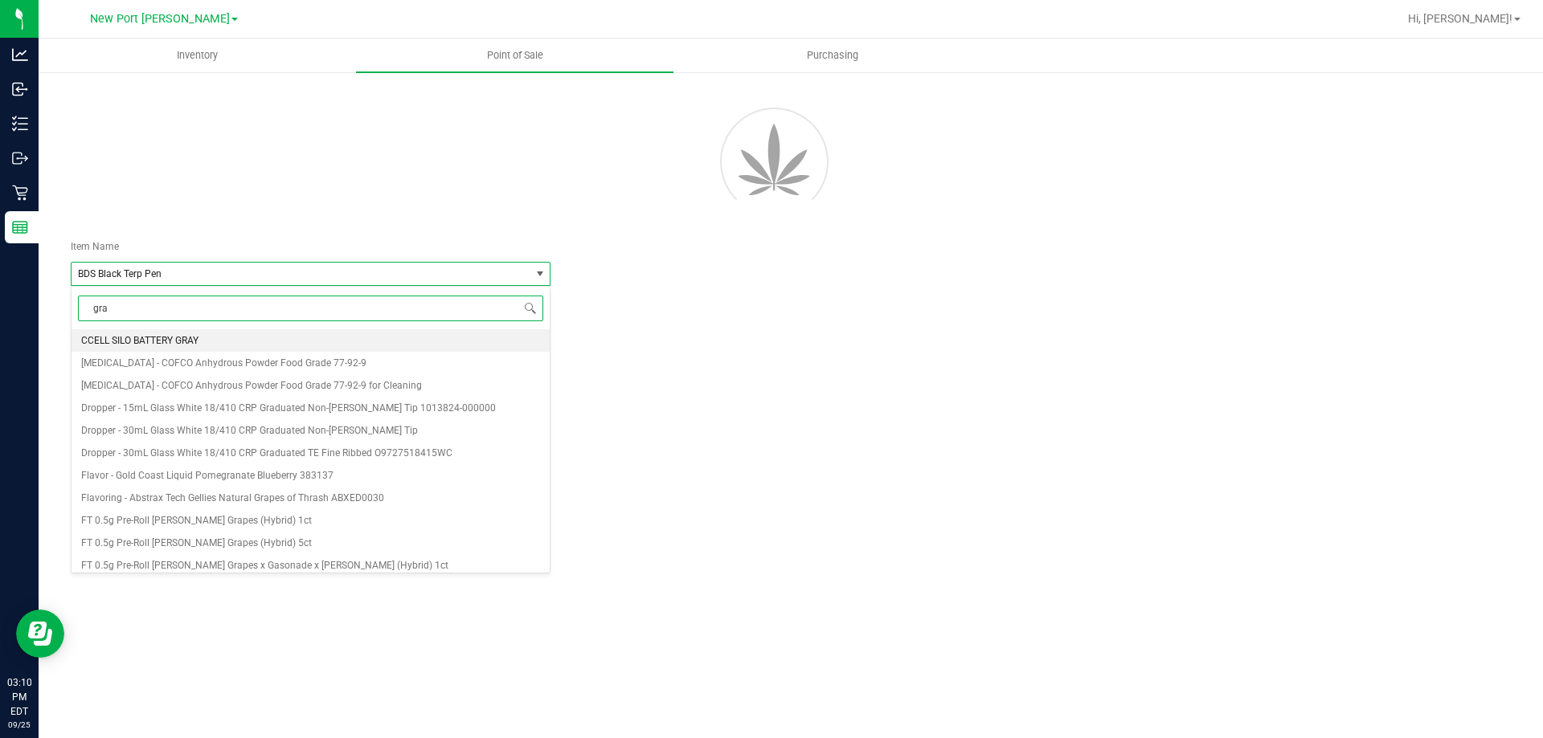
type input "grav"
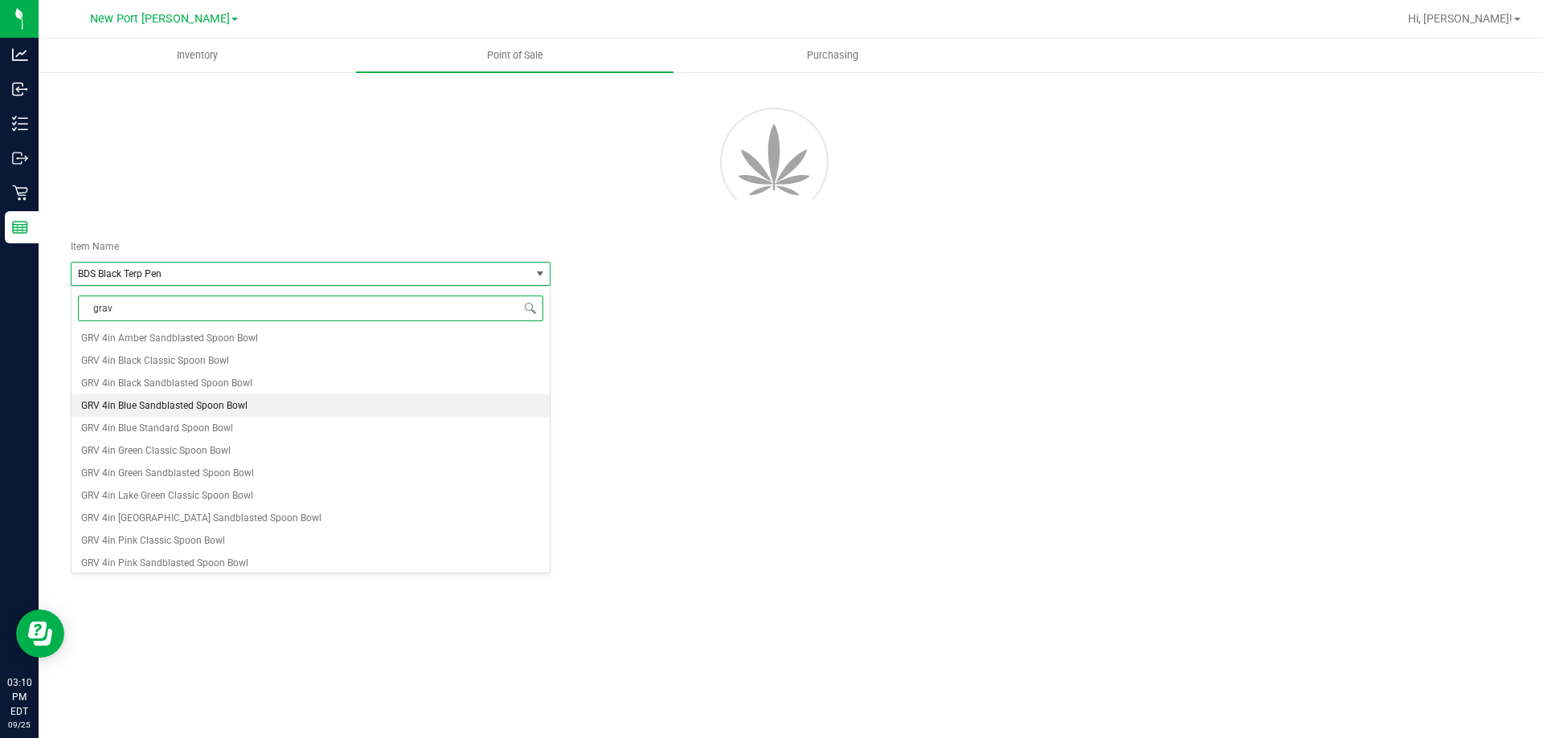
scroll to position [206, 0]
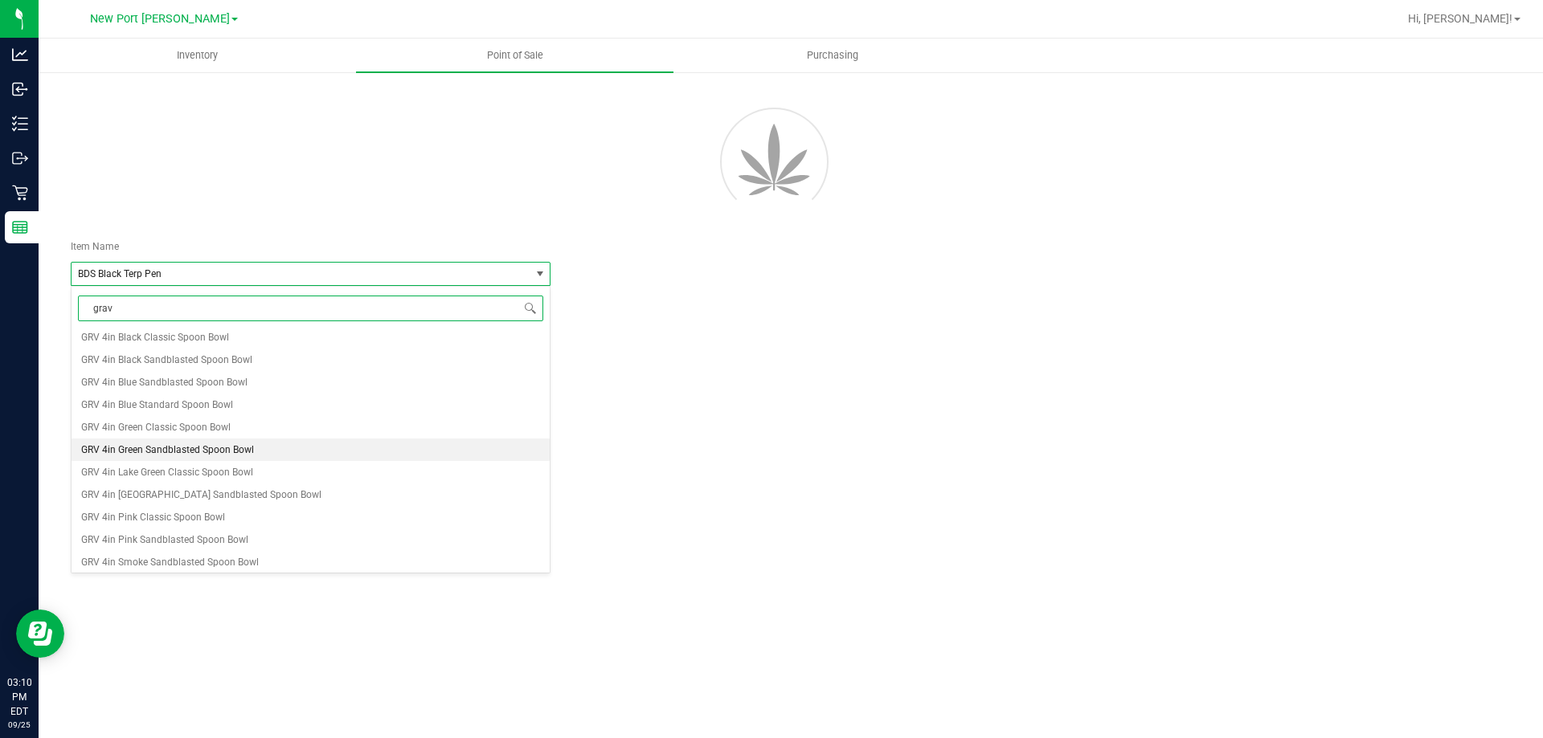
click at [303, 445] on li "GRV 4in Green Sandblasted Spoon Bowl" at bounding box center [311, 450] width 478 height 22
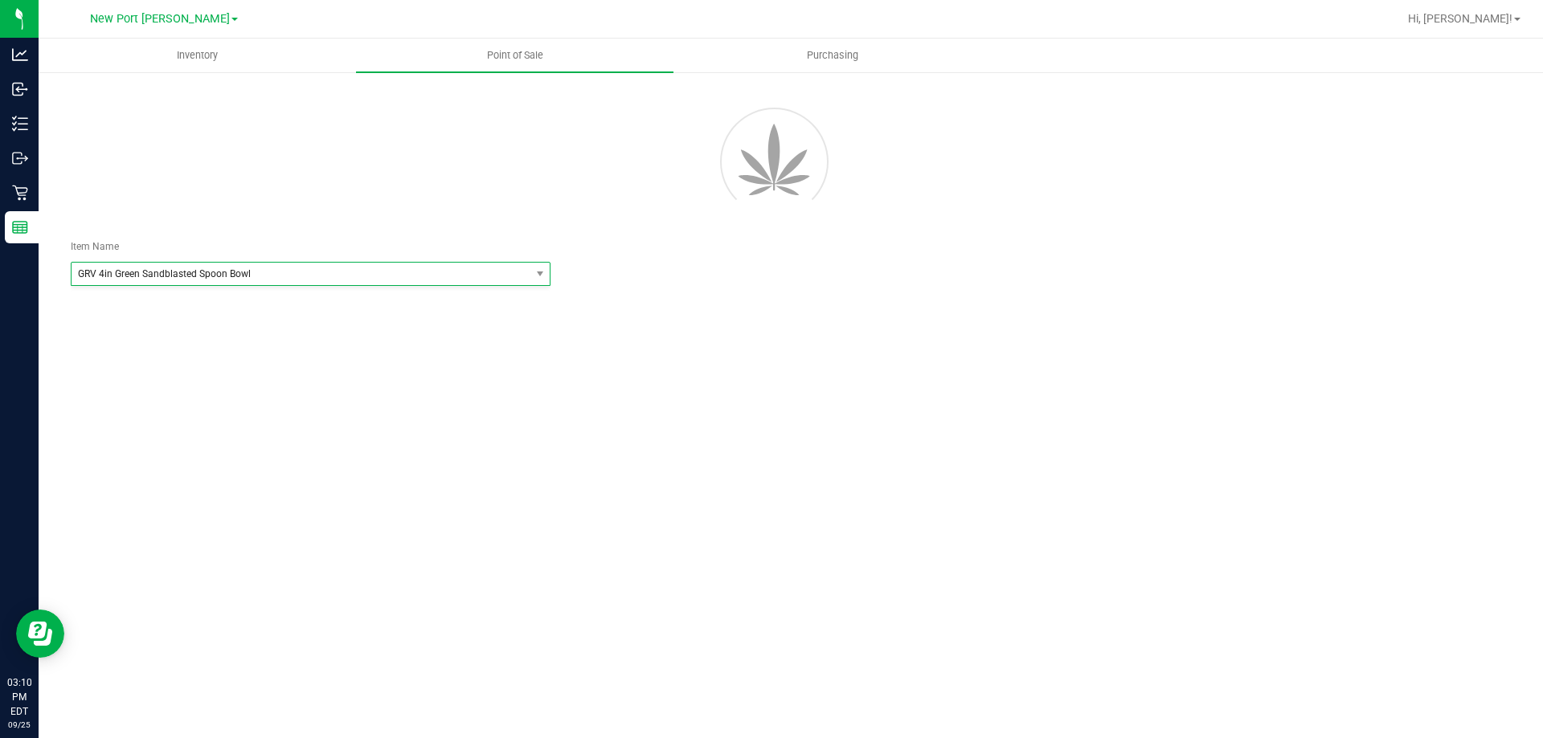
click at [369, 211] on div at bounding box center [791, 159] width 1464 height 145
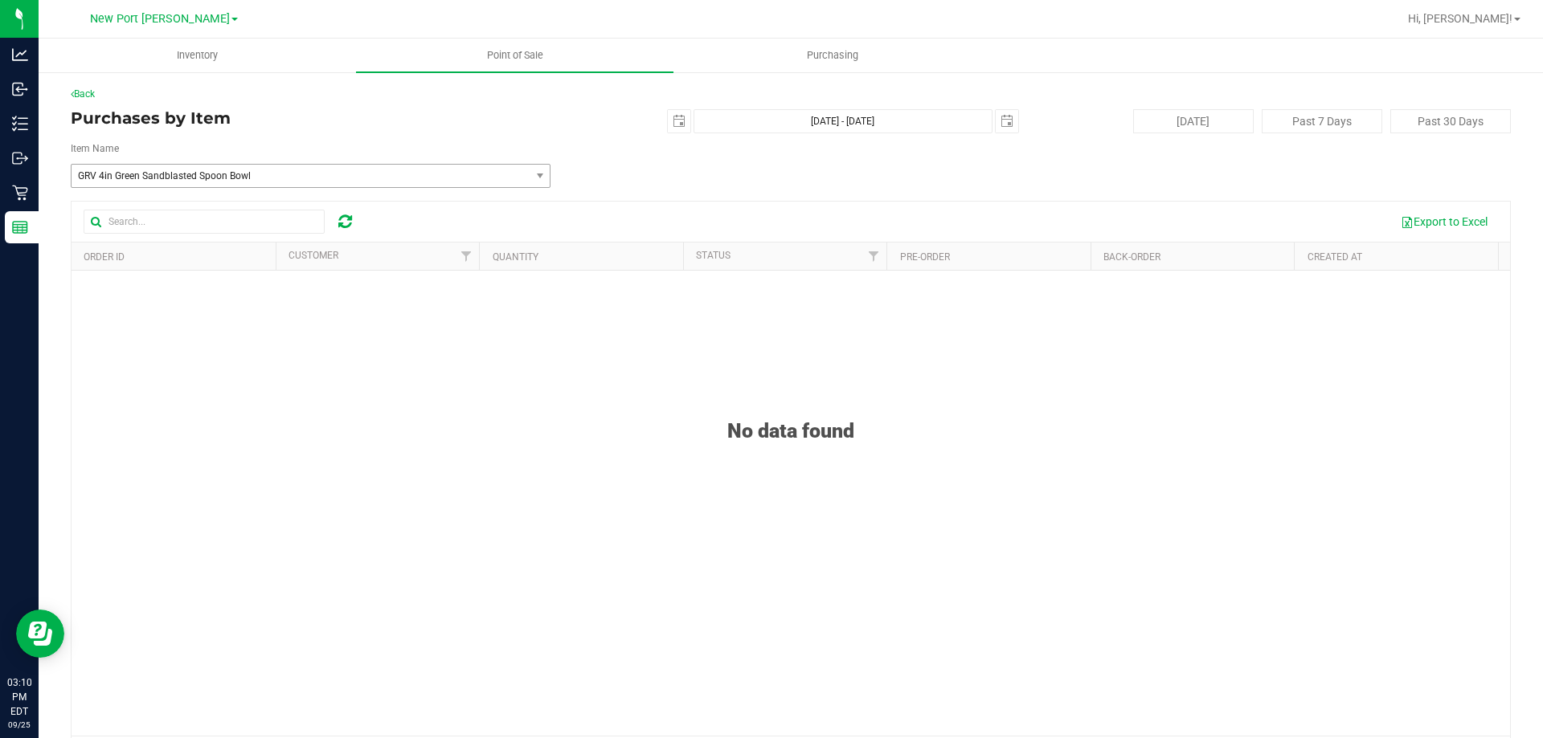
click at [362, 160] on div "Item Name GRV 4in Green Sandblasted Spoon Bowl Select Item GRV 16mm Dark Teal O…" at bounding box center [311, 164] width 504 height 47
click at [355, 176] on span "GRV 4in Green Sandblasted Spoon Bowl" at bounding box center [291, 175] width 427 height 11
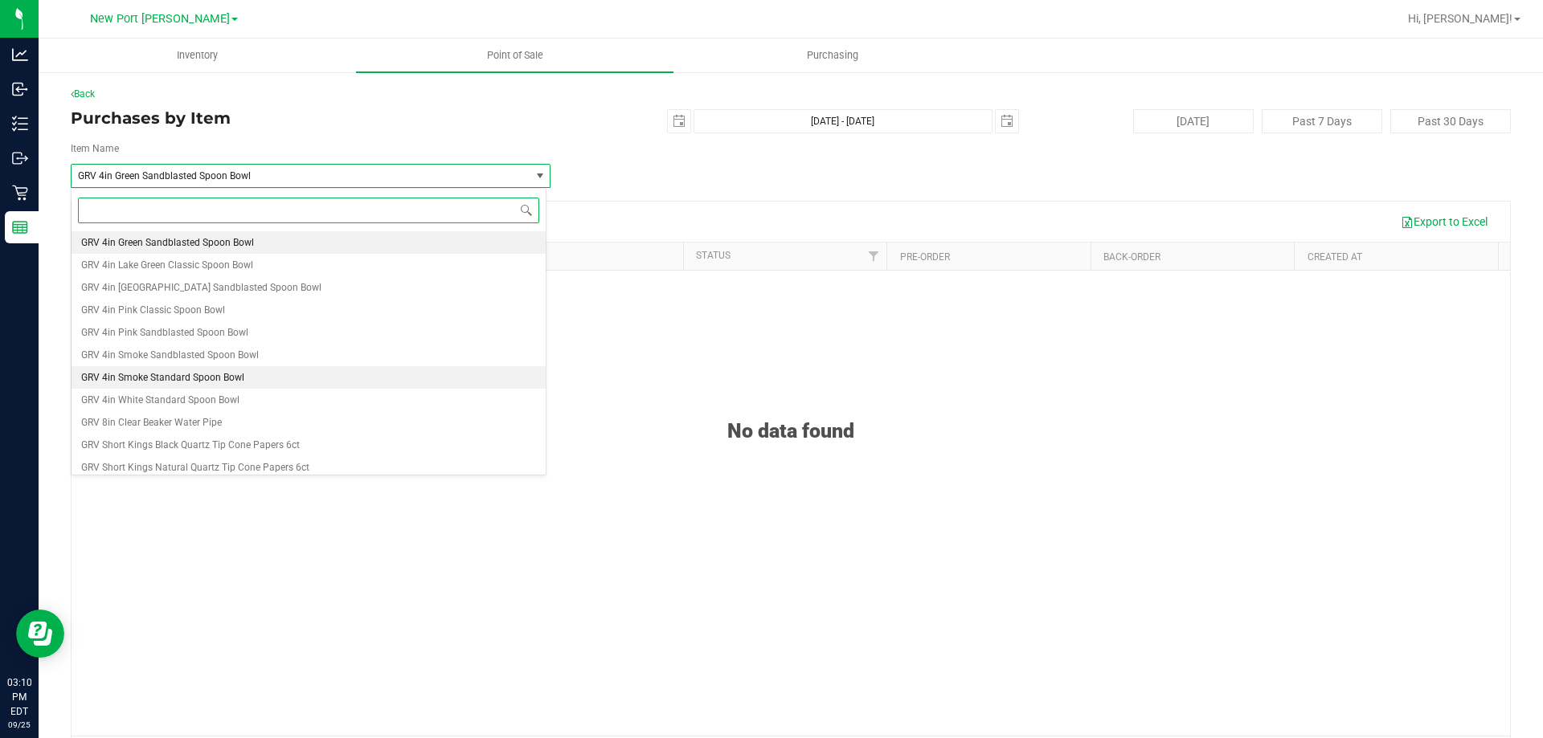
click at [321, 376] on li "GRV 4in Smoke Standard Spoon Bowl" at bounding box center [309, 377] width 474 height 22
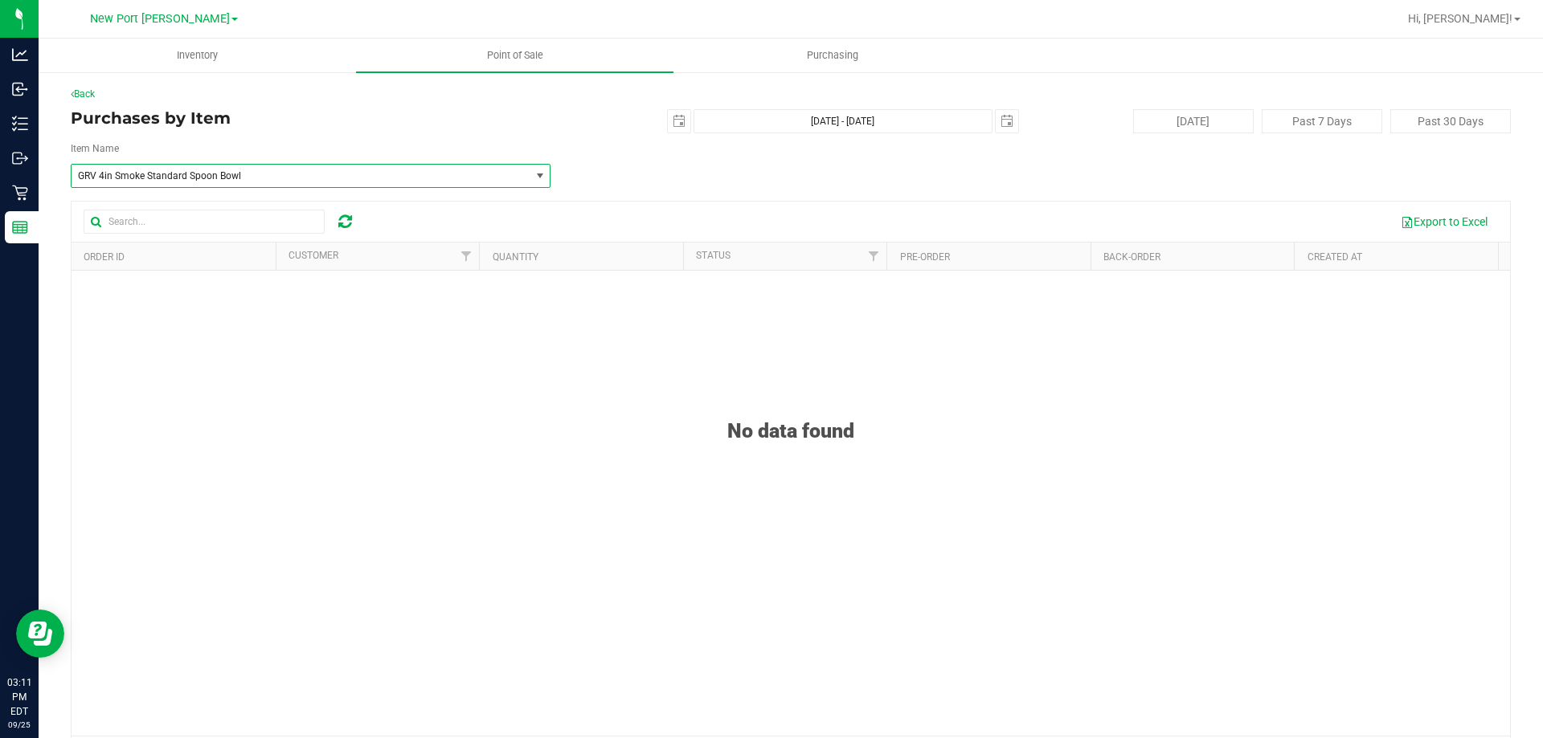
click at [291, 179] on span "GRV 4in Smoke Standard Spoon Bowl" at bounding box center [291, 175] width 427 height 11
click at [292, 170] on span "GRV 4in Smoke Standard Spoon Bowl" at bounding box center [291, 175] width 427 height 11
click at [485, 170] on span "GRV 4in Smoke Standard Spoon Bowl" at bounding box center [301, 176] width 458 height 22
click at [336, 142] on div "Item Name" at bounding box center [311, 150] width 504 height 18
click at [261, 176] on span "GRV 4in Smoke Standard Spoon Bowl" at bounding box center [291, 175] width 427 height 11
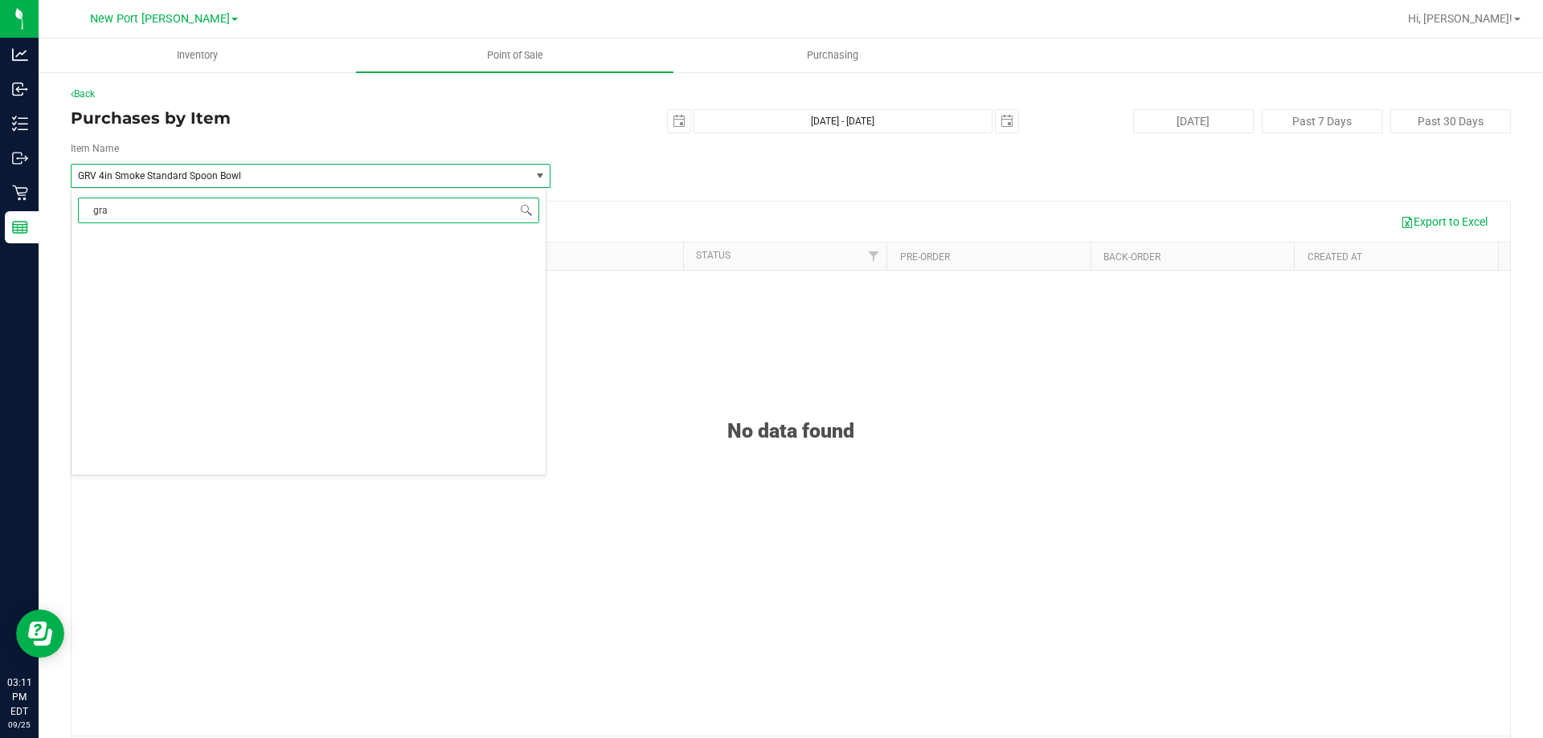
type input "grav"
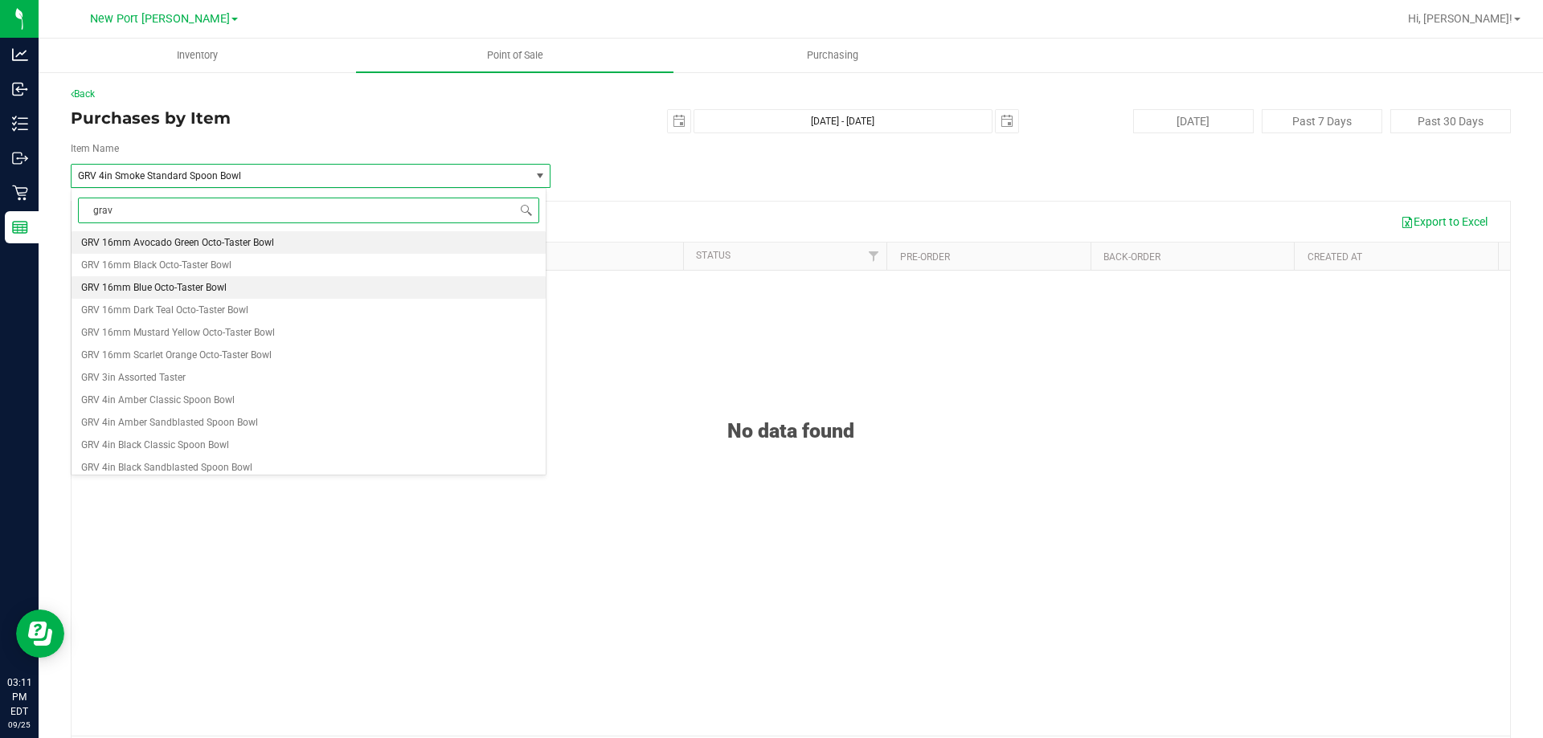
click at [309, 287] on li "GRV 16mm Blue Octo-Taster Bowl" at bounding box center [309, 287] width 474 height 22
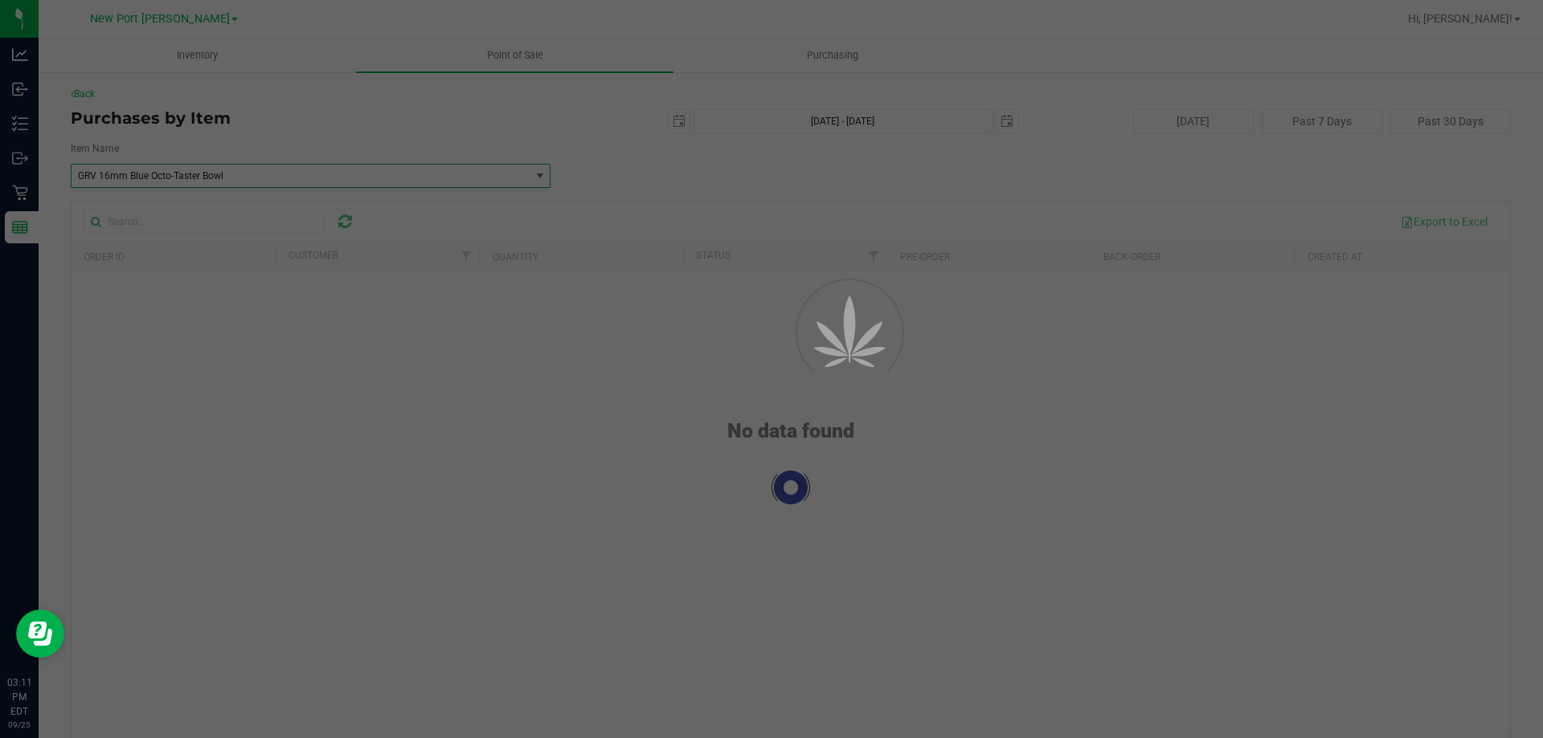
scroll to position [84638, 0]
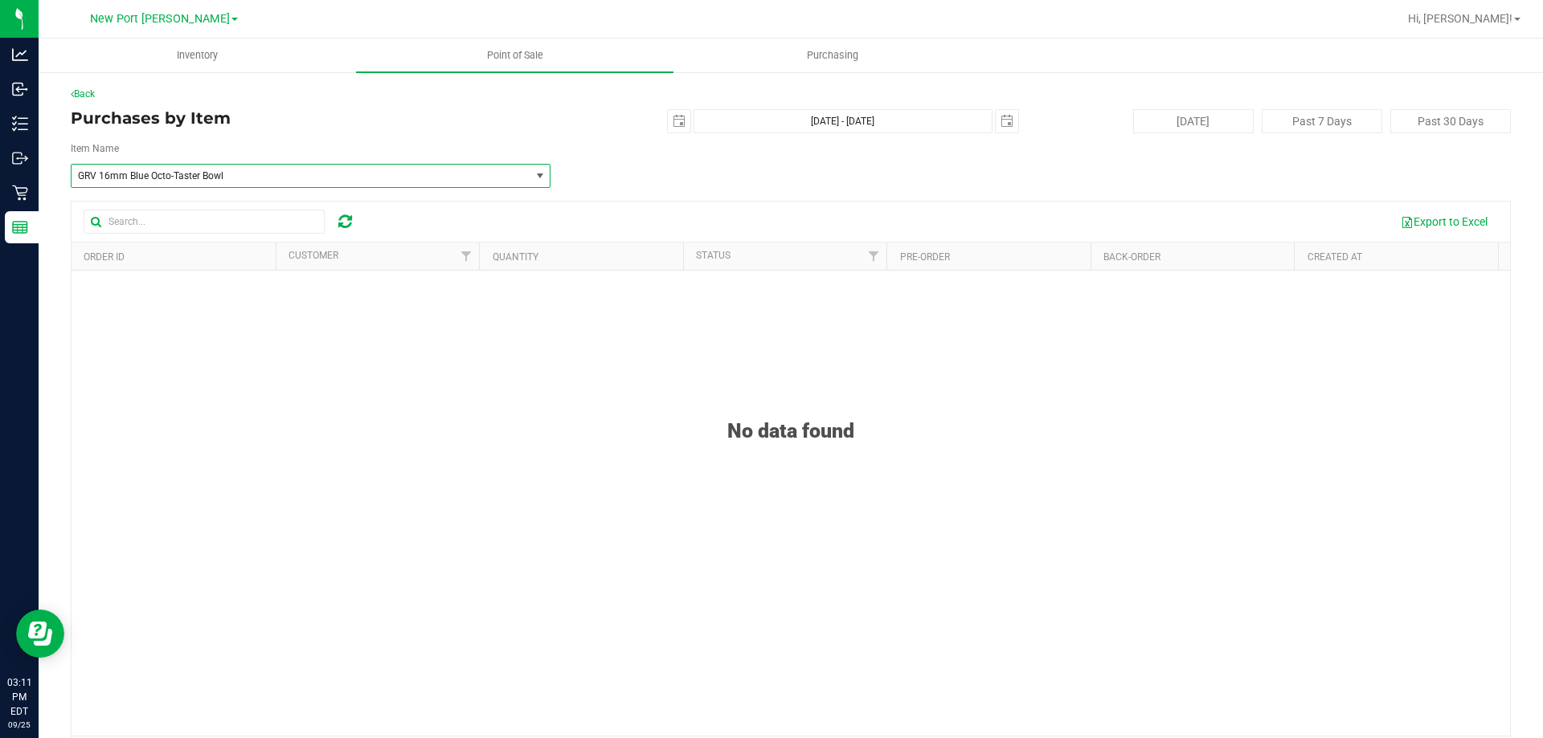
click at [392, 293] on div "No data found" at bounding box center [791, 558] width 1438 height 574
click at [370, 166] on span "GRV 16mm Blue Octo-Taster Bowl" at bounding box center [301, 176] width 458 height 22
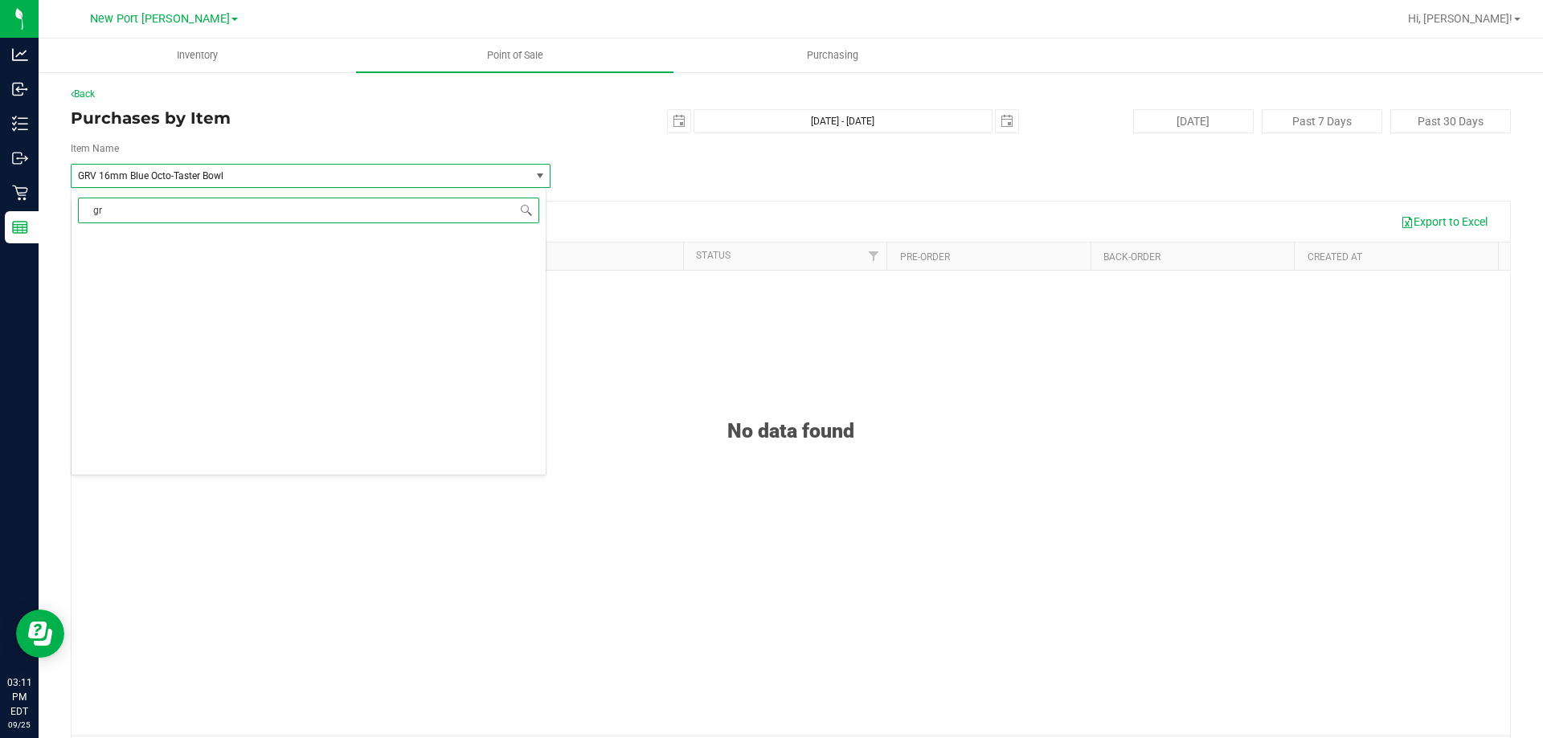
type input "grv"
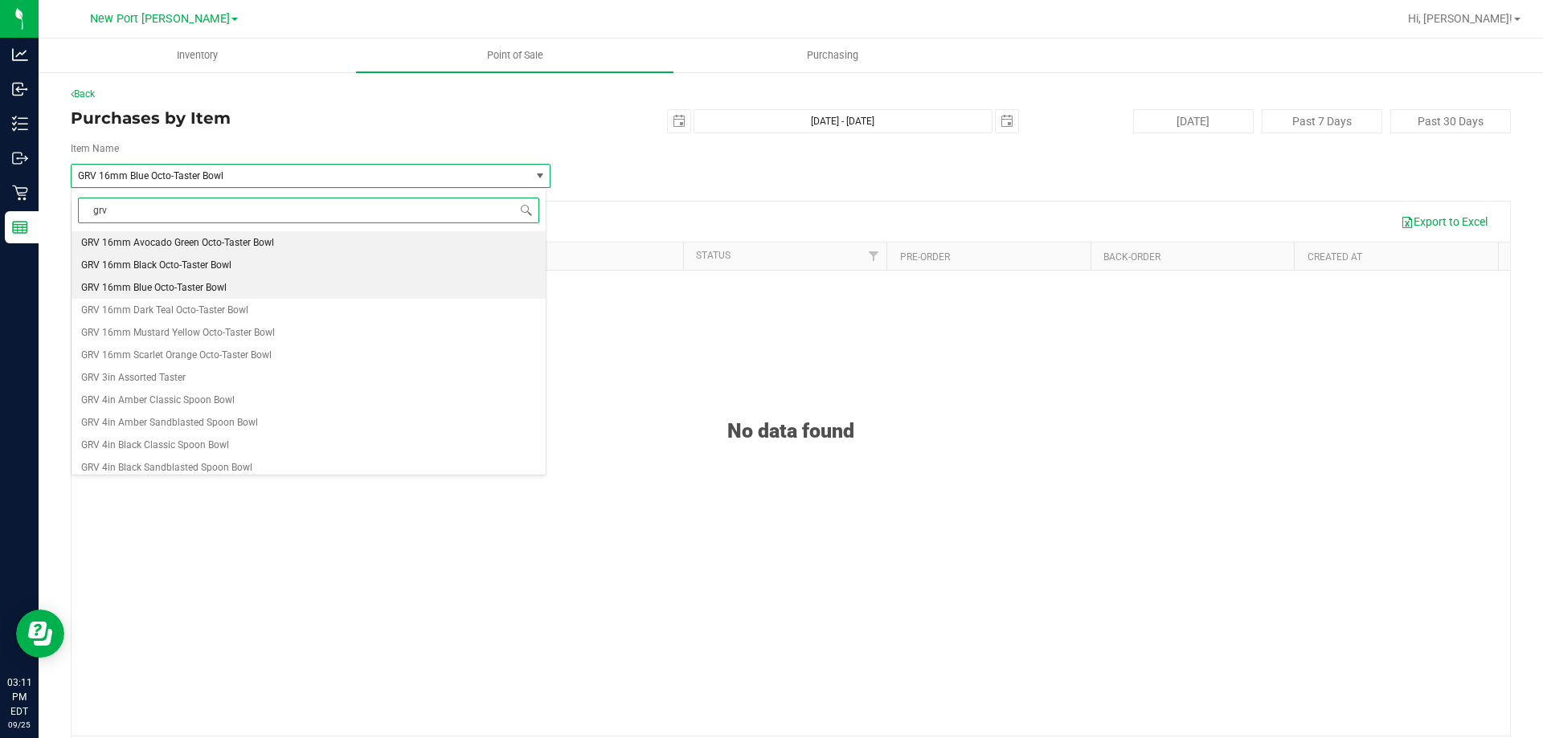
click at [283, 272] on li "GRV 16mm Black Octo-Taster Bowl" at bounding box center [309, 265] width 474 height 22
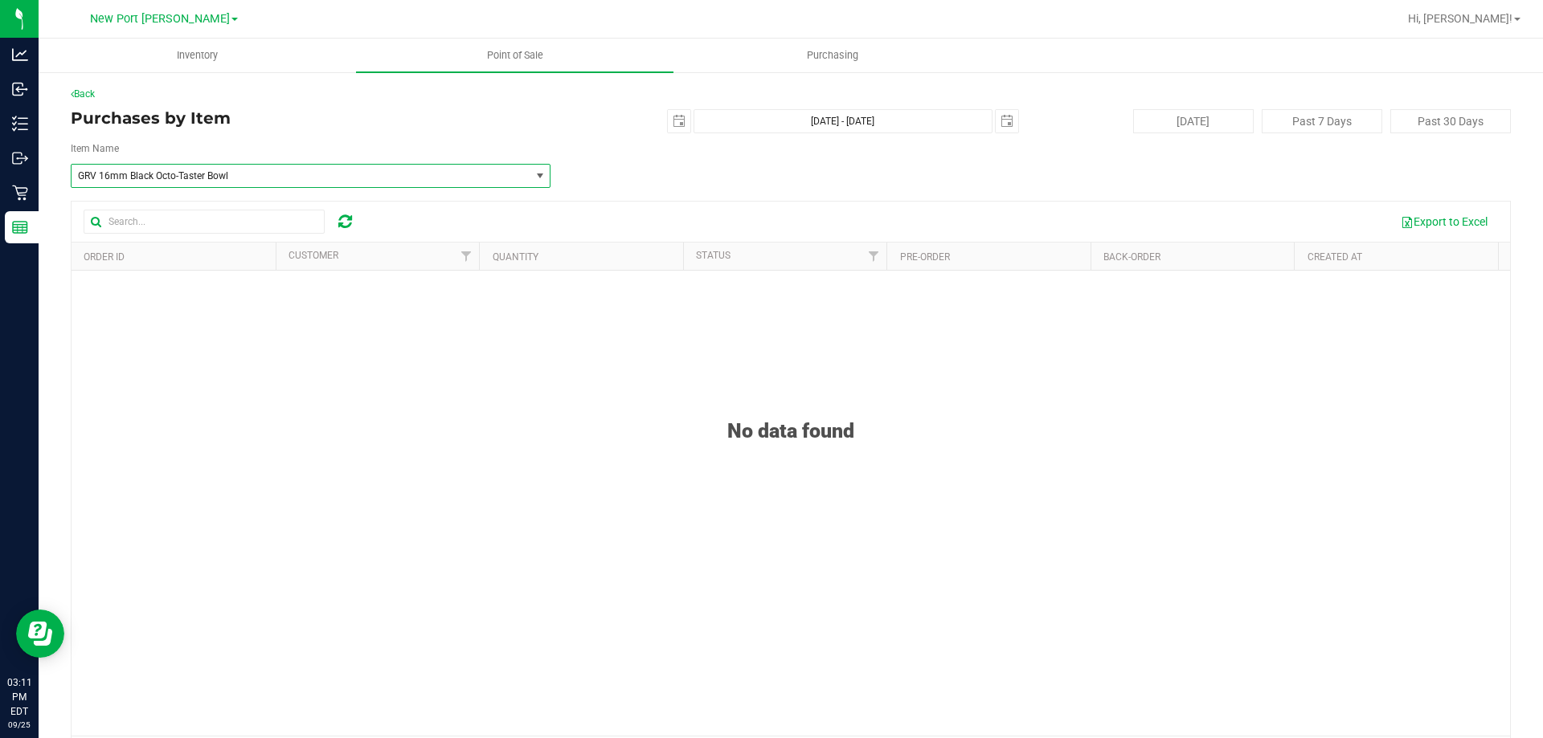
click at [235, 178] on span "GRV 16mm Black Octo-Taster Bowl" at bounding box center [291, 175] width 427 height 11
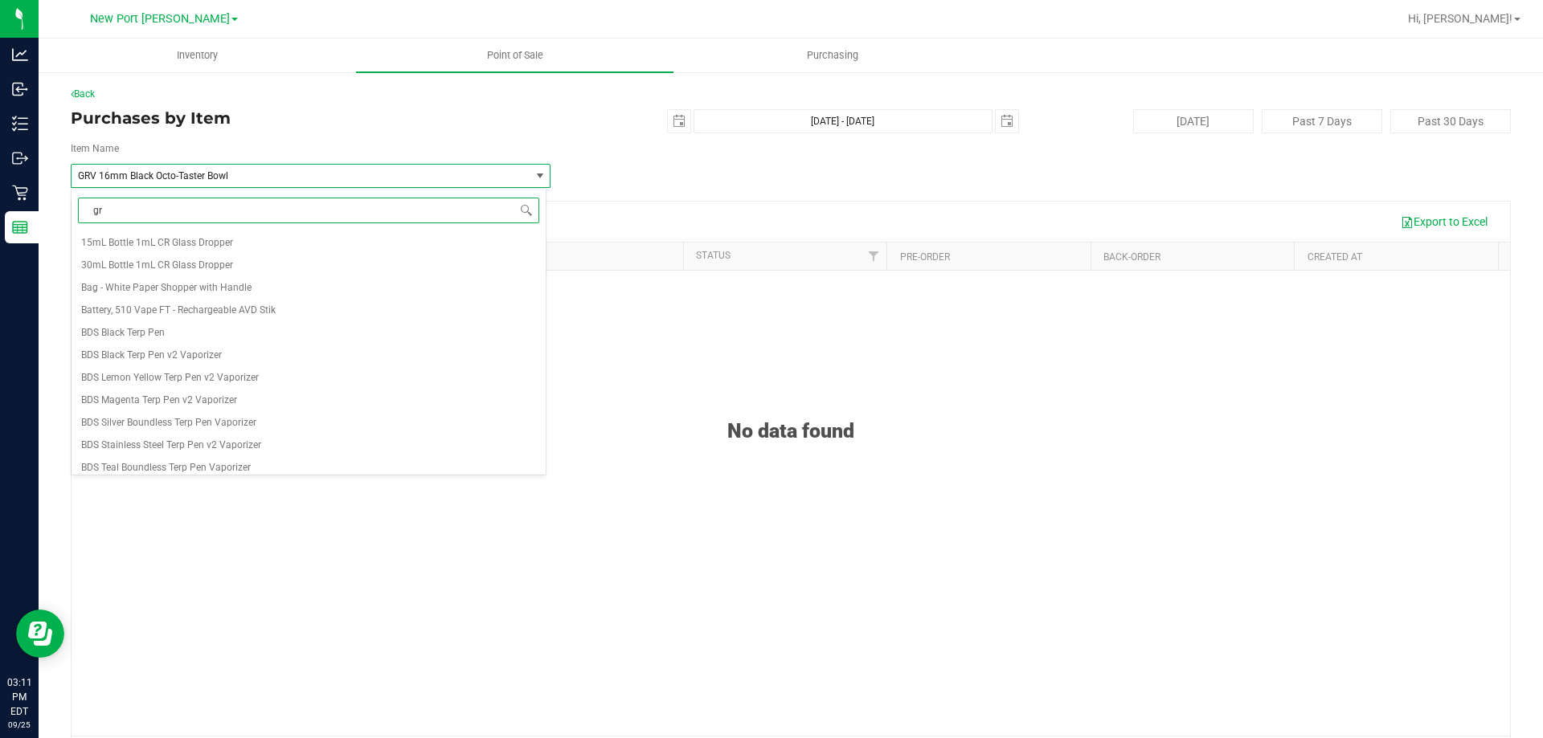
type input "grv"
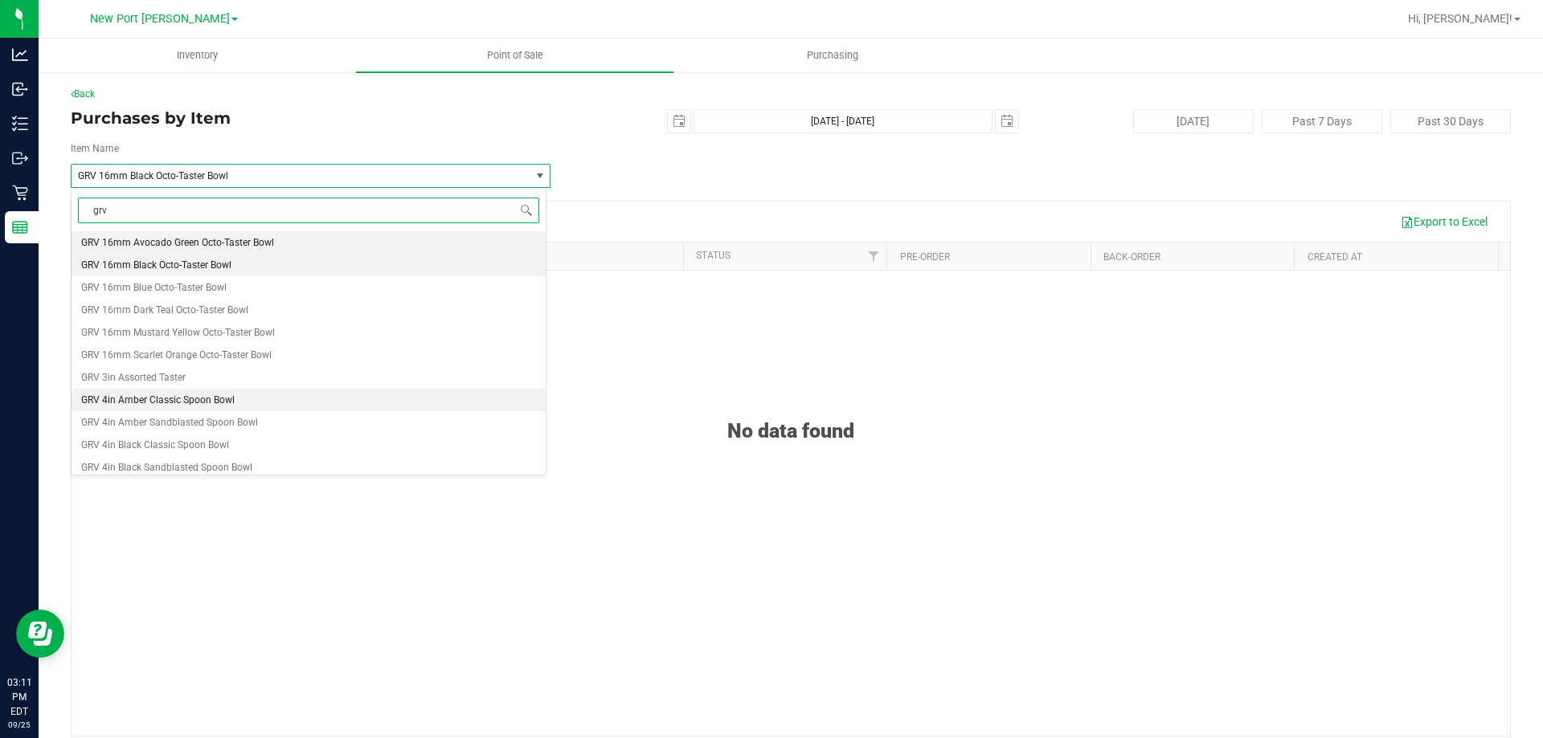
scroll to position [80, 0]
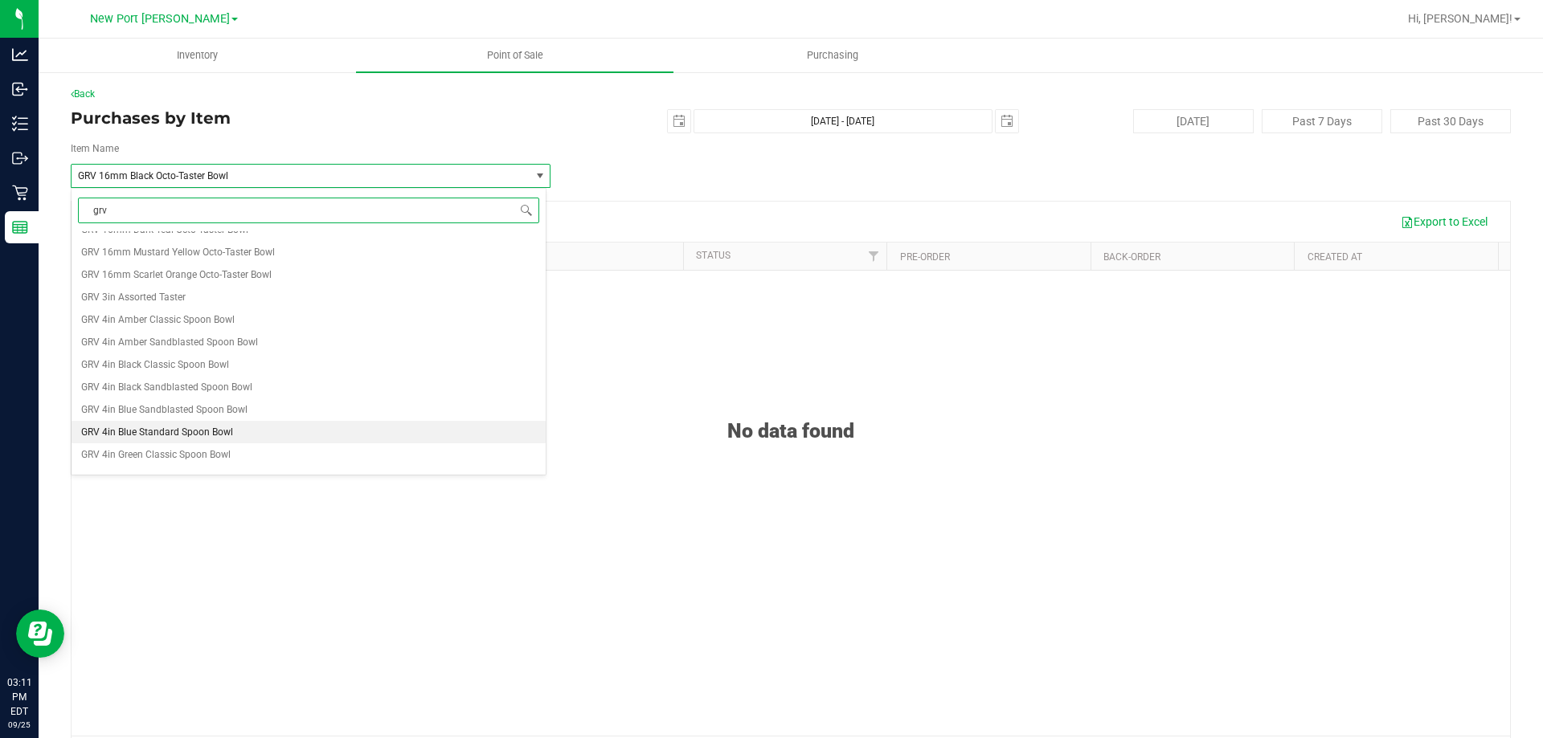
click at [285, 428] on li "GRV 4in Blue Standard Spoon Bowl" at bounding box center [309, 432] width 474 height 22
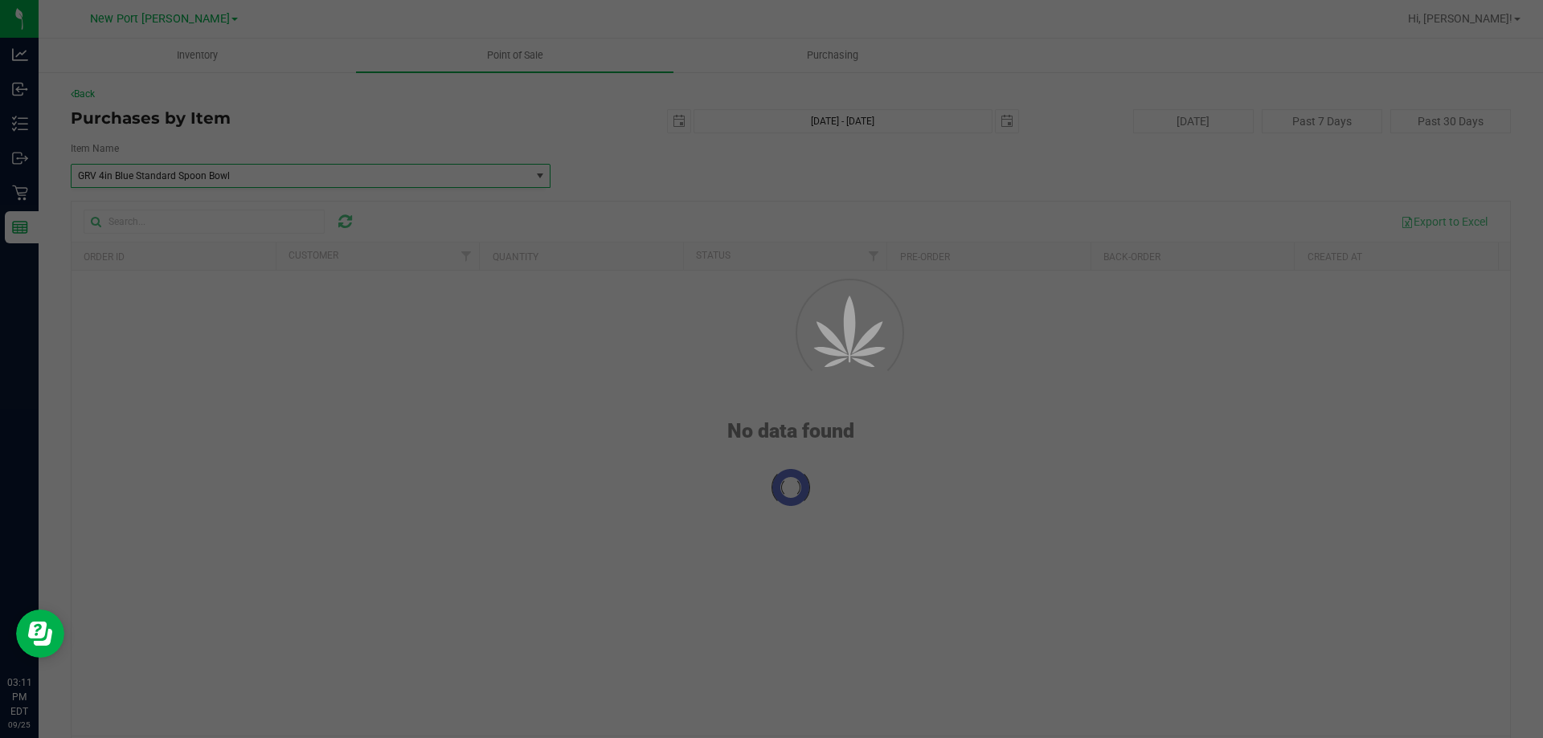
scroll to position [84863, 0]
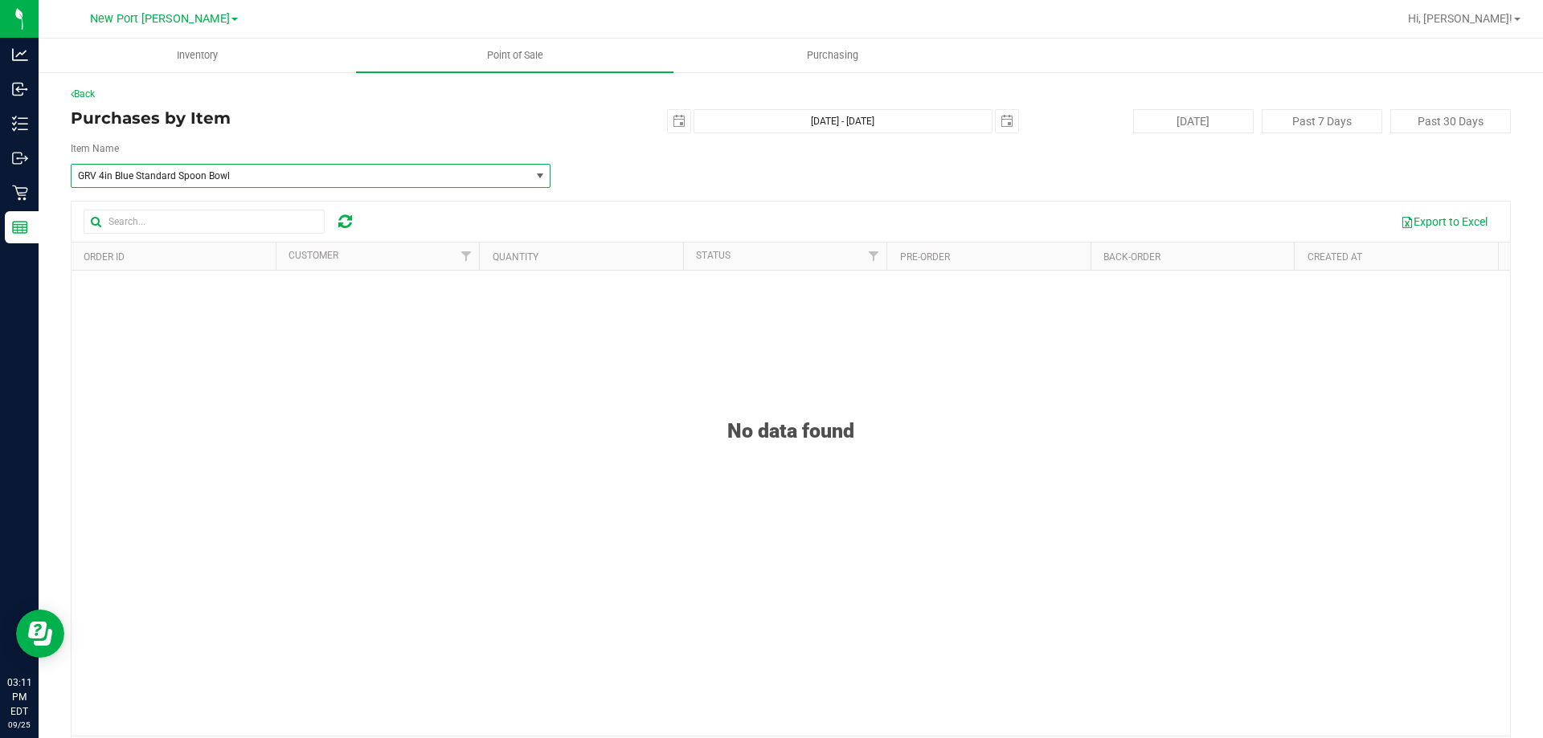
click at [261, 178] on span "GRV 4in Blue Standard Spoon Bowl" at bounding box center [291, 175] width 427 height 11
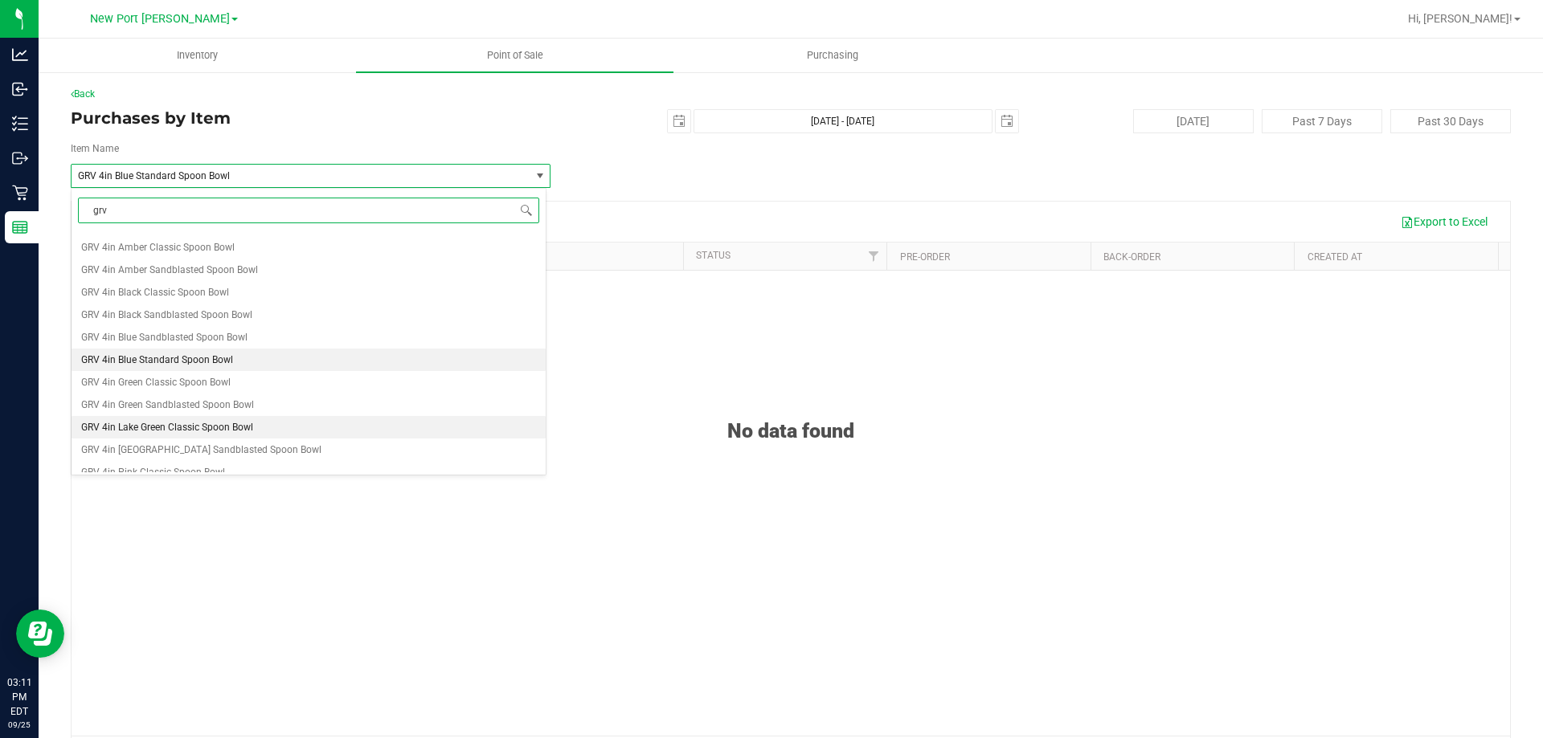
scroll to position [125, 0]
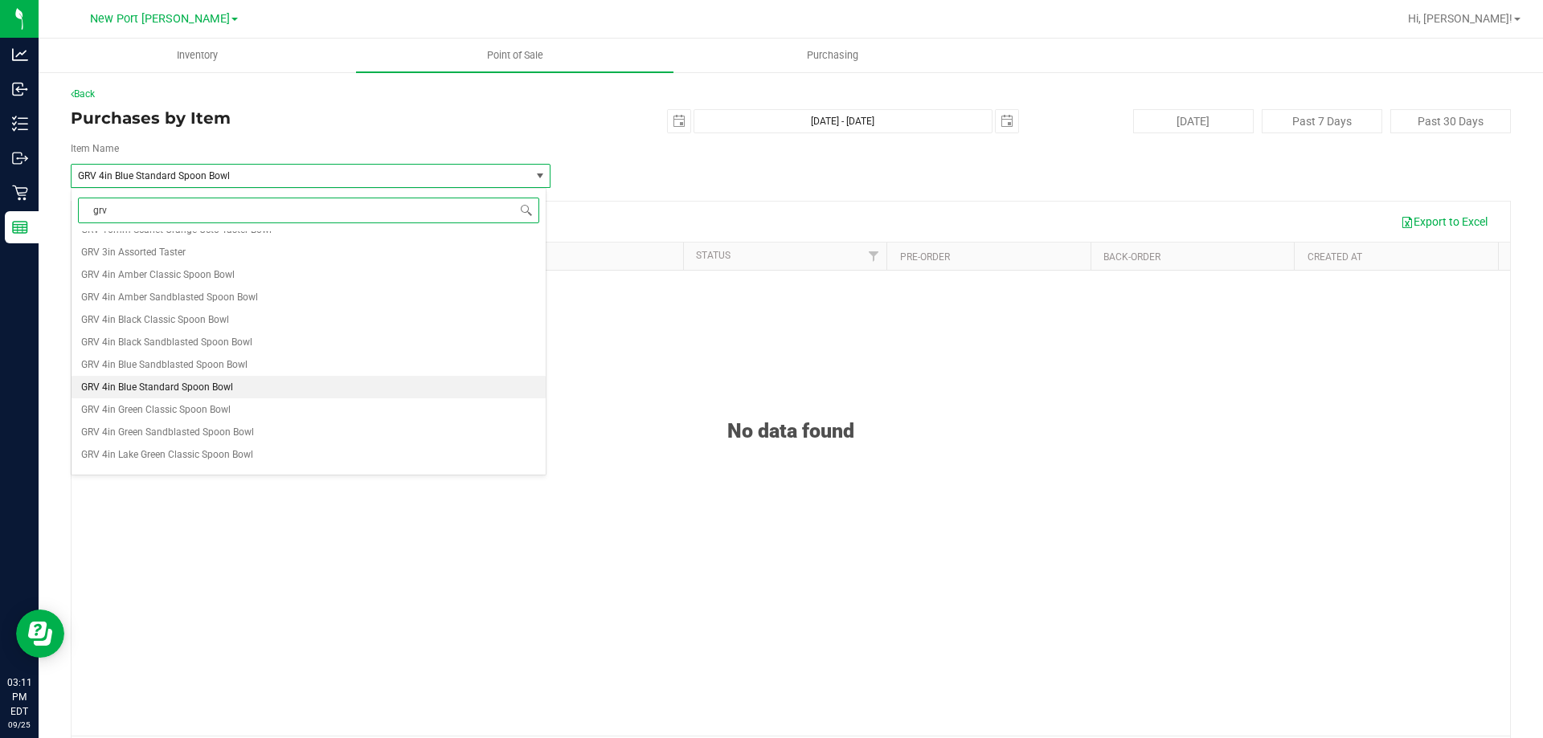
type input "grv"
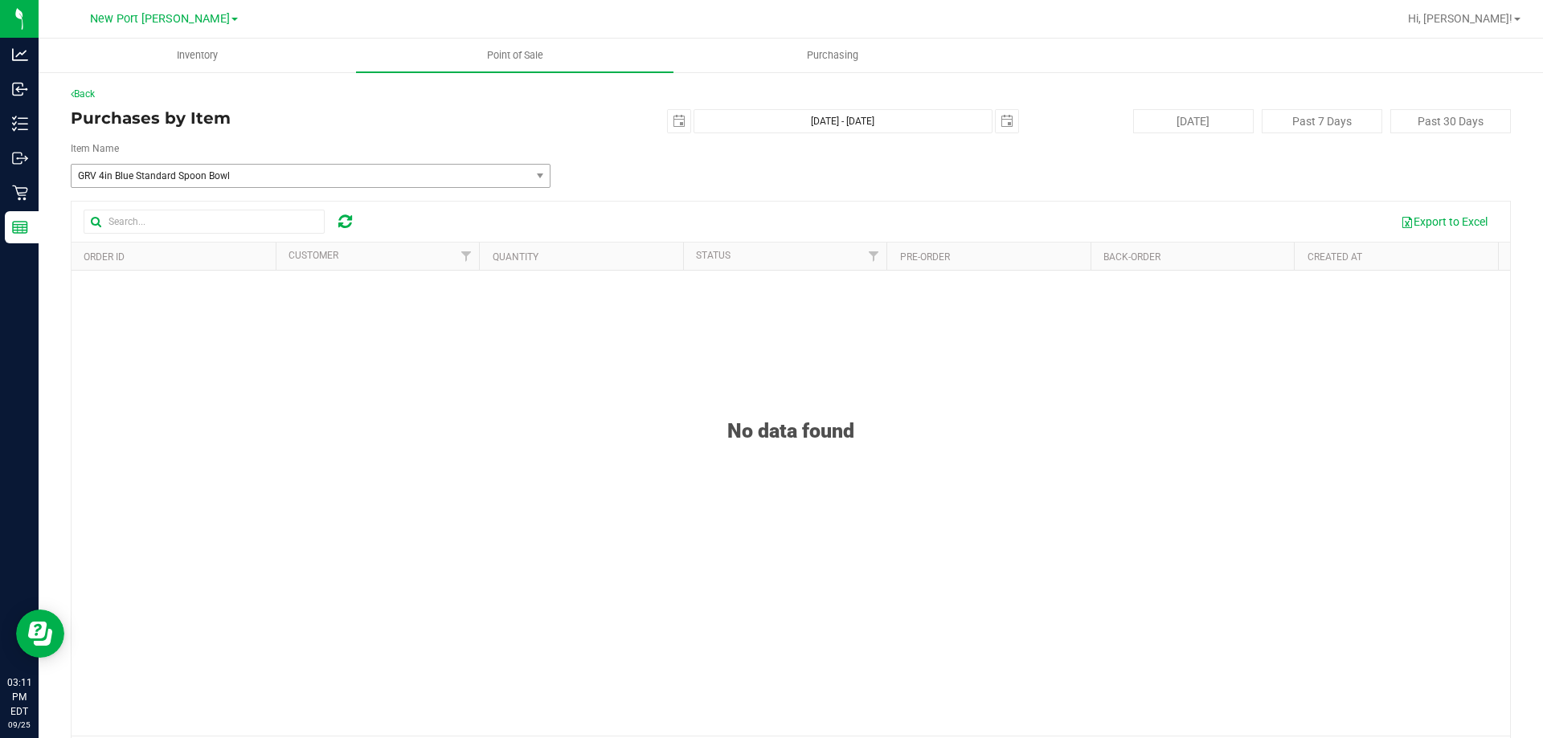
click at [742, 107] on div "Back Purchases by Item 2025-09-25 Sep 25, 2025 - Sep 25, 2025 2025-09-25 Today …" at bounding box center [791, 431] width 1440 height 689
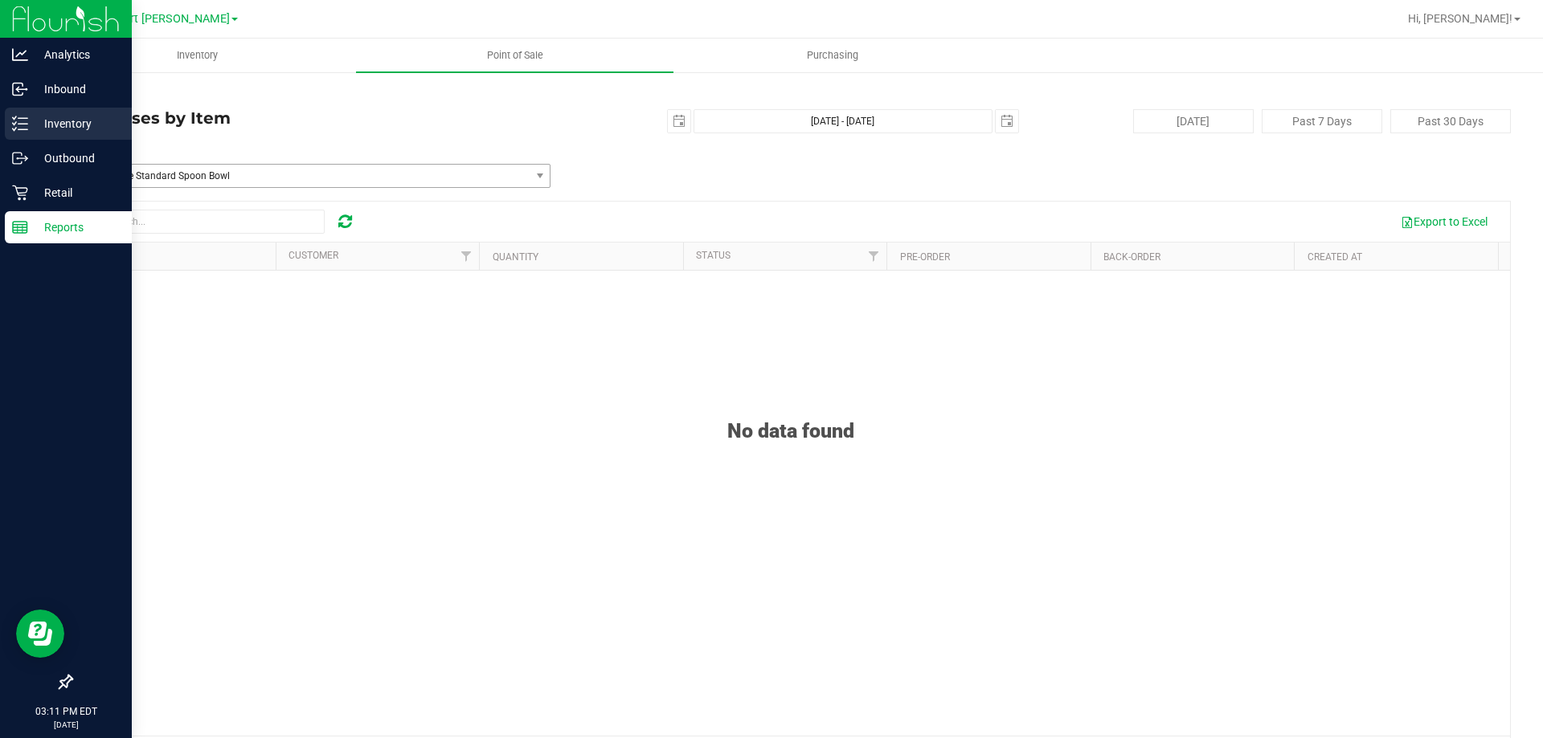
click at [51, 122] on p "Inventory" at bounding box center [76, 123] width 96 height 19
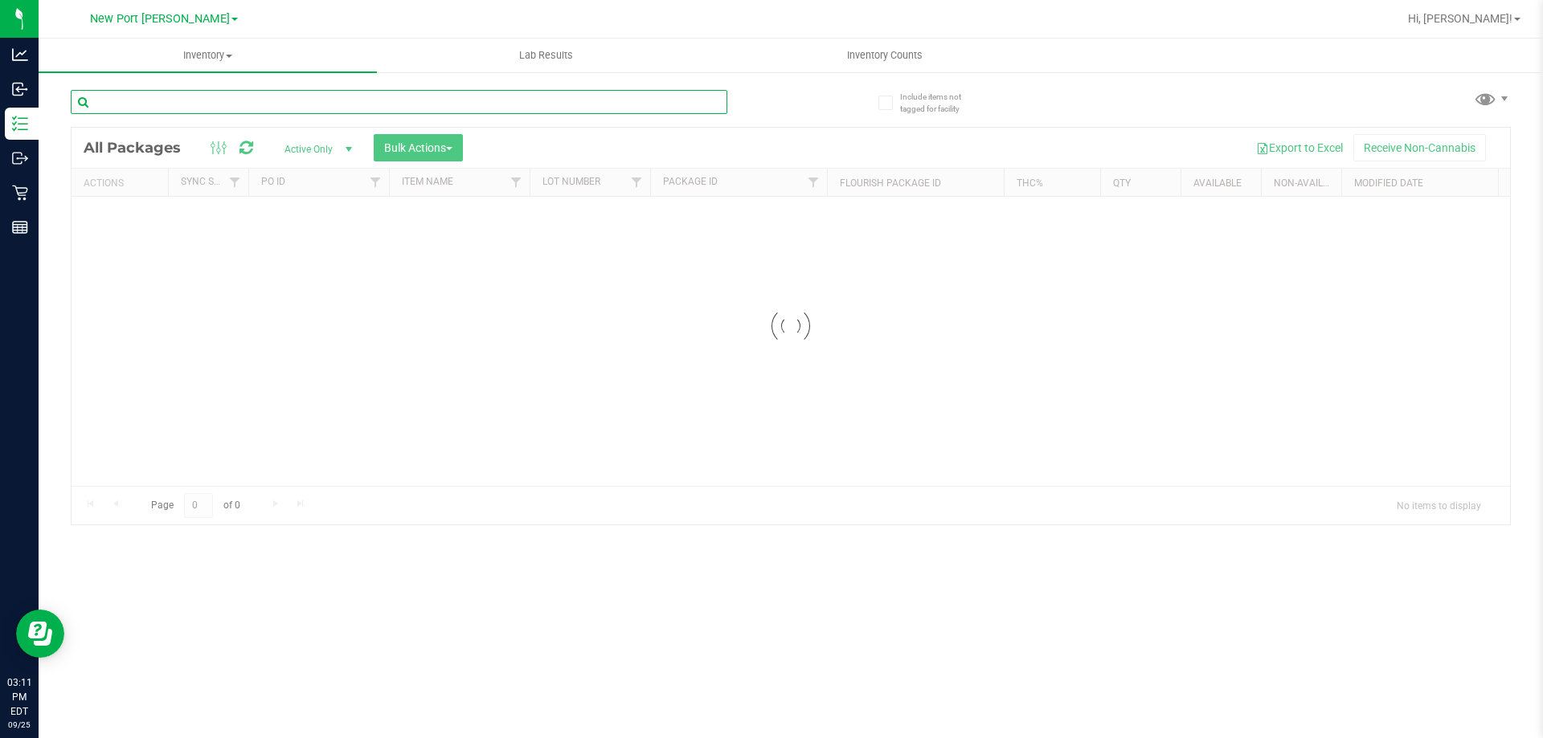
click at [212, 96] on input "text" at bounding box center [399, 102] width 656 height 24
type input "grv"
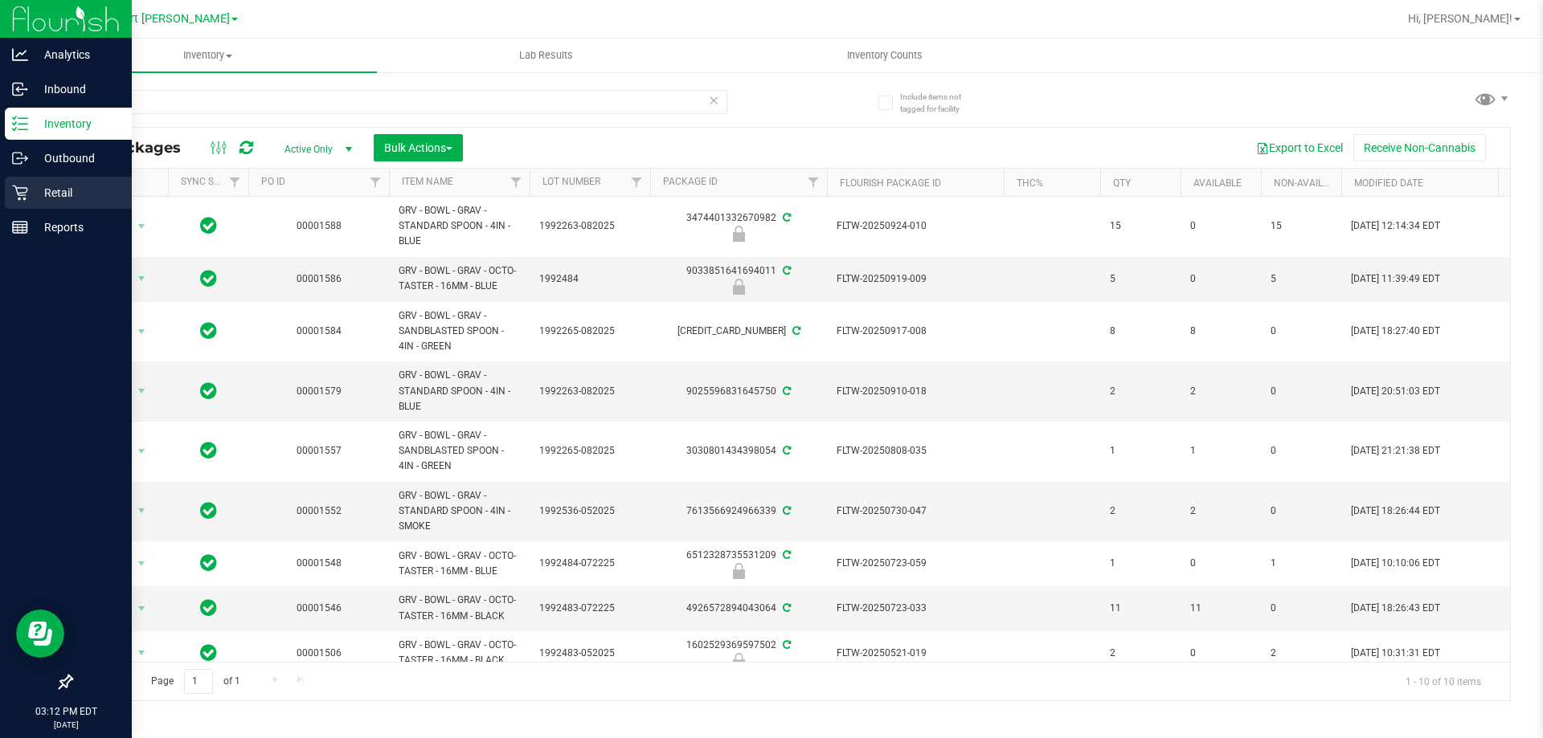
click at [18, 190] on icon at bounding box center [20, 193] width 16 height 16
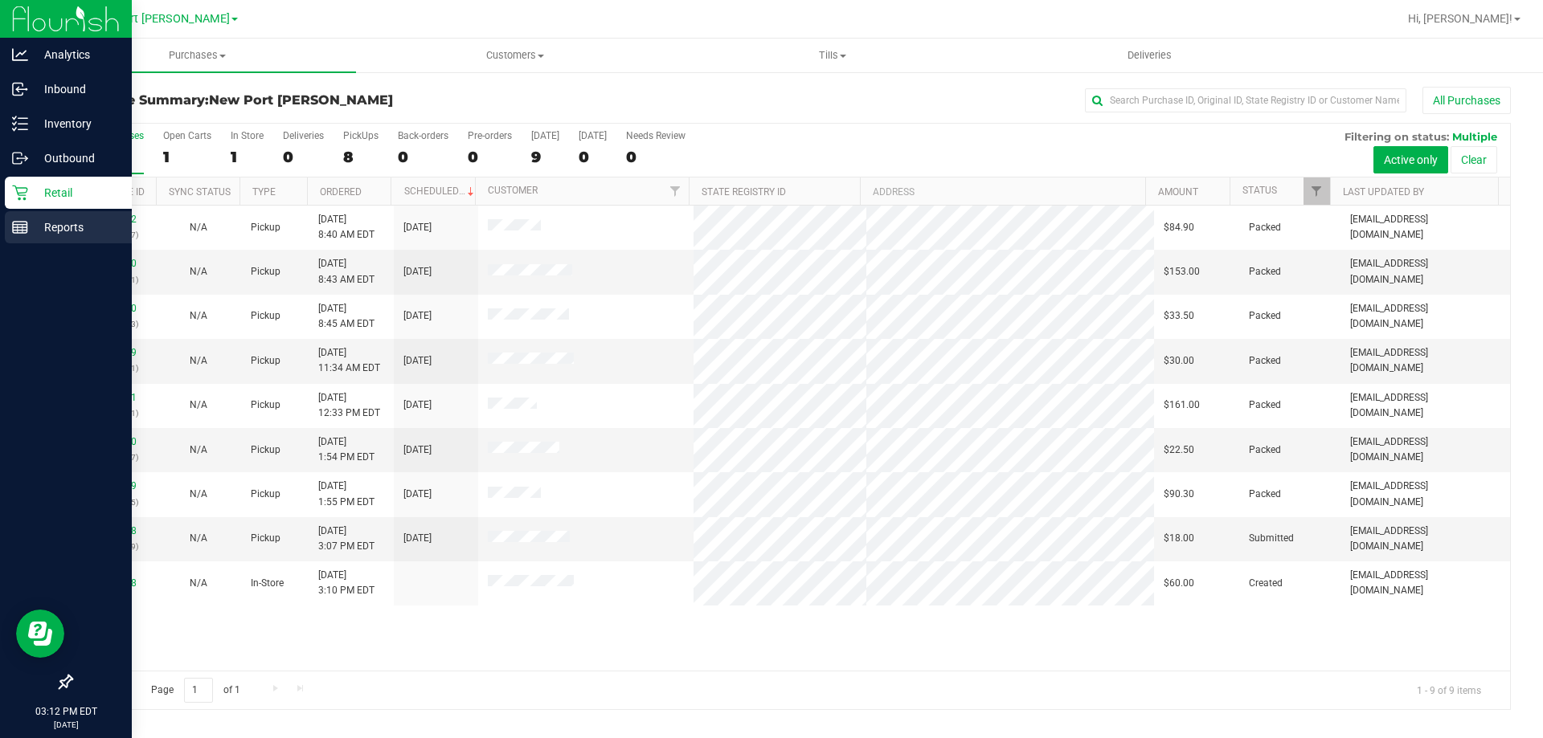
click at [35, 225] on p "Reports" at bounding box center [76, 227] width 96 height 19
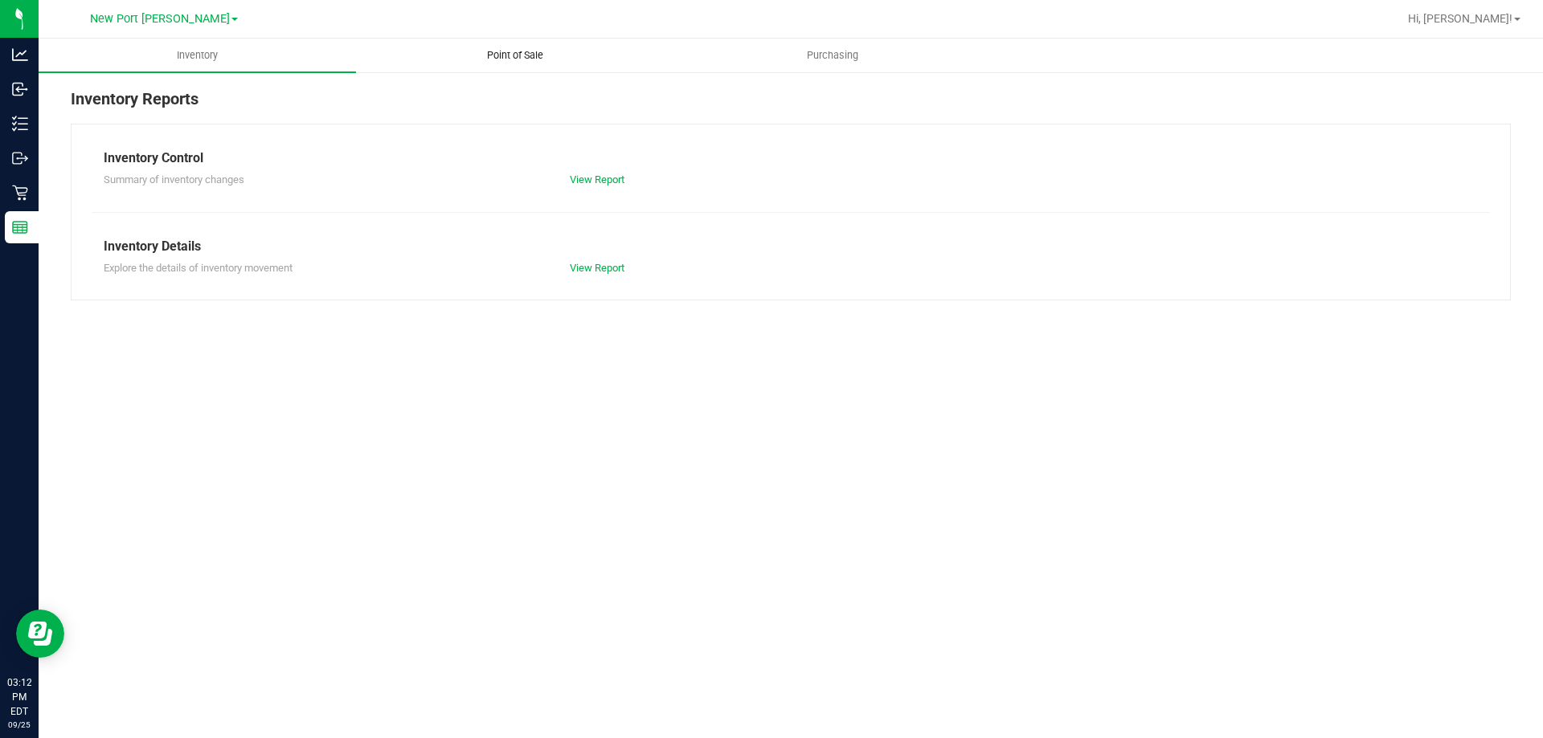
click at [513, 62] on span "Point of Sale" at bounding box center [515, 55] width 100 height 14
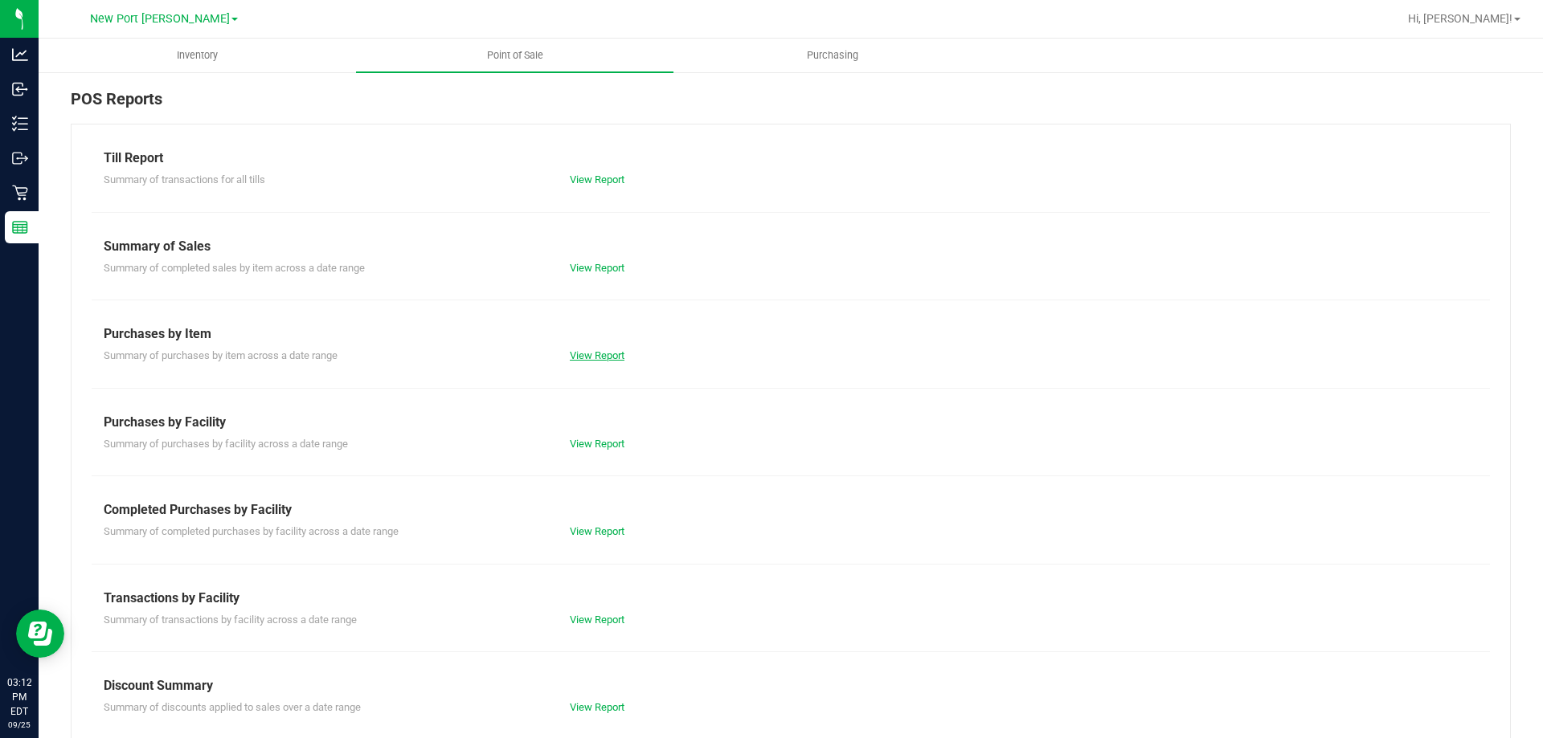
click at [588, 350] on link "View Report" at bounding box center [597, 356] width 55 height 12
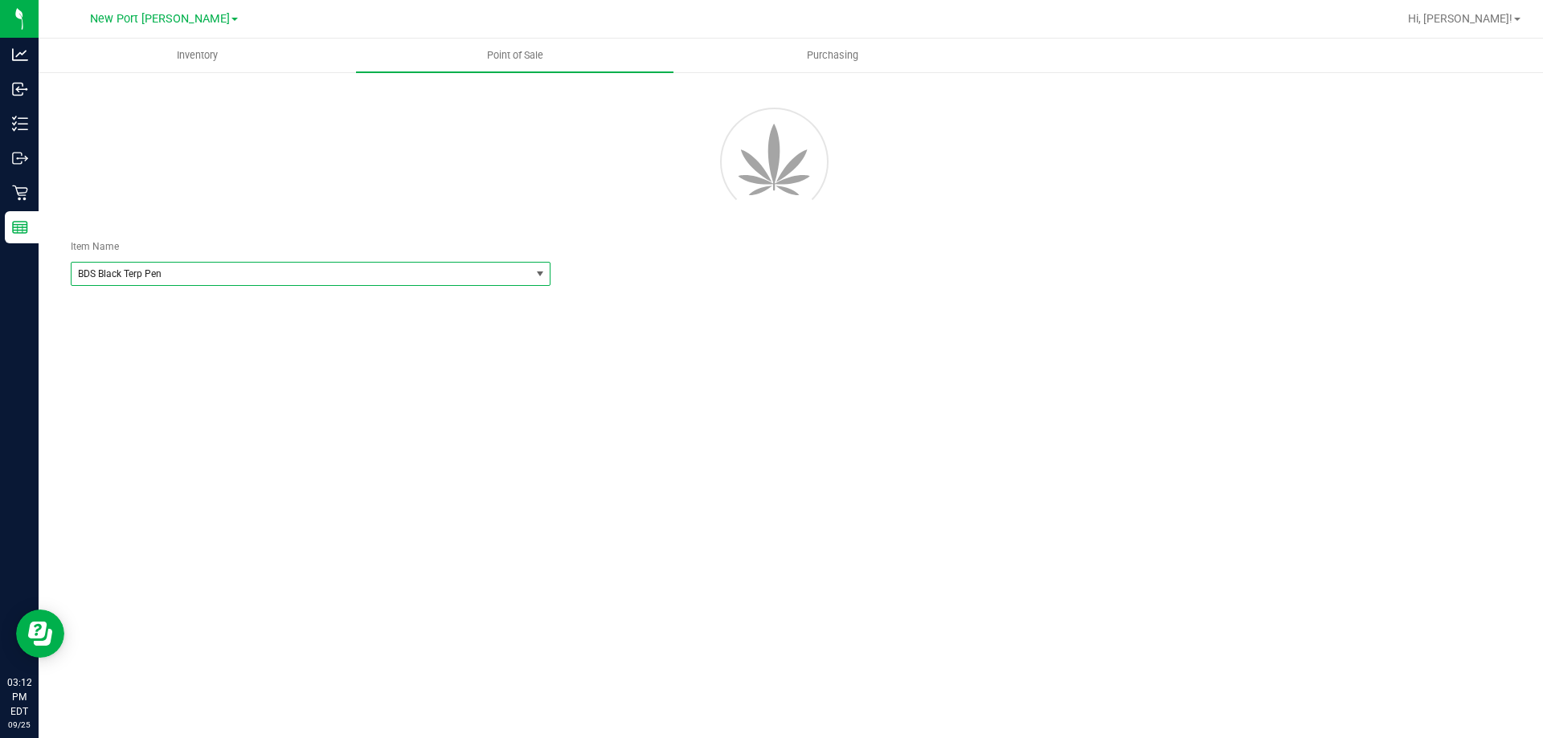
click at [242, 268] on span "BDS Black Terp Pen" at bounding box center [291, 273] width 427 height 11
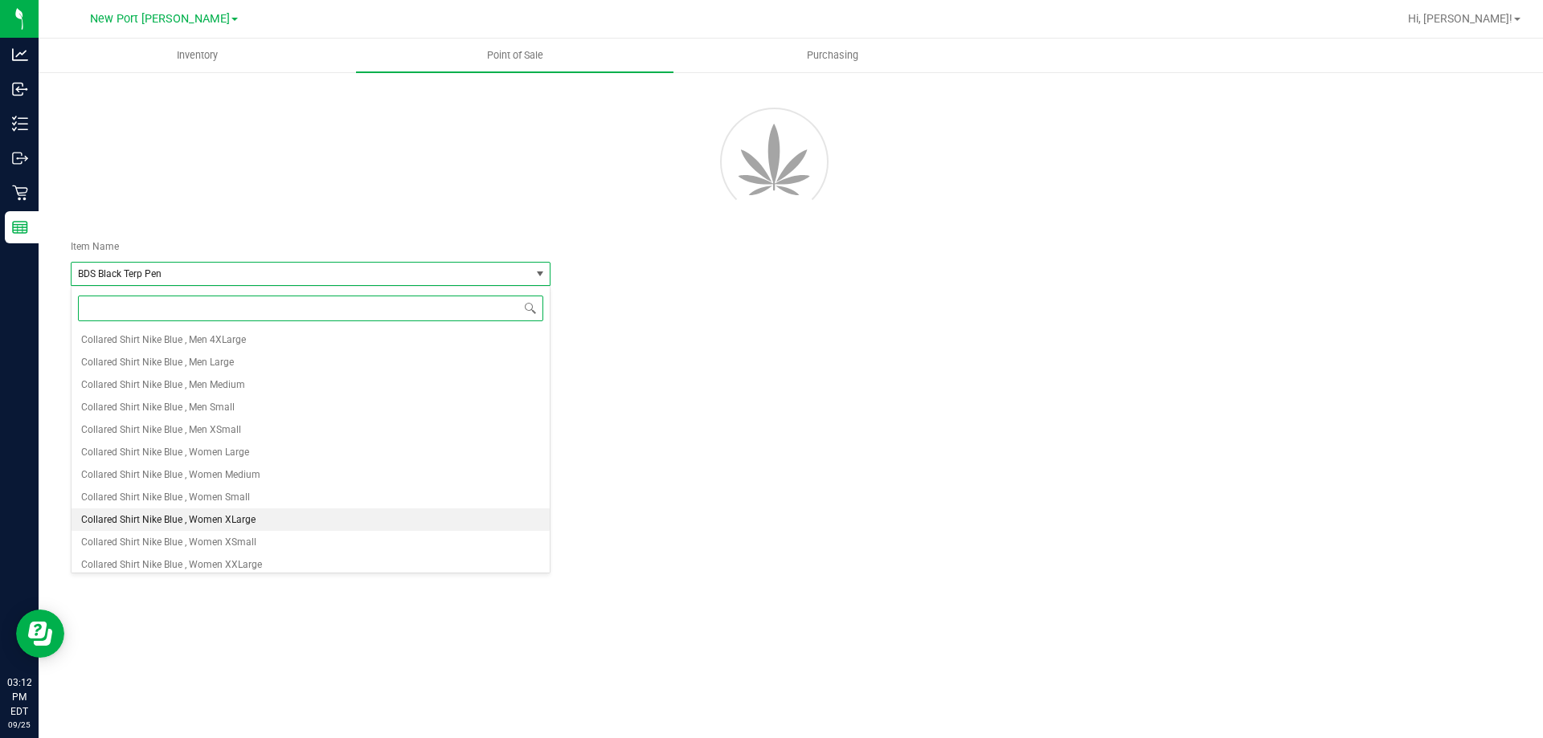
scroll to position [804, 0]
type input "grv"
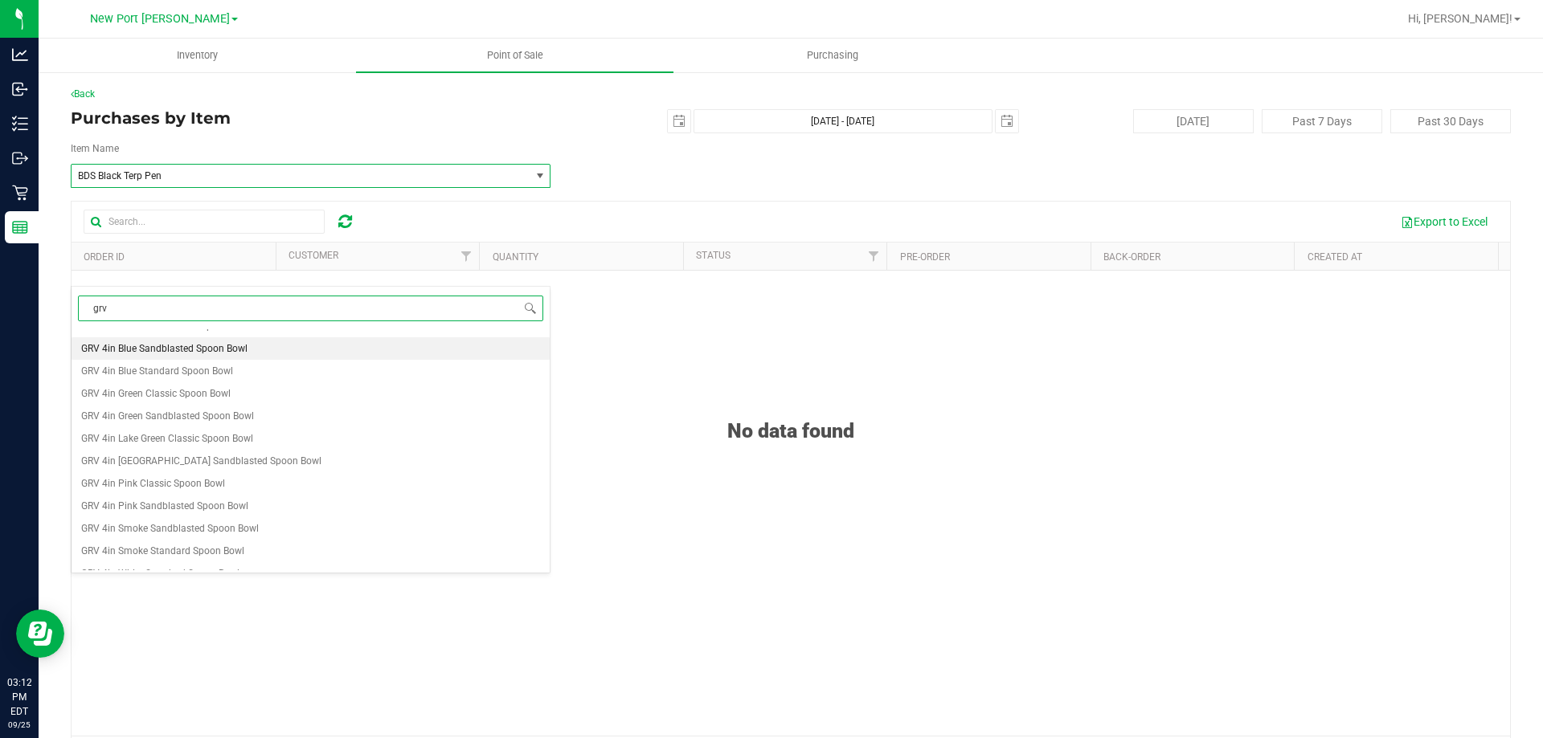
scroll to position [241, 0]
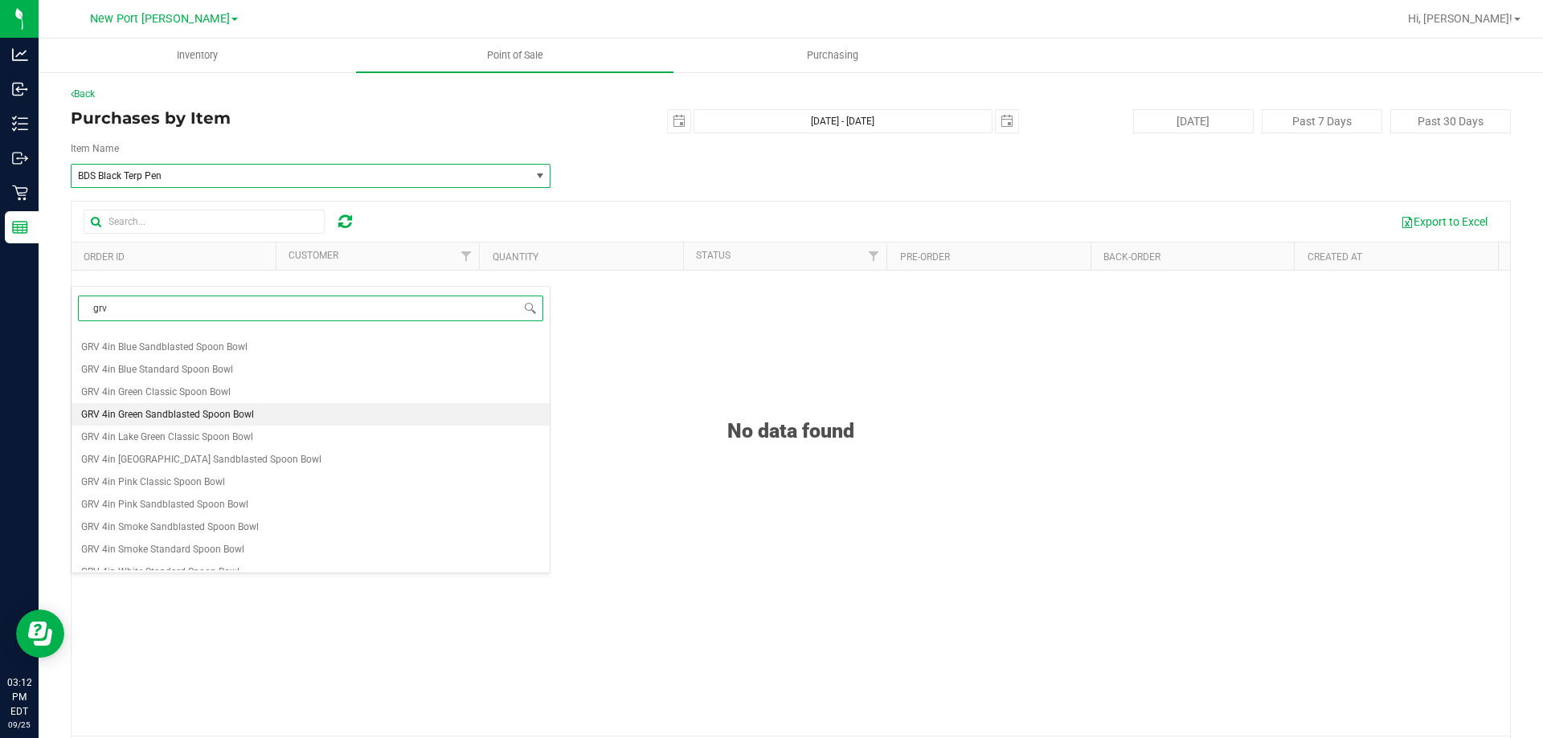
click at [238, 417] on span "GRV 4in Green Sandblasted Spoon Bowl" at bounding box center [167, 414] width 173 height 11
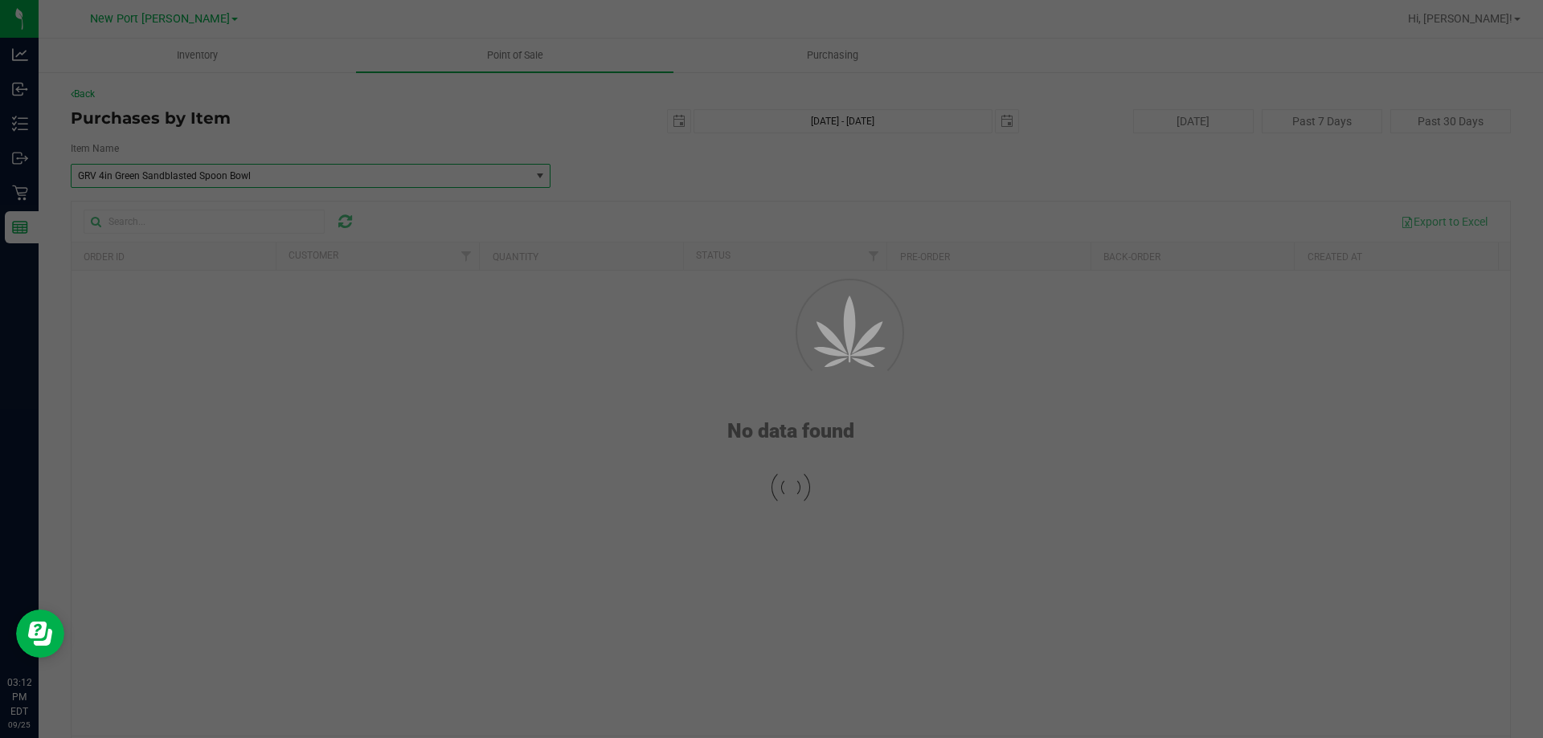
scroll to position [0, 0]
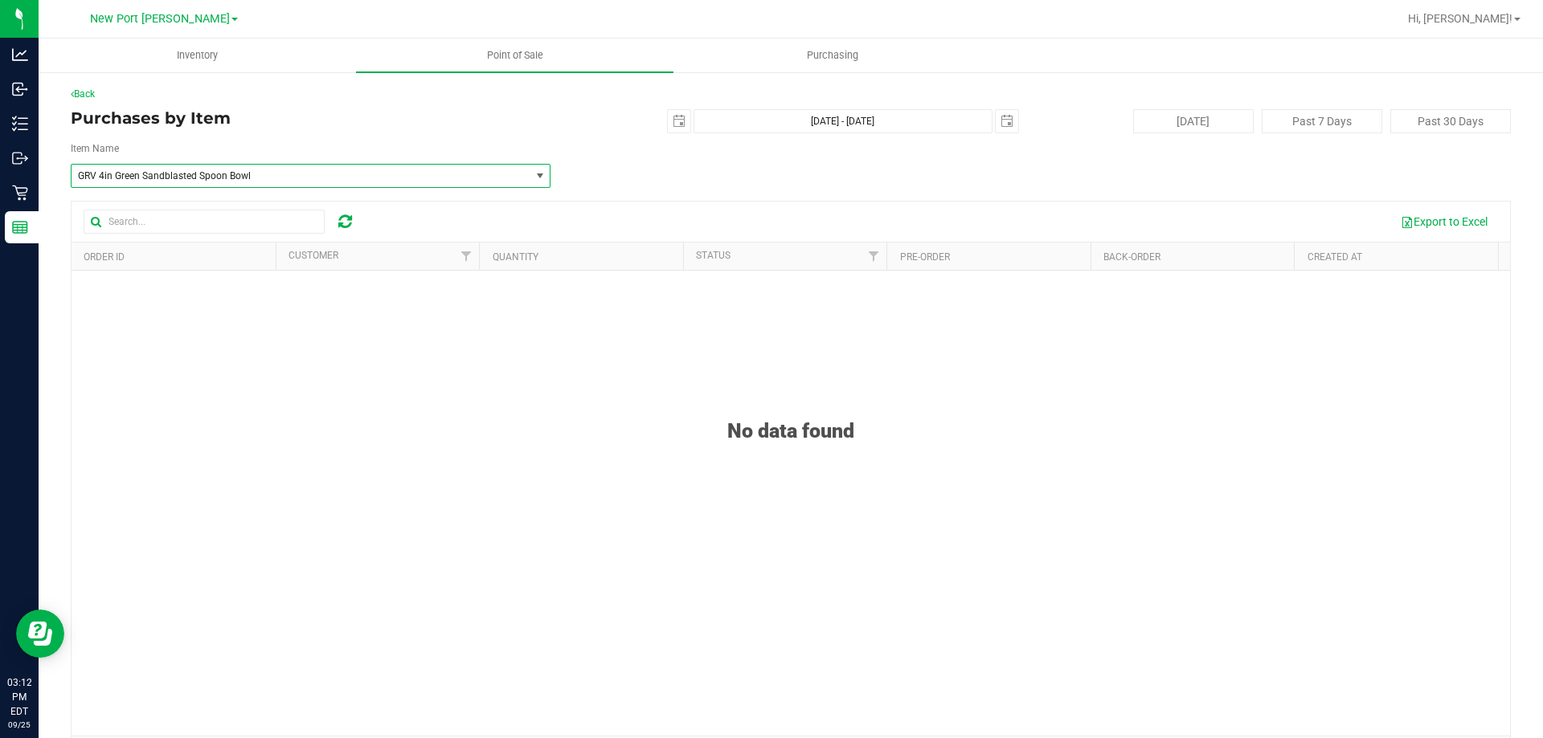
click at [815, 104] on div "Back Purchases by Item 2025-09-25 Sep 25, 2025 - Sep 25, 2025 2025-09-25 Today …" at bounding box center [791, 431] width 1440 height 689
click at [676, 120] on span "select" at bounding box center [679, 121] width 13 height 13
click at [742, 286] on link "24" at bounding box center [743, 284] width 23 height 25
type input "2025-09-24"
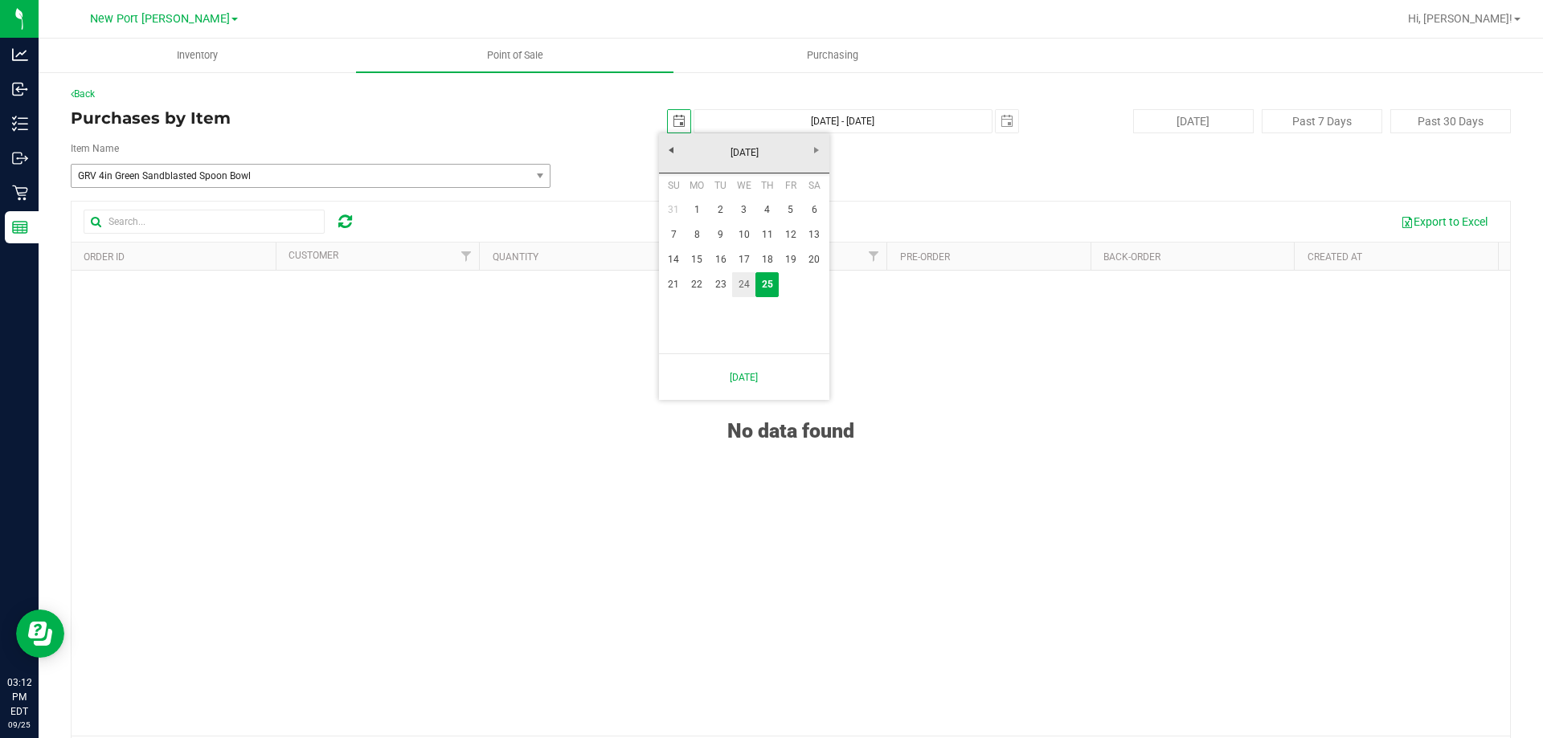
type input "Sep 24, 2025 - Sep 25, 2025"
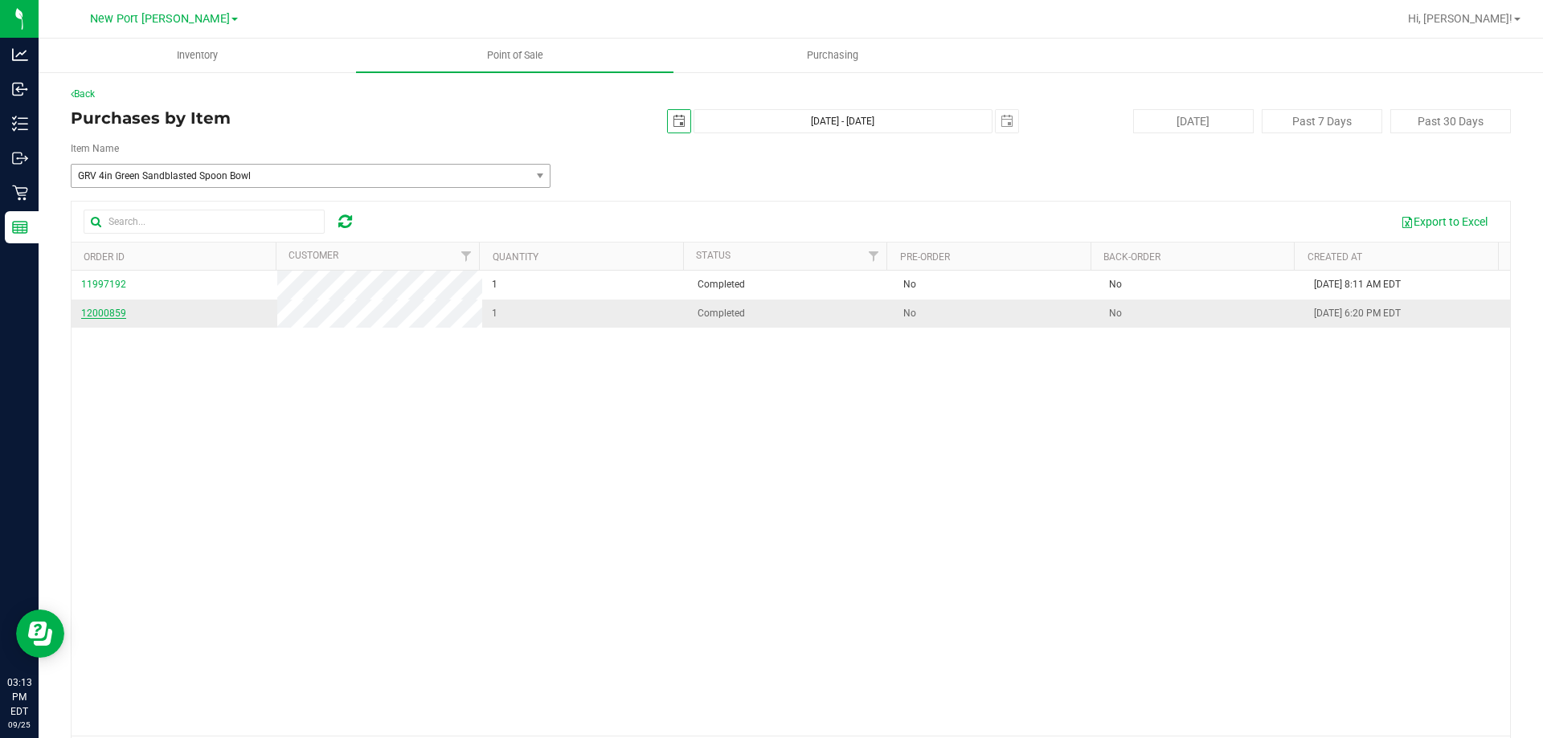
click at [97, 312] on span "12000859" at bounding box center [103, 313] width 45 height 11
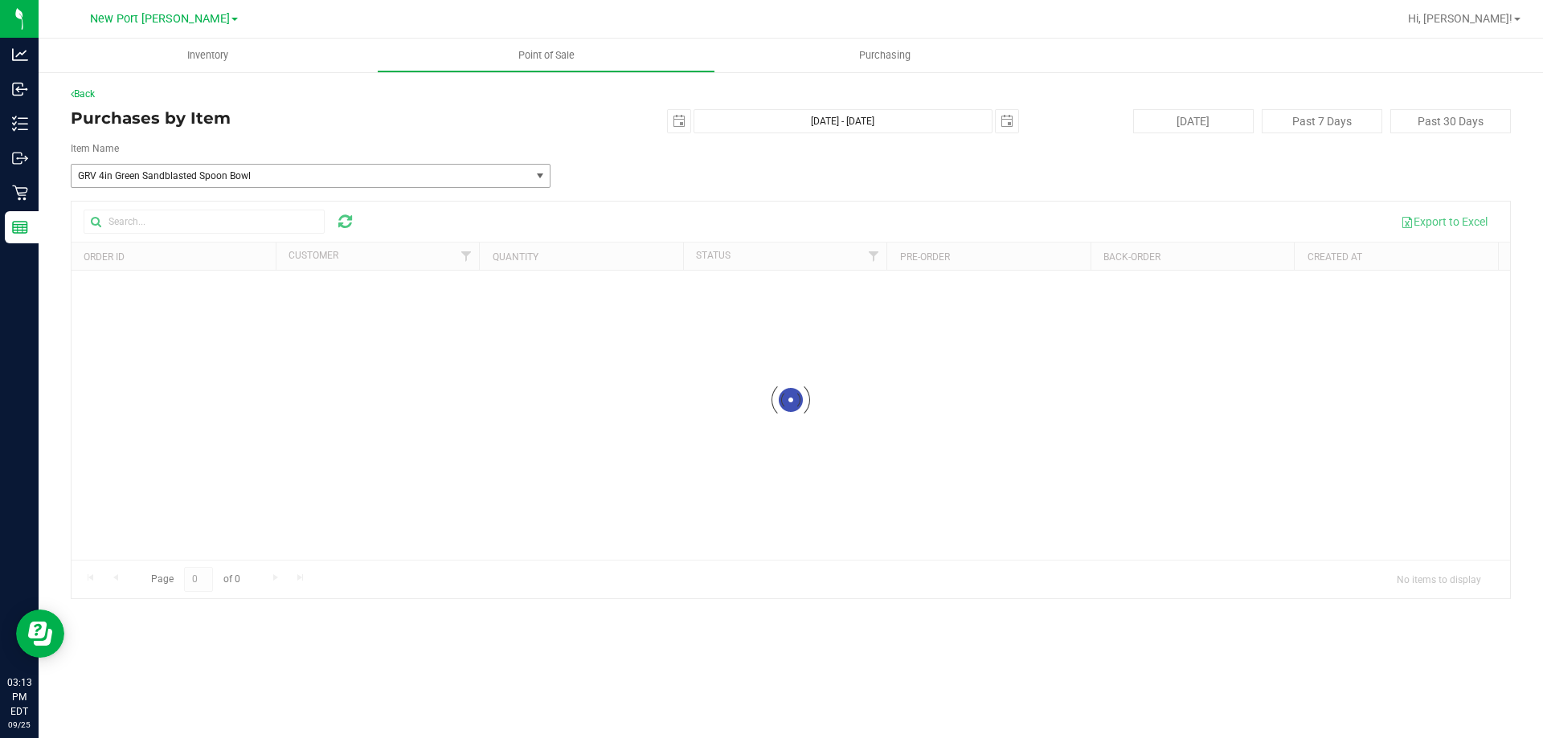
click at [383, 176] on span "GRV 4in Green Sandblasted Spoon Bowl" at bounding box center [291, 175] width 427 height 11
click at [382, 138] on div "Back Purchases by Item 2025-09-24 Sep 24, 2025 - Sep 25, 2025 2025-09-25 Today …" at bounding box center [791, 343] width 1440 height 513
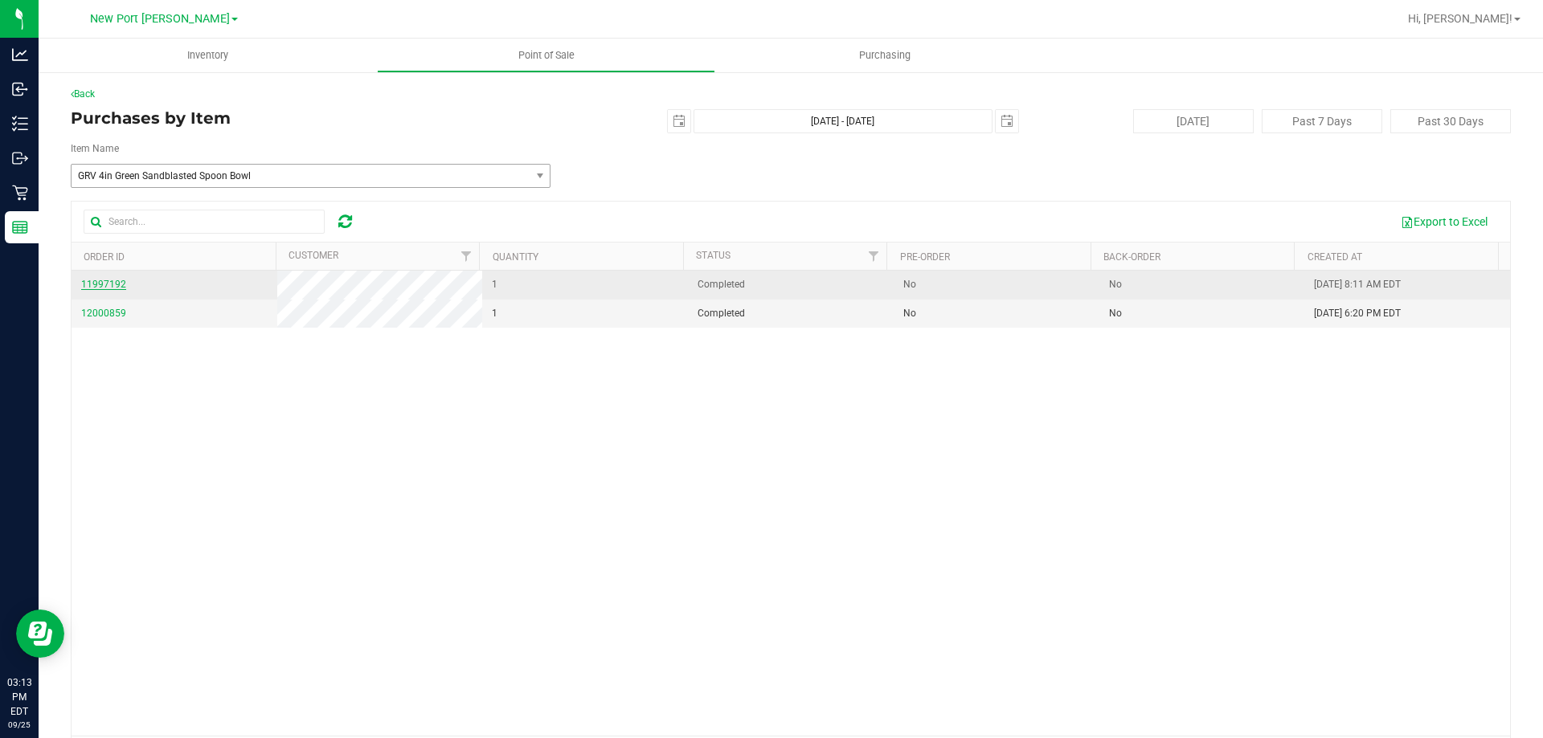
click at [95, 280] on span "11997192" at bounding box center [103, 284] width 45 height 11
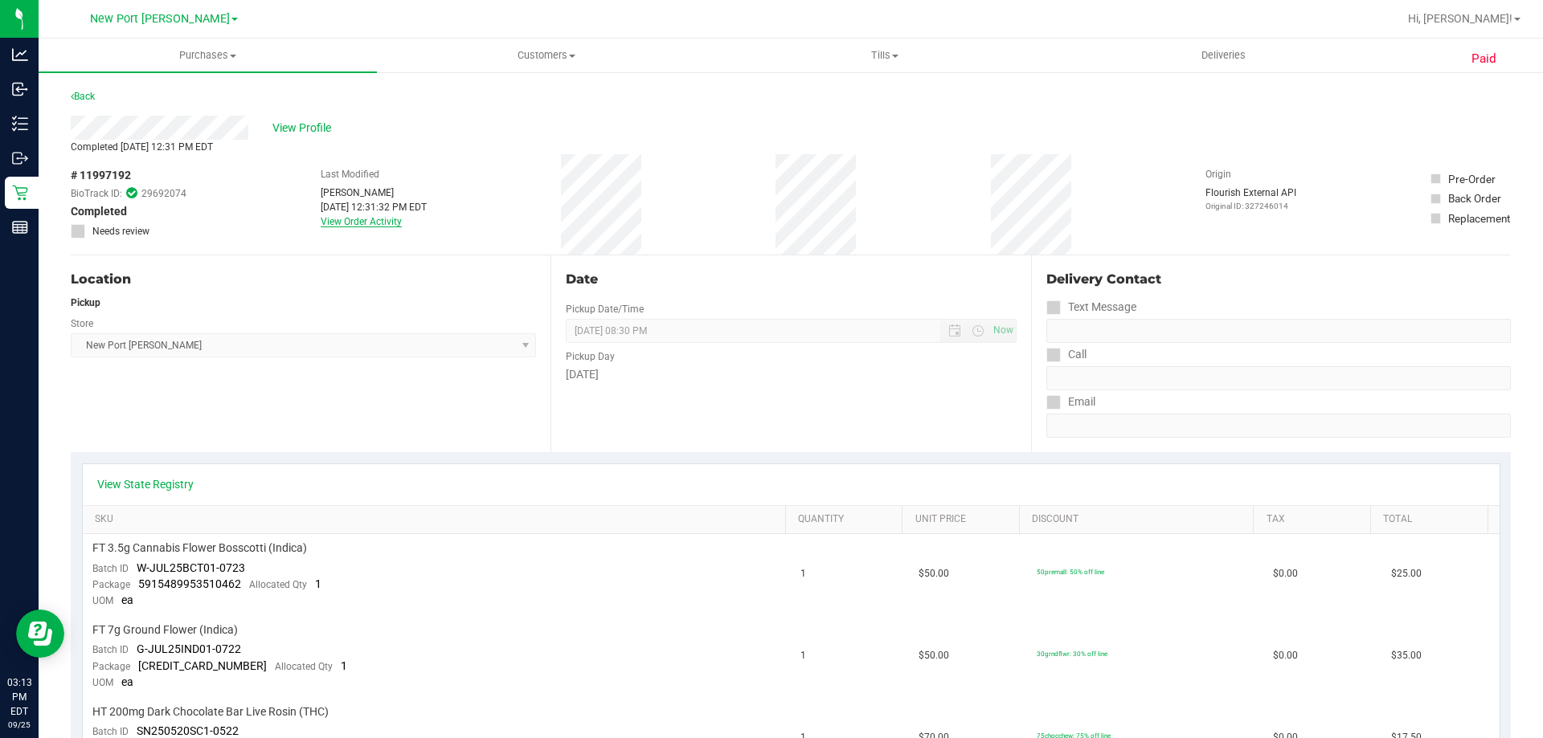
click at [359, 222] on link "View Order Activity" at bounding box center [361, 221] width 81 height 11
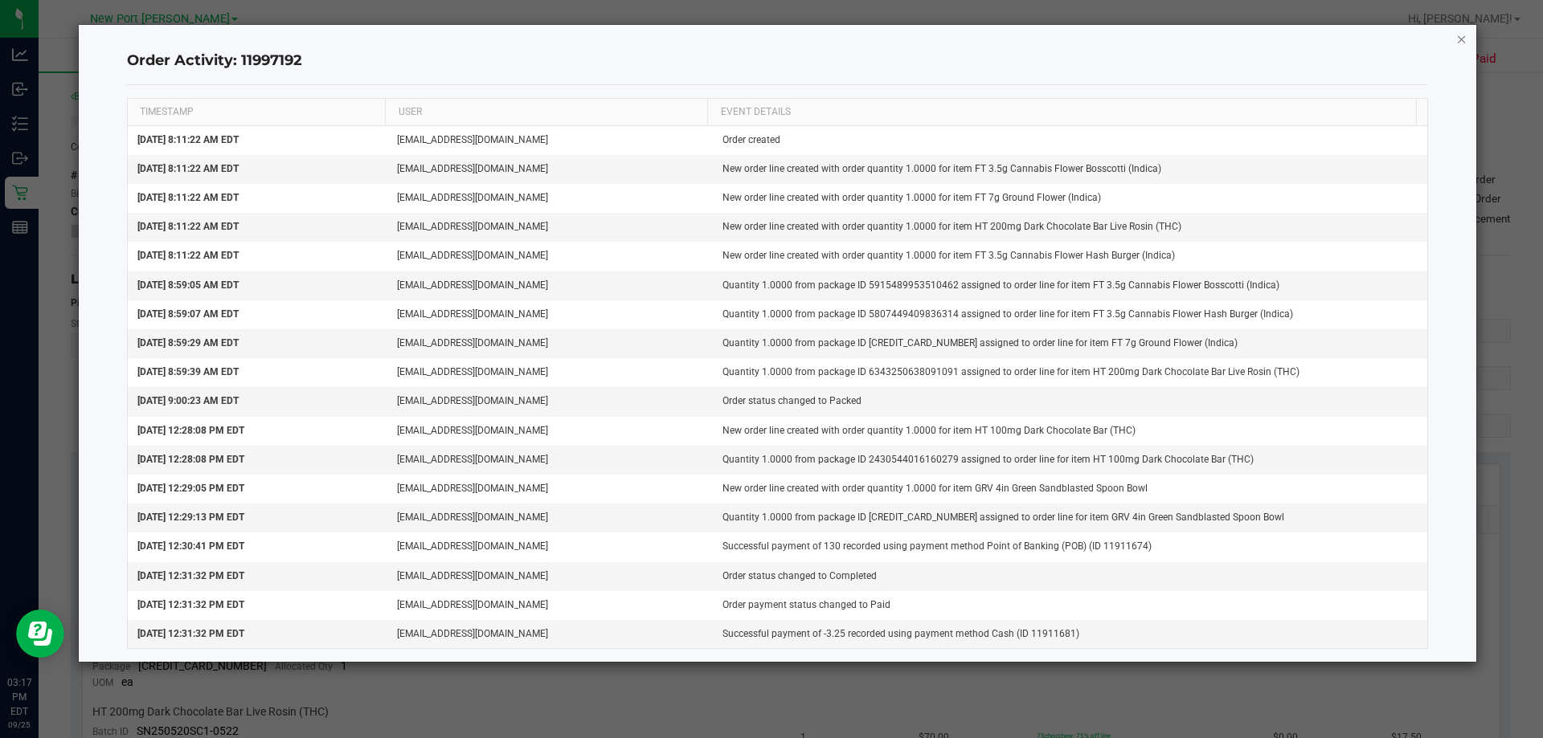
click at [1458, 42] on icon "button" at bounding box center [1461, 38] width 11 height 19
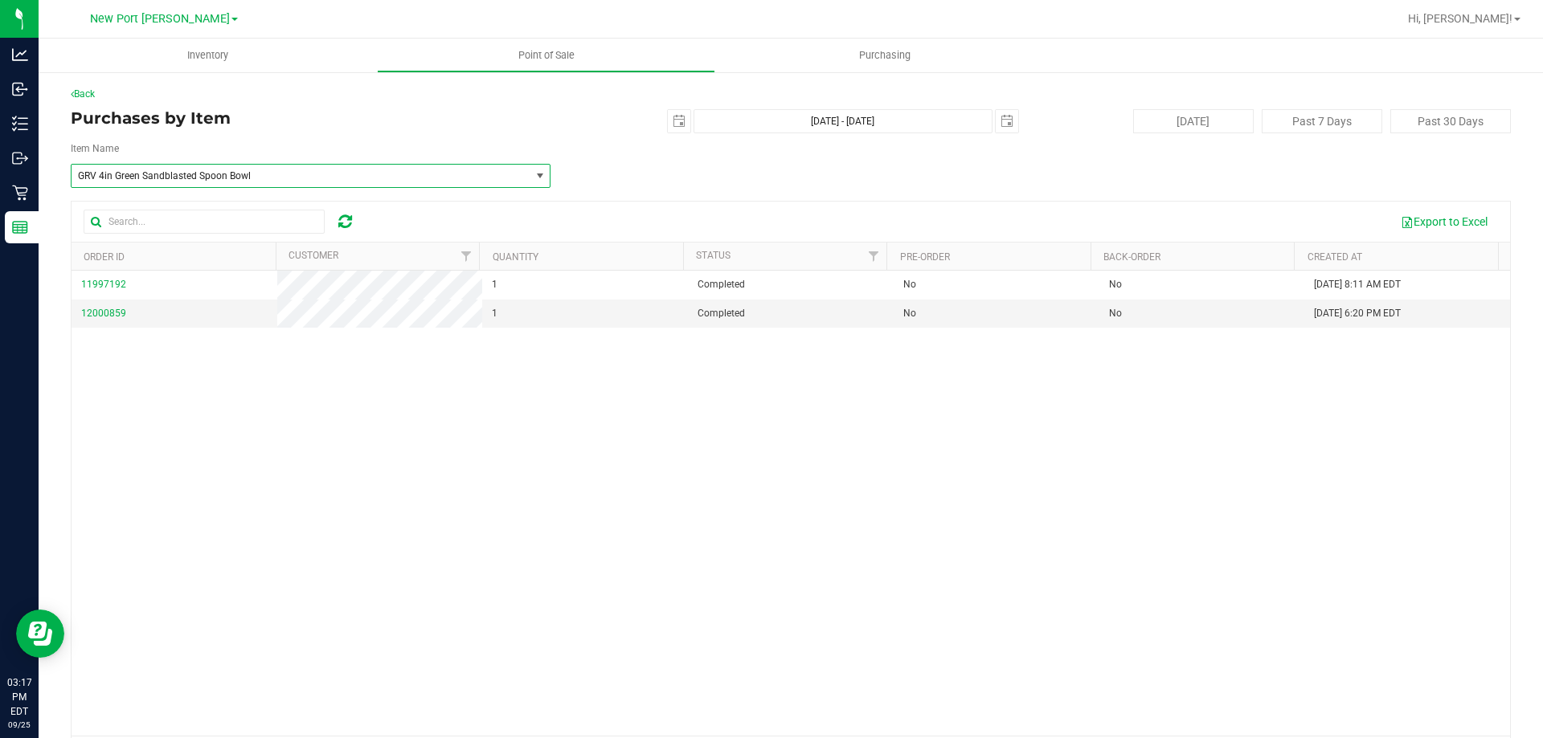
click at [233, 184] on span "GRV 4in Green Sandblasted Spoon Bowl" at bounding box center [301, 176] width 458 height 22
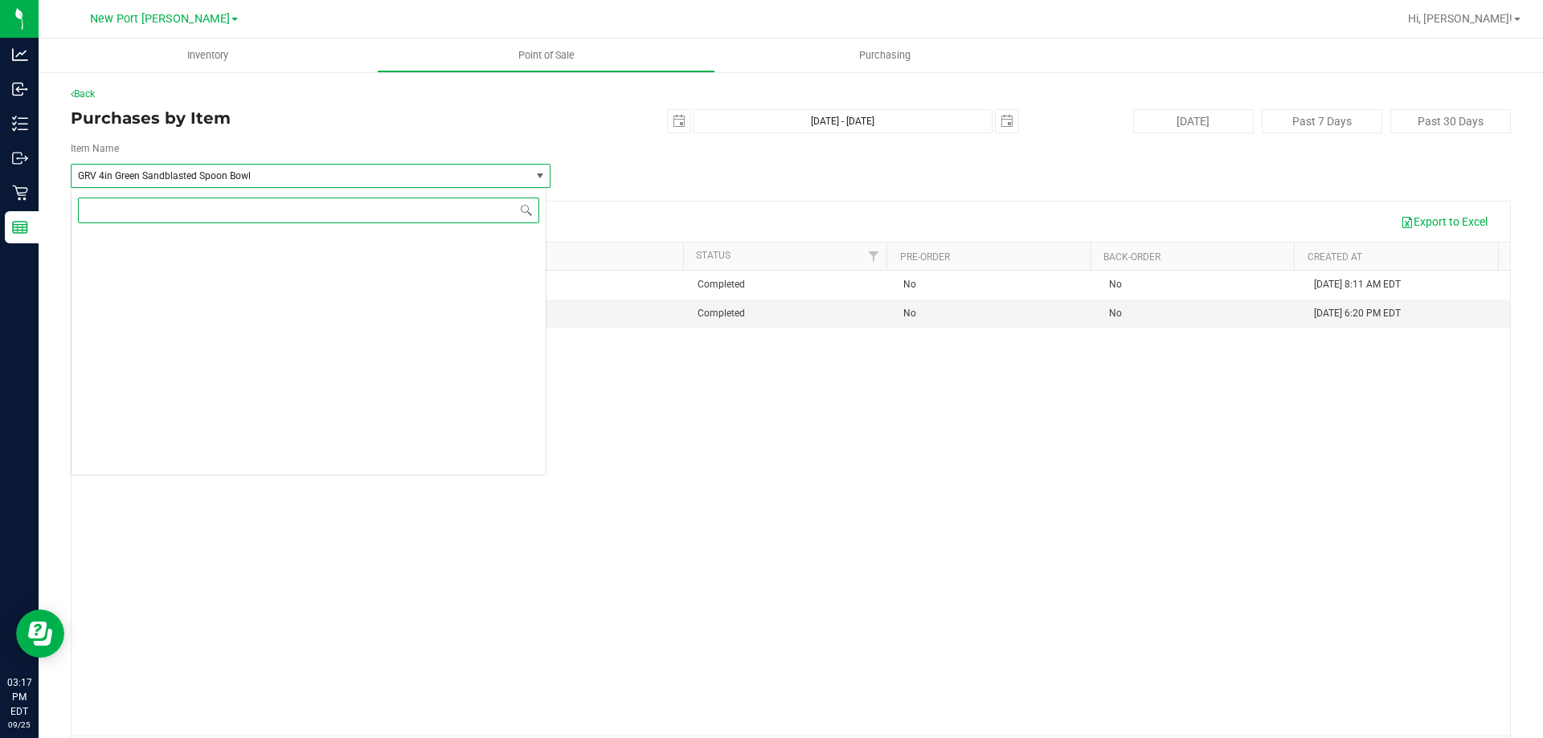
scroll to position [84908, 0]
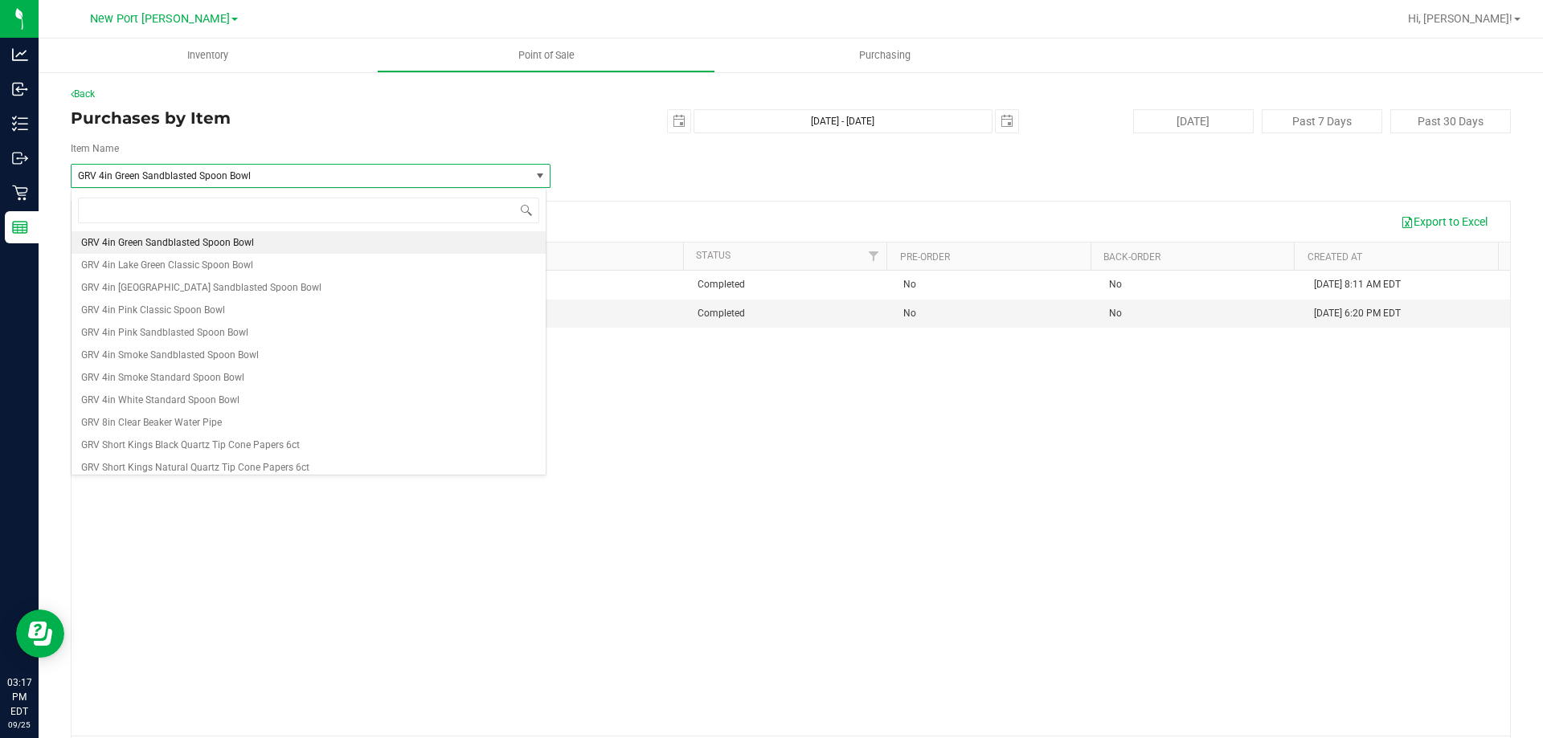
click at [236, 141] on div "Item Name" at bounding box center [311, 150] width 504 height 18
